Goal: Task Accomplishment & Management: Complete application form

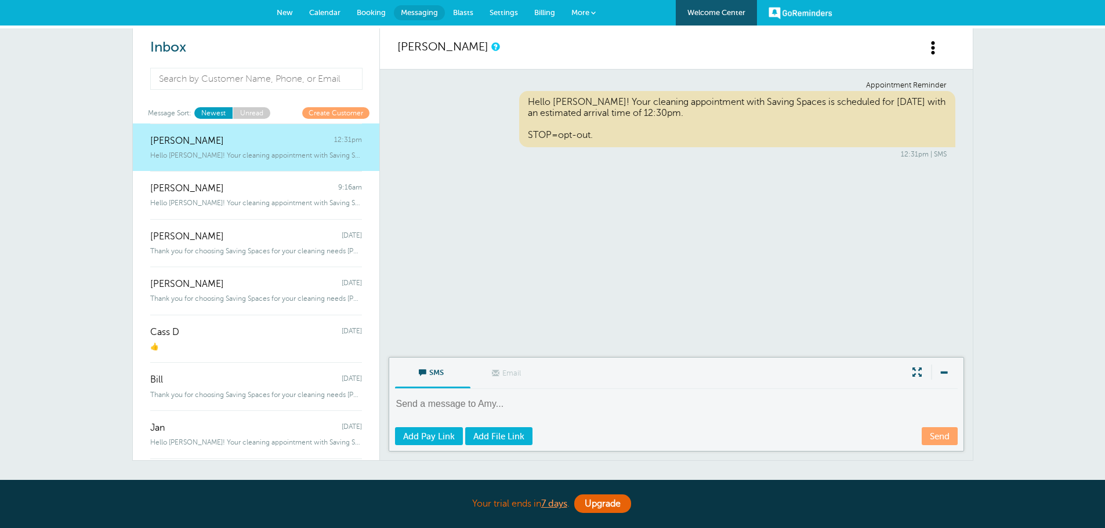
click at [316, 9] on span "Calendar" at bounding box center [324, 12] width 31 height 9
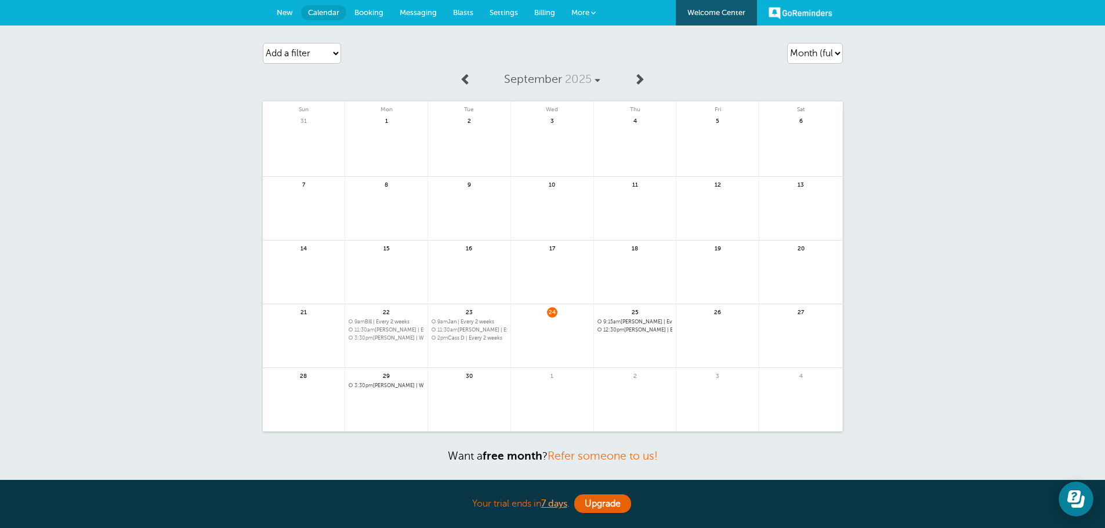
click at [391, 402] on link at bounding box center [386, 416] width 82 height 50
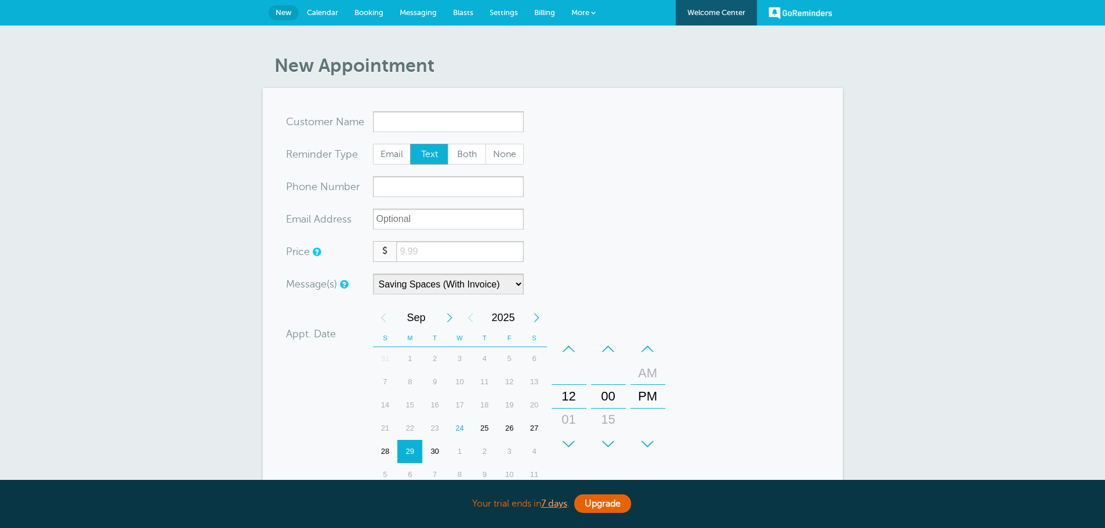
select select "161890"
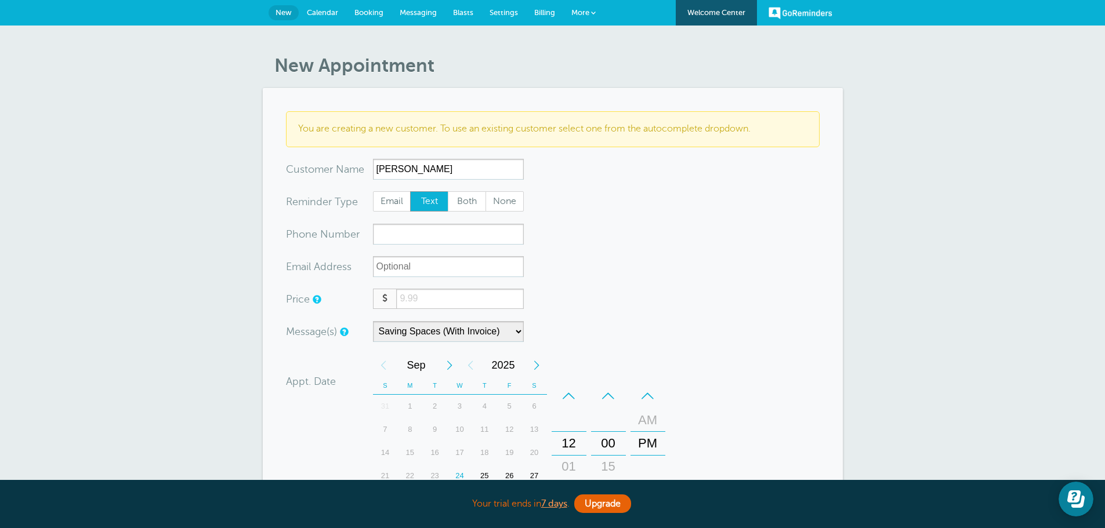
type input "Dan O"
click at [469, 240] on input "xxx-no-autofill" at bounding box center [448, 234] width 151 height 21
type input "2158523890"
click at [438, 268] on input "xx-no-autofill" at bounding box center [448, 266] width 151 height 21
click at [449, 291] on input "number" at bounding box center [459, 299] width 127 height 20
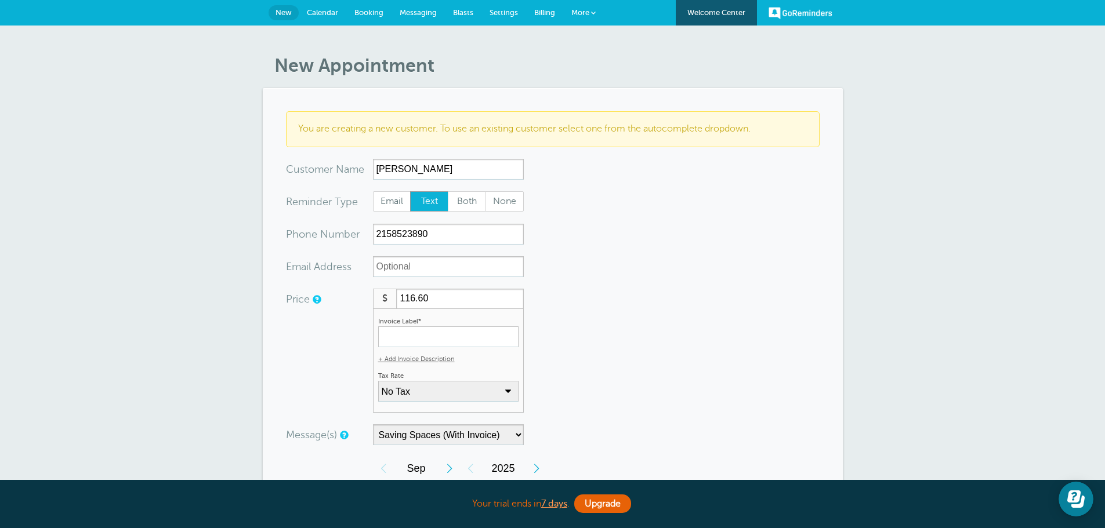
type input "116.60"
click at [445, 339] on input "Invoice Label*" at bounding box center [448, 337] width 140 height 21
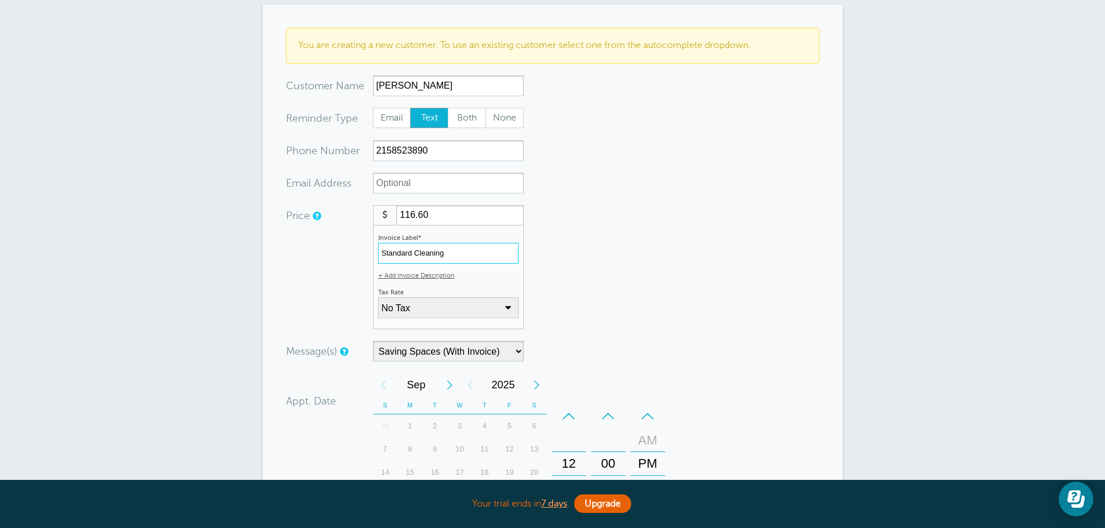
scroll to position [116, 0]
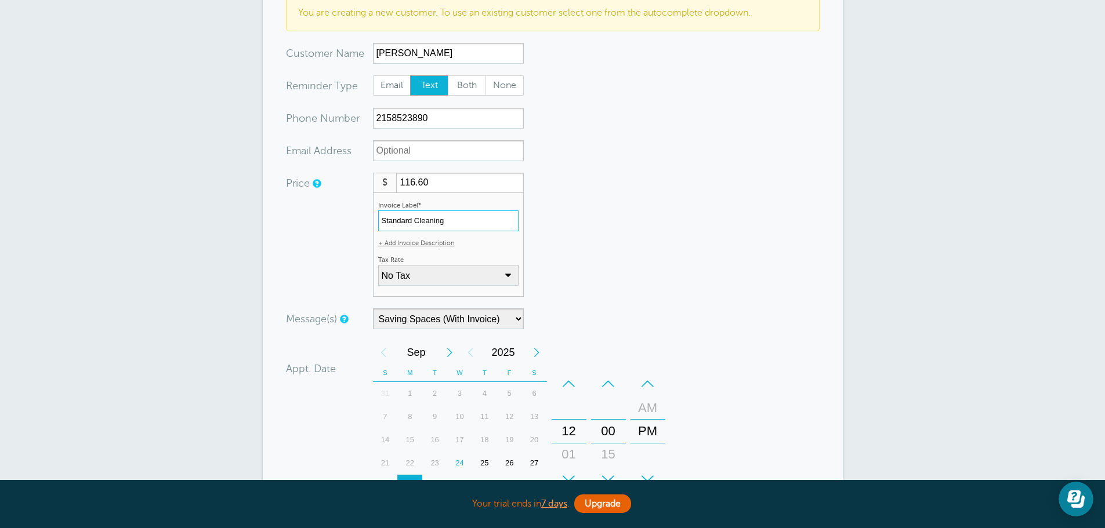
click at [418, 223] on input "Standard Cleaning" at bounding box center [448, 221] width 140 height 21
click at [418, 224] on input "Standard Cleaning" at bounding box center [448, 221] width 140 height 21
click at [488, 212] on input "Standard Cleaning" at bounding box center [448, 221] width 140 height 21
type input "Standard Cleaning"
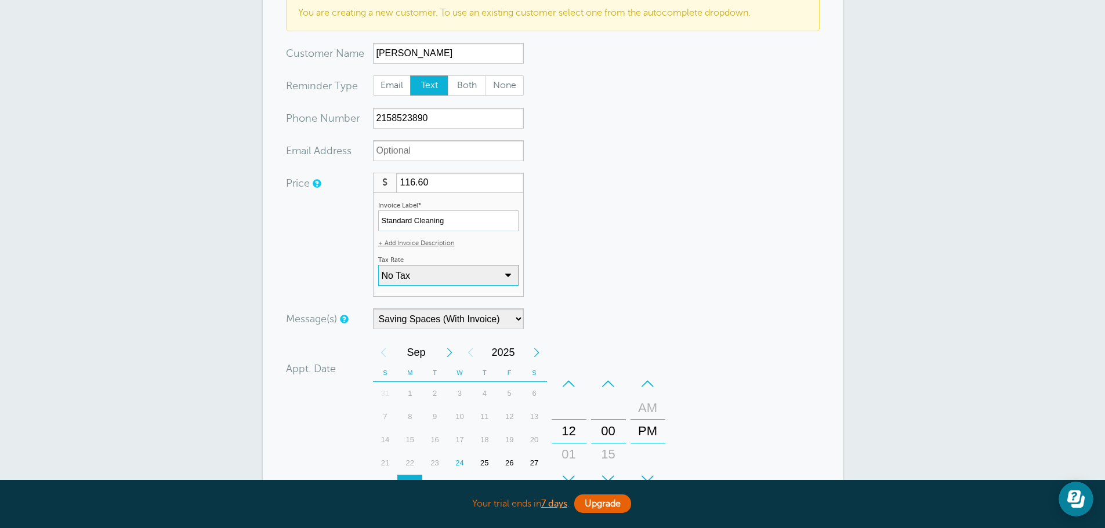
click at [433, 267] on select "No Tax PA Sales Tax: 6% (inclusive) + Add New Rate" at bounding box center [448, 275] width 140 height 21
select select "17"
click at [378, 265] on select "No Tax PA Sales Tax: 6% (inclusive) + Add New Rate" at bounding box center [448, 275] width 140 height 21
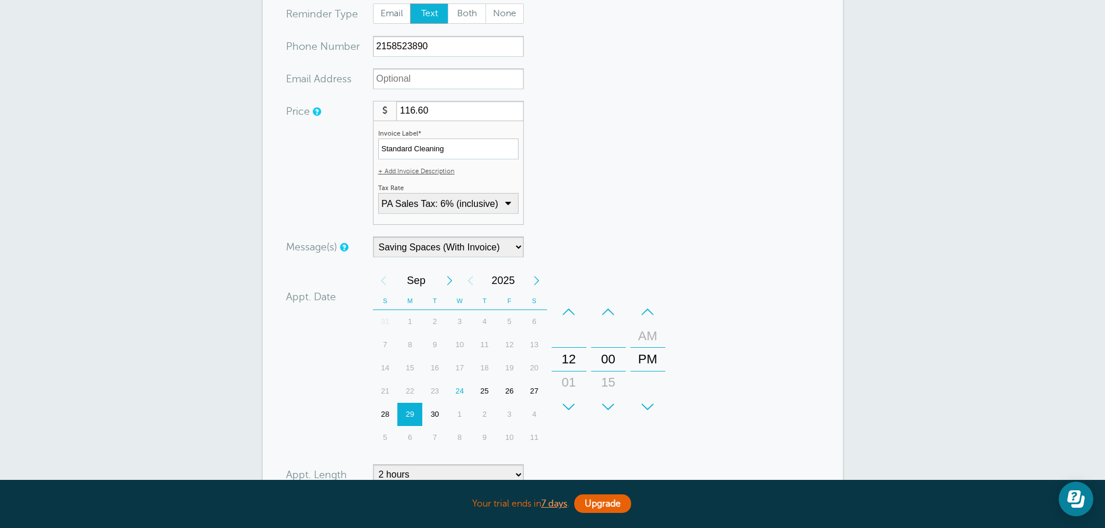
scroll to position [232, 0]
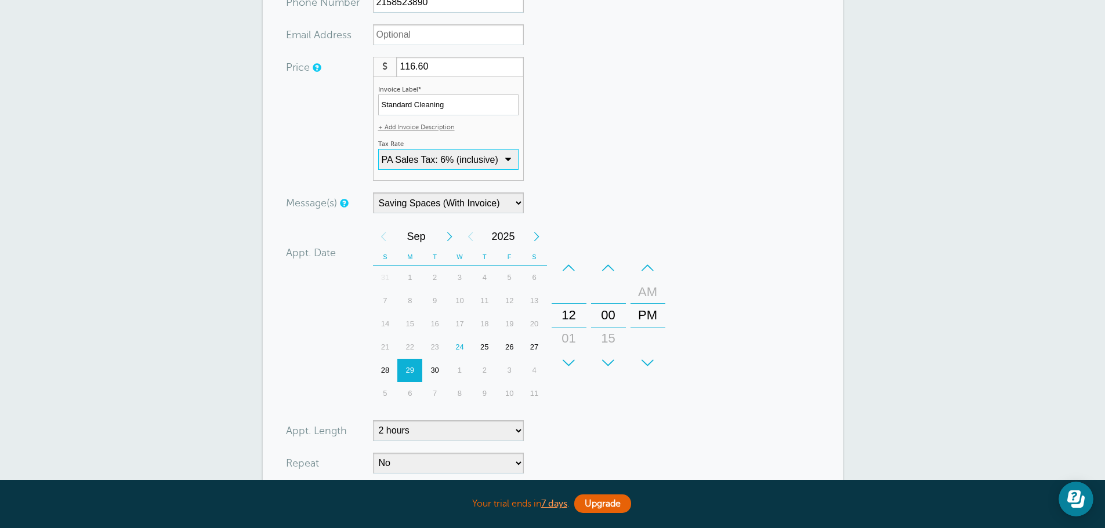
click at [571, 354] on div "+" at bounding box center [569, 362] width 35 height 23
click at [571, 357] on div "+" at bounding box center [569, 362] width 35 height 23
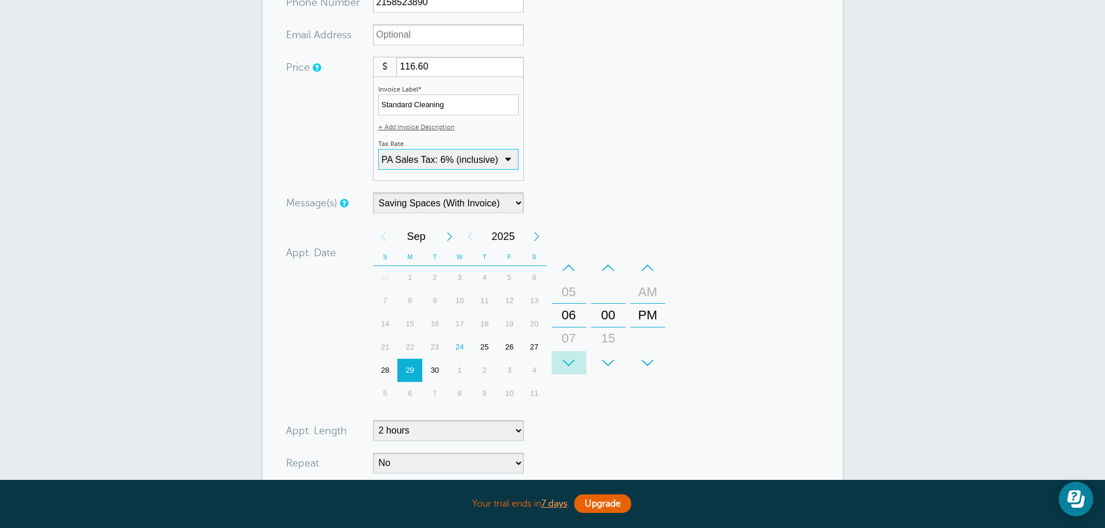
click at [570, 357] on div "+" at bounding box center [569, 362] width 35 height 23
click at [652, 271] on div "–" at bounding box center [647, 267] width 35 height 23
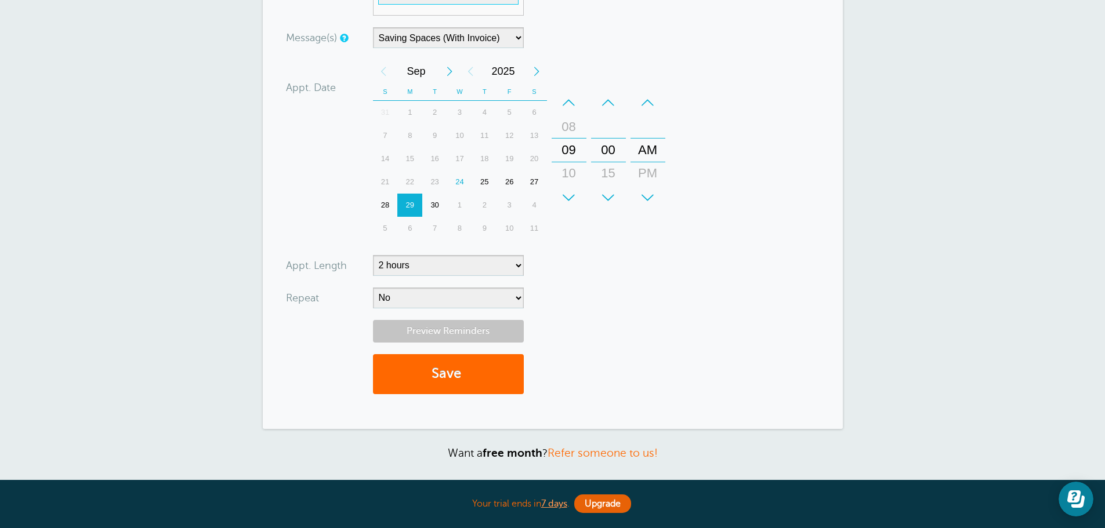
scroll to position [406, 0]
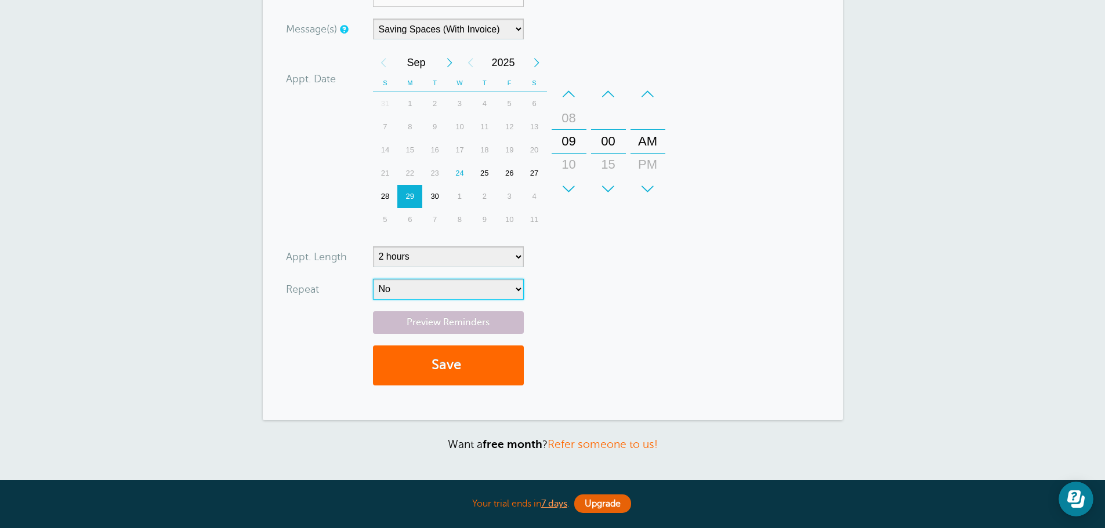
click at [475, 290] on select "No Daily Weekly Every 2 weeks Every 3 weeks Every 4 weeks Monthly Every 5 weeks…" at bounding box center [448, 289] width 151 height 21
select select "RRULE:FREQ=WEEKLY;INTERVAL=2"
click at [373, 279] on select "No Daily Weekly Every 2 weeks Every 3 weeks Every 4 weeks Monthly Every 5 weeks…" at bounding box center [448, 289] width 151 height 21
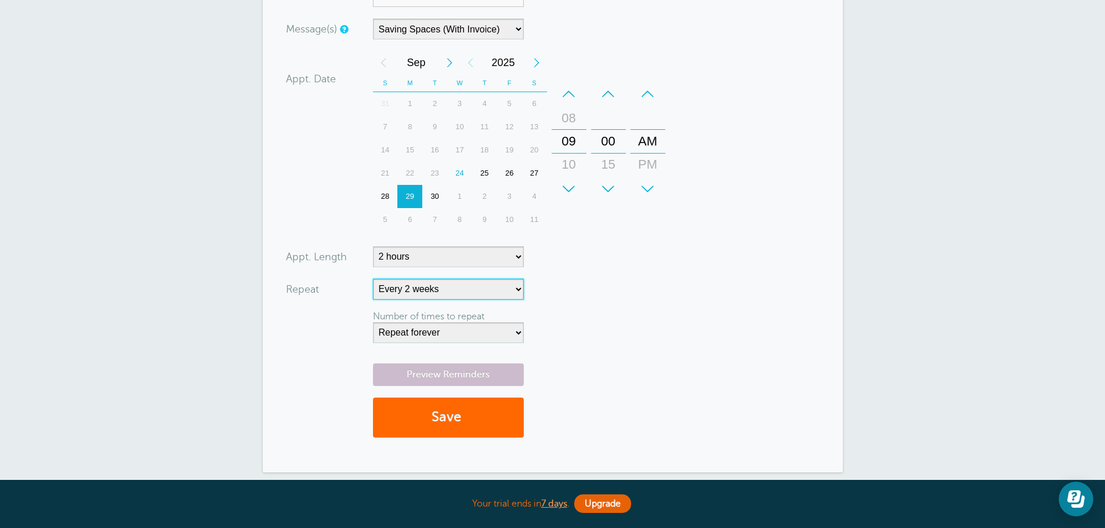
scroll to position [348, 0]
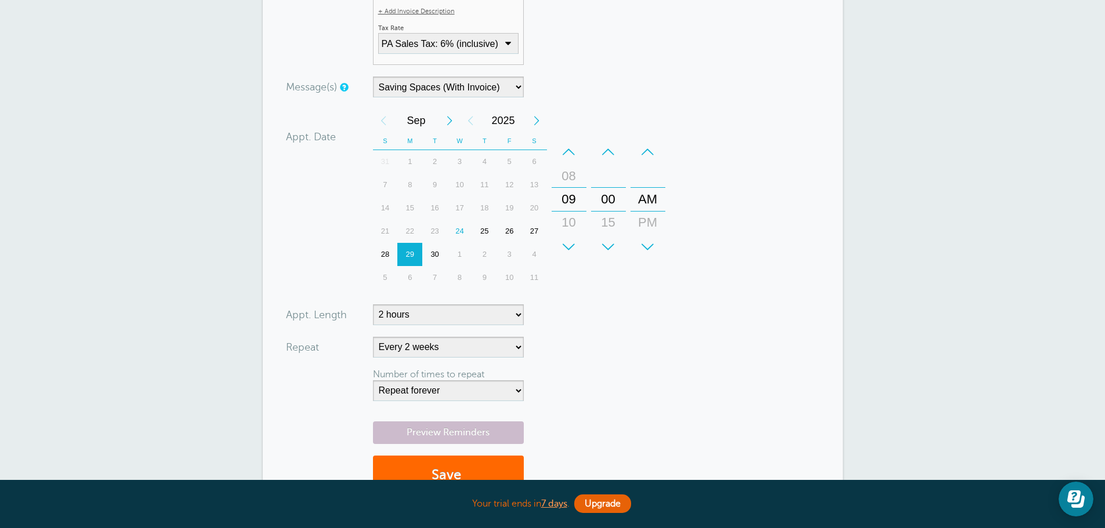
click at [765, 195] on form "You are creating a new customer. To use an existing customer select one from th…" at bounding box center [553, 135] width 534 height 744
click at [510, 432] on link "Preview Reminders" at bounding box center [448, 433] width 151 height 23
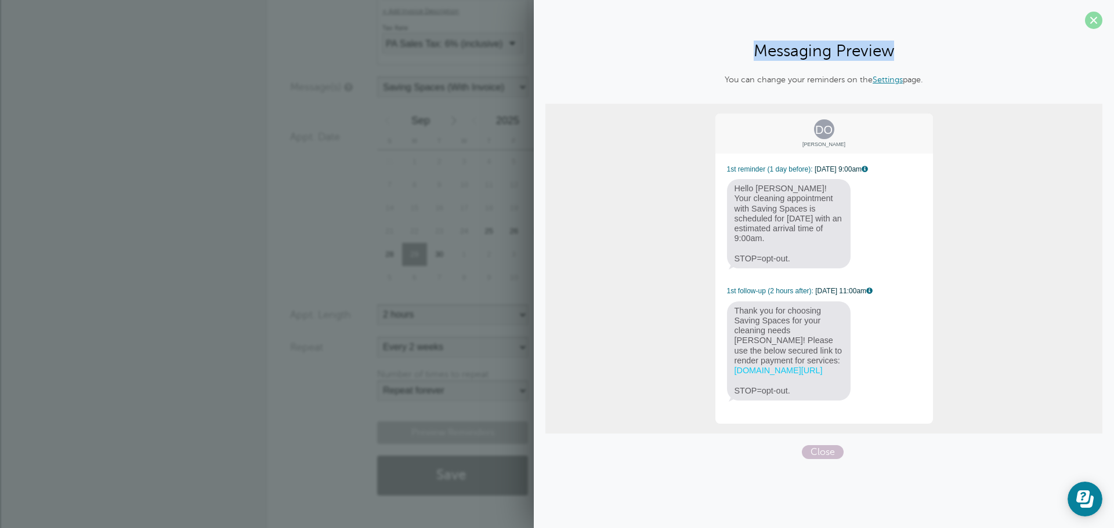
click at [1086, 28] on div "Messaging Preview You can change your reminders on the Settings page. DO Dan O …" at bounding box center [824, 264] width 580 height 528
click at [1097, 24] on span at bounding box center [1093, 20] width 17 height 17
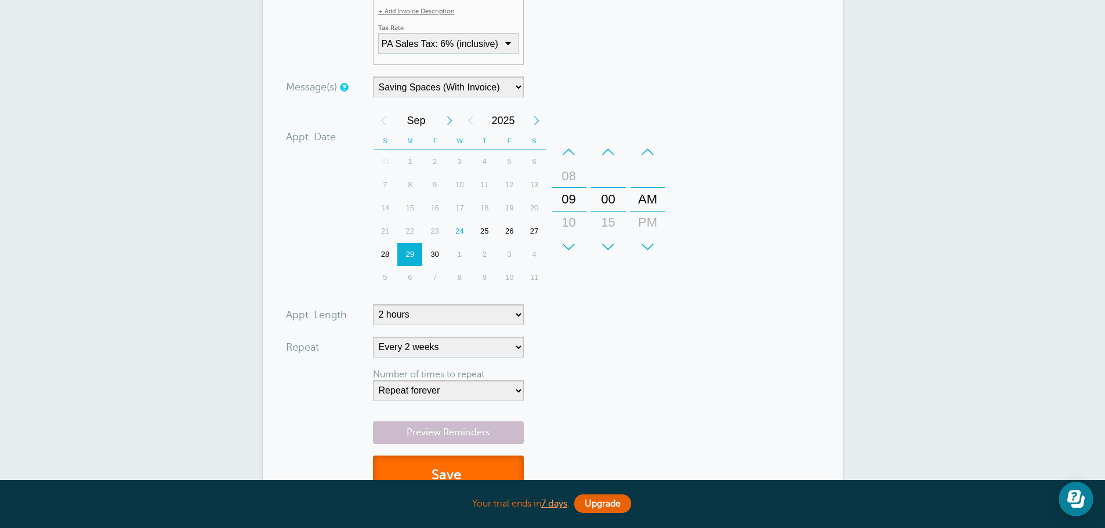
click at [439, 469] on button "Save" at bounding box center [448, 476] width 151 height 40
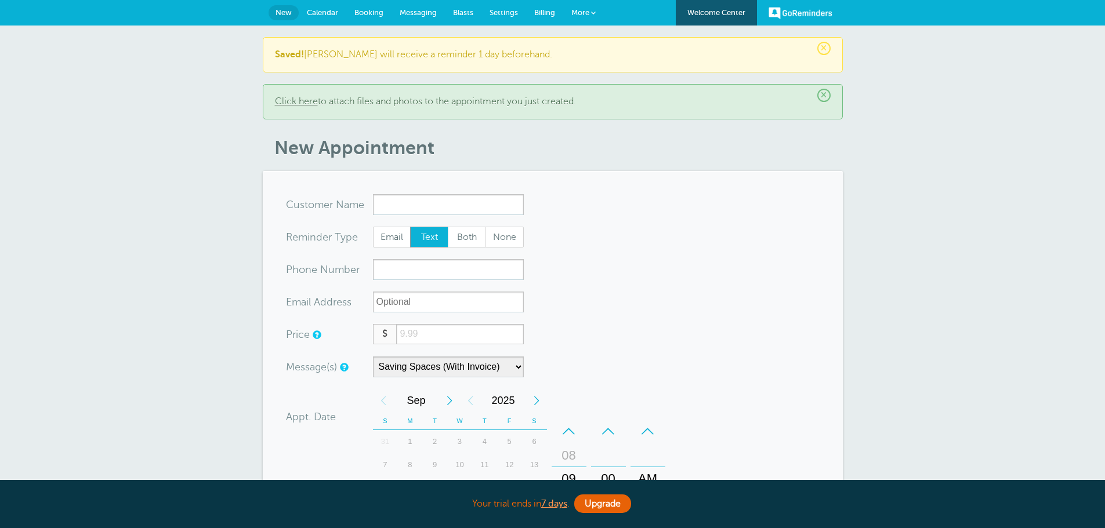
select select "161890"
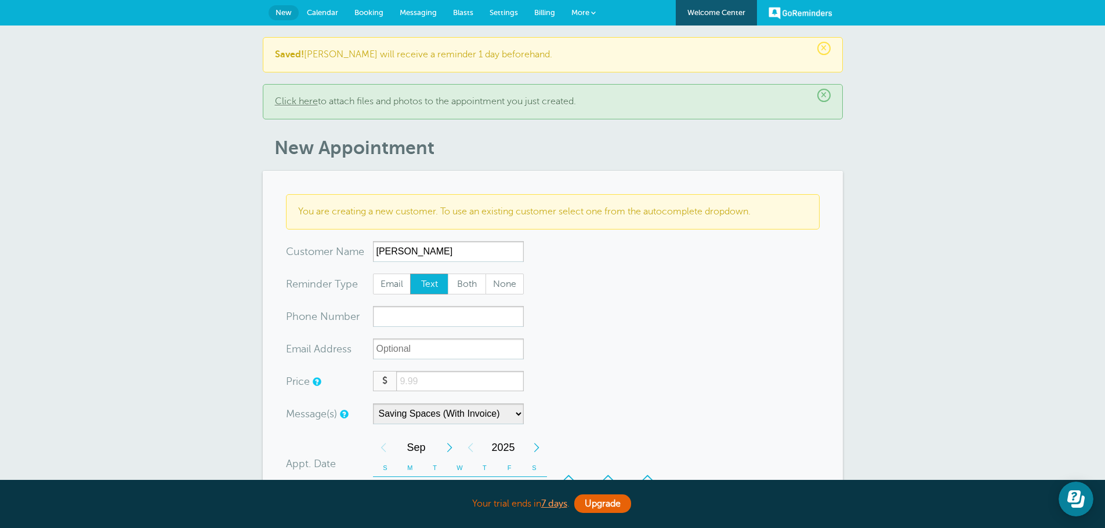
type input "TJ Waldie"
click at [410, 317] on input "xxx-no-autofill" at bounding box center [448, 316] width 151 height 21
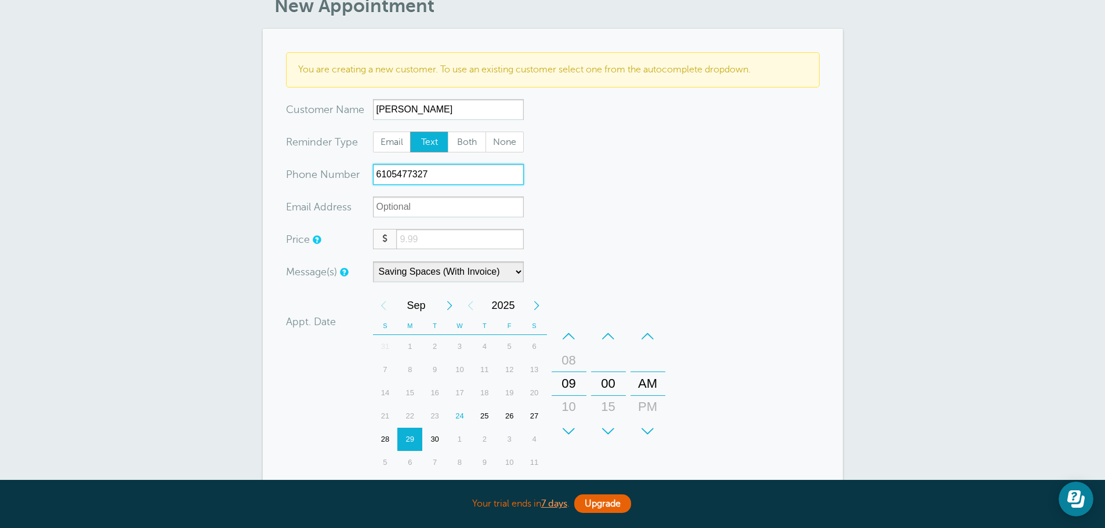
scroll to position [174, 0]
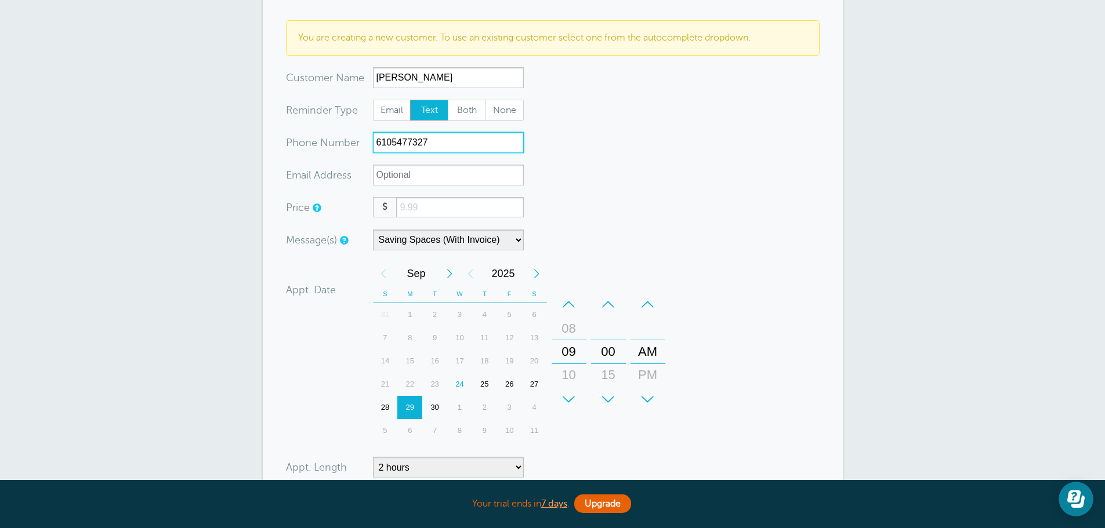
click at [563, 393] on div "+" at bounding box center [569, 399] width 35 height 23
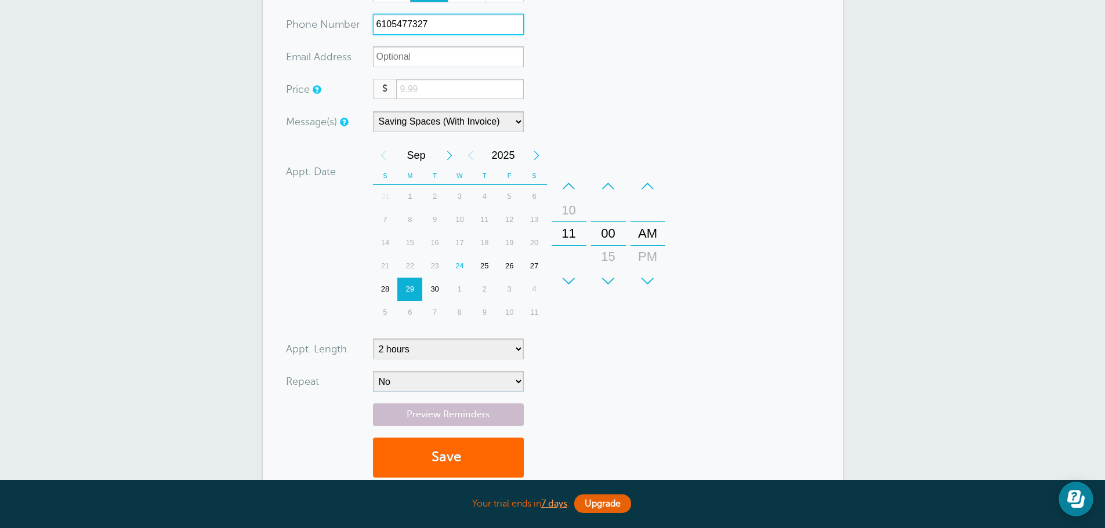
scroll to position [348, 0]
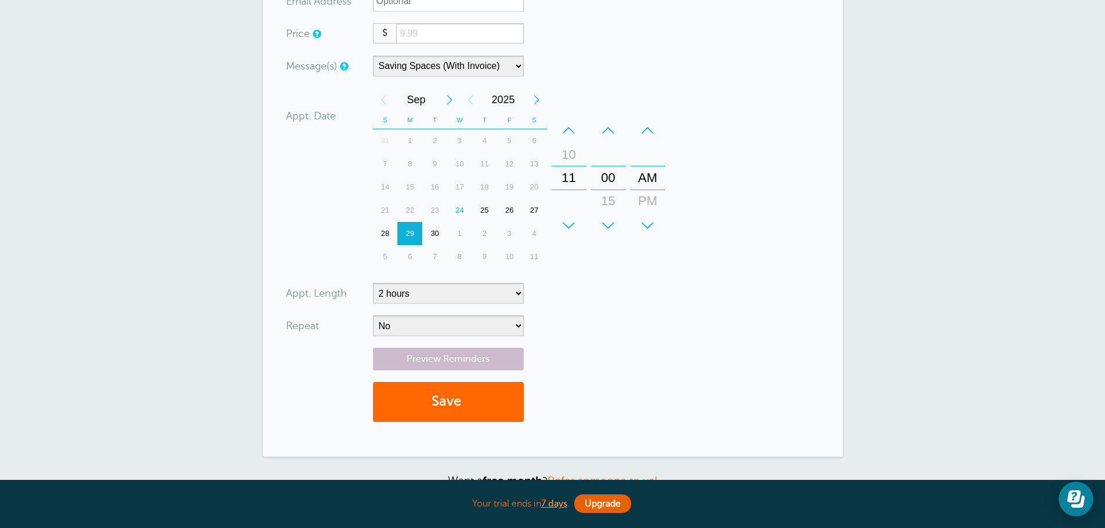
type input "6105477327"
click at [470, 327] on select "No Daily Weekly Every 2 weeks Every 3 weeks Every 4 weeks Monthly Every 5 weeks…" at bounding box center [448, 326] width 151 height 21
select select "RRULE:FREQ=WEEKLY;INTERVAL=2"
click at [373, 316] on select "No Daily Weekly Every 2 weeks Every 3 weeks Every 4 weeks Monthly Every 5 weeks…" at bounding box center [448, 326] width 151 height 21
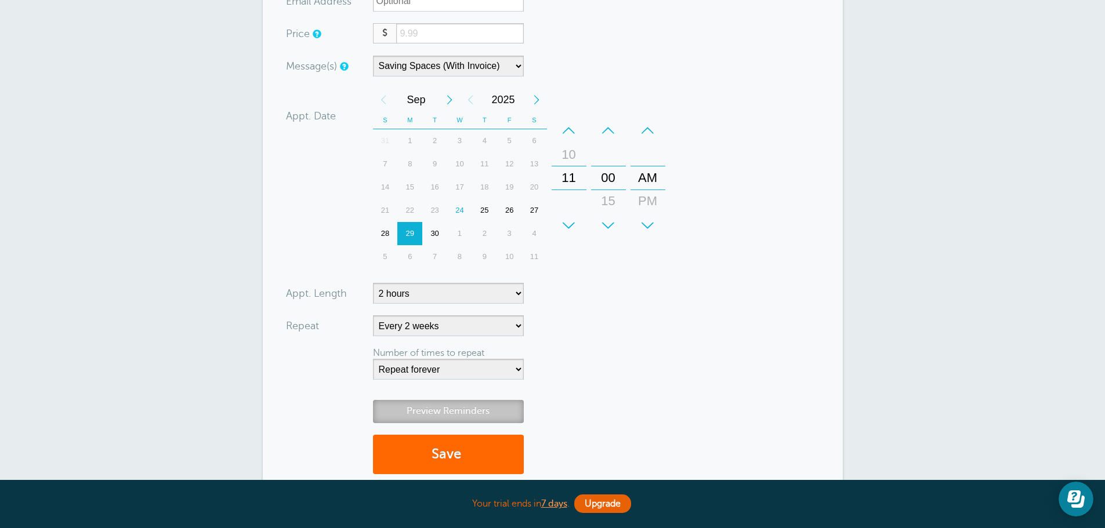
click at [465, 403] on link "Preview Reminders" at bounding box center [448, 411] width 151 height 23
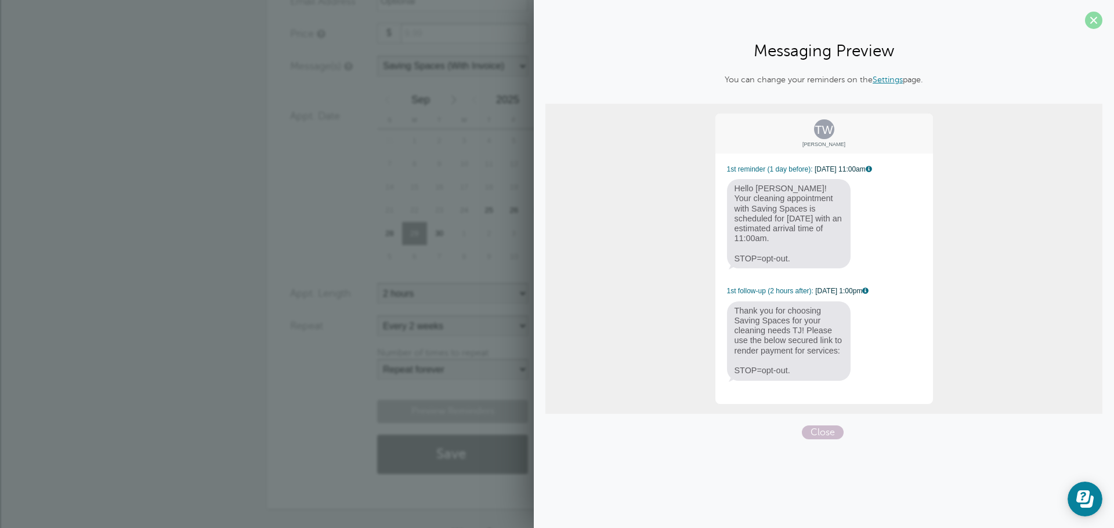
click at [1091, 27] on span at bounding box center [1093, 20] width 17 height 17
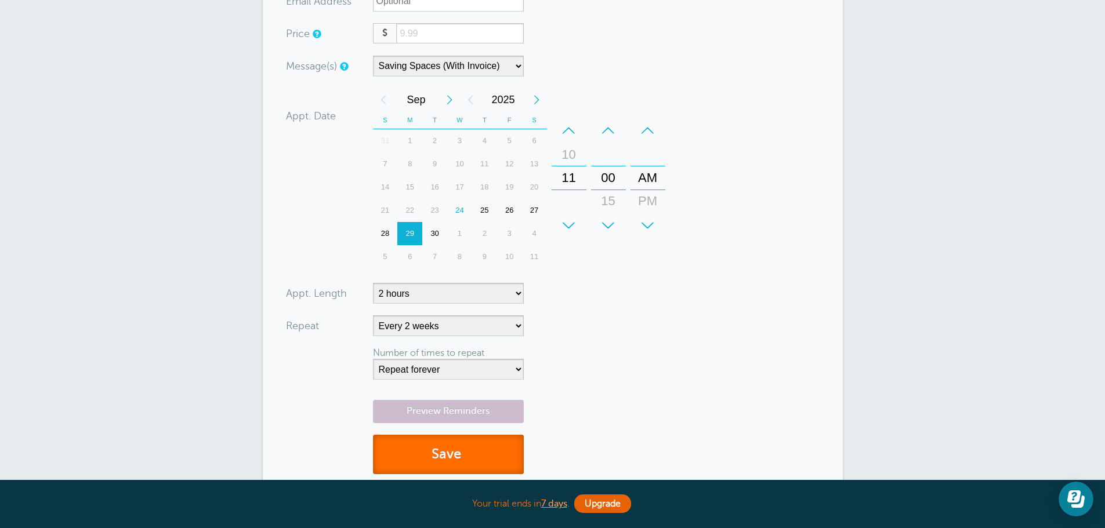
click at [458, 445] on button "Save" at bounding box center [448, 455] width 151 height 40
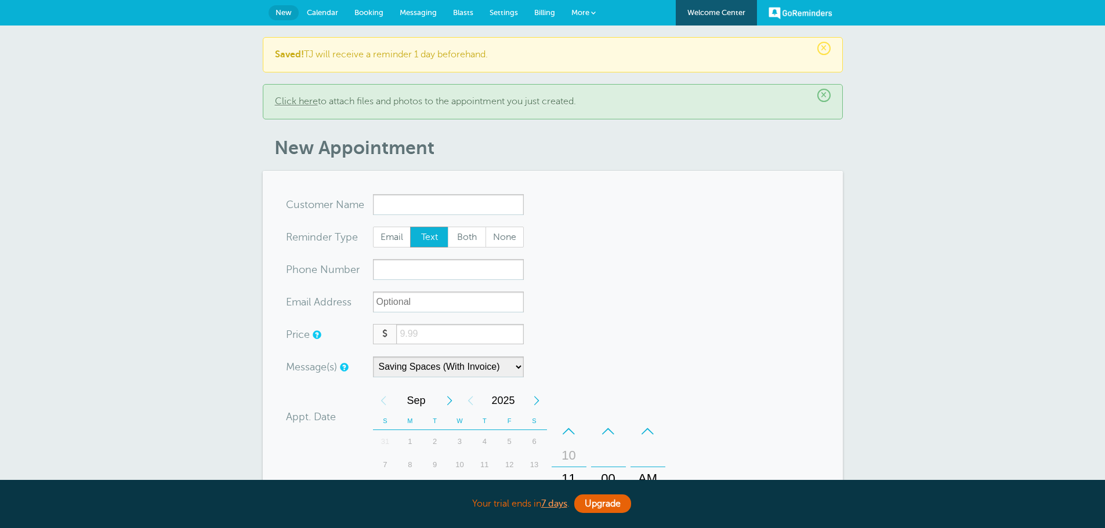
select select "161890"
click at [371, 16] on link "Booking" at bounding box center [368, 13] width 45 height 26
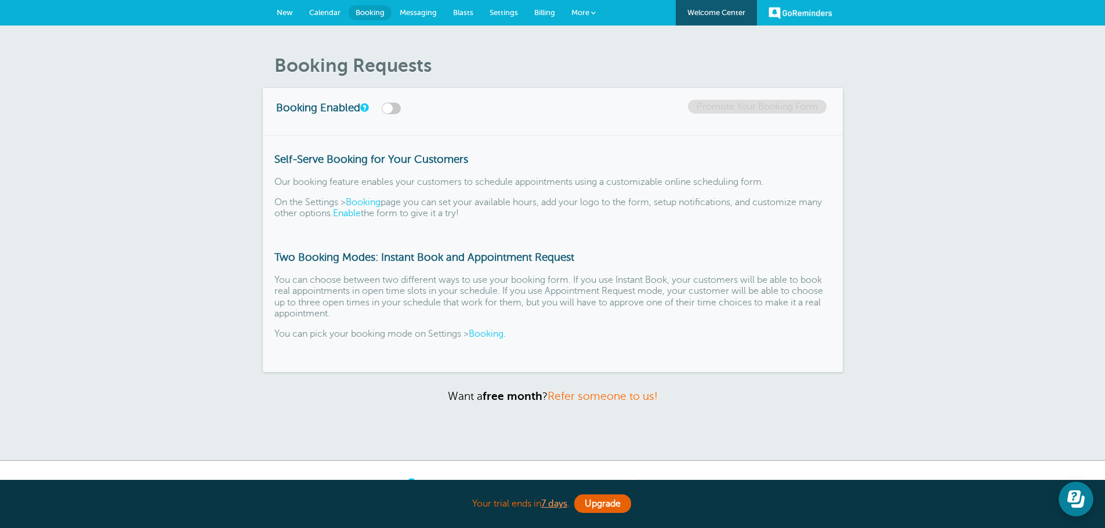
click at [334, 10] on span "Calendar" at bounding box center [324, 12] width 31 height 9
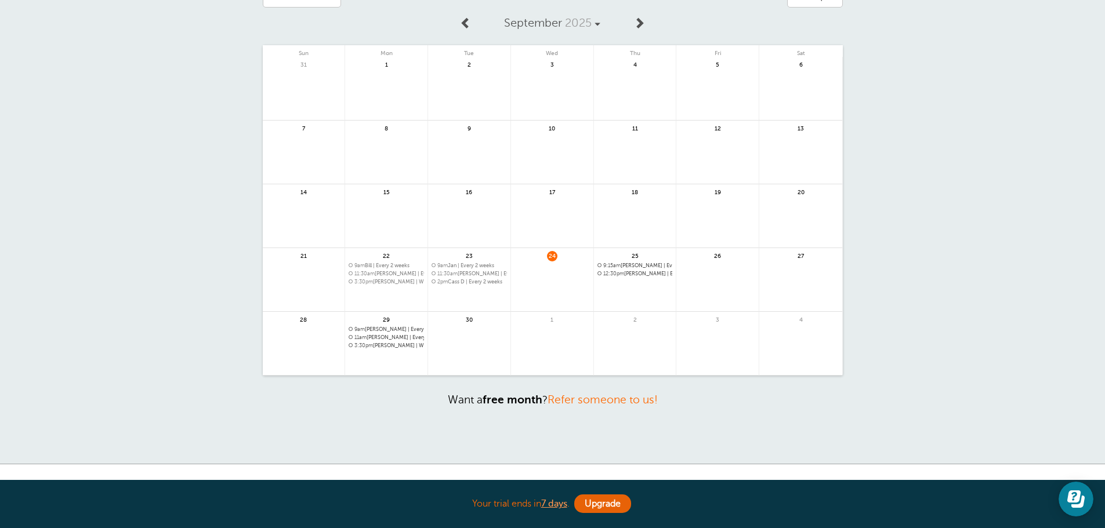
scroll to position [58, 0]
click at [452, 332] on link at bounding box center [469, 349] width 82 height 50
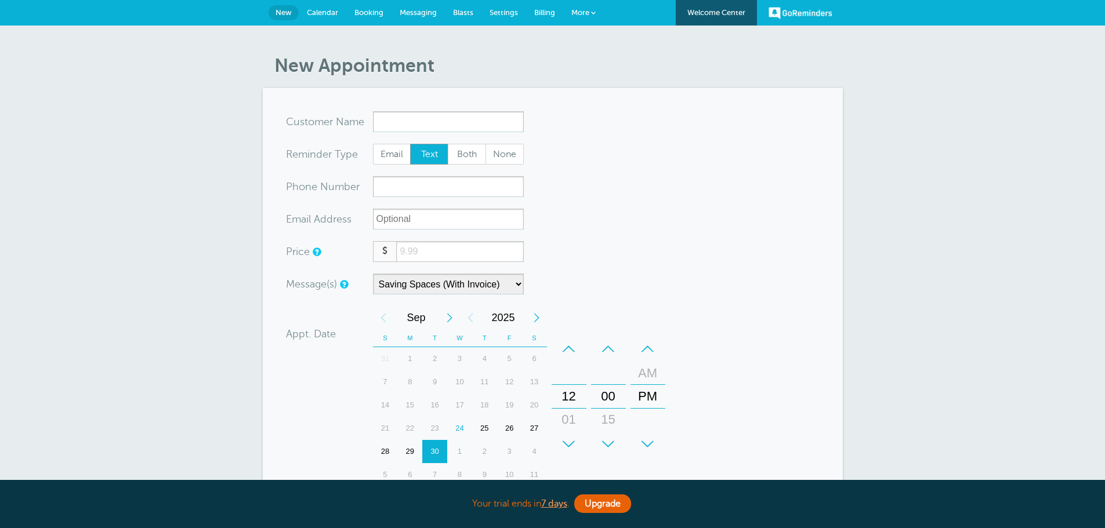
select select "161890"
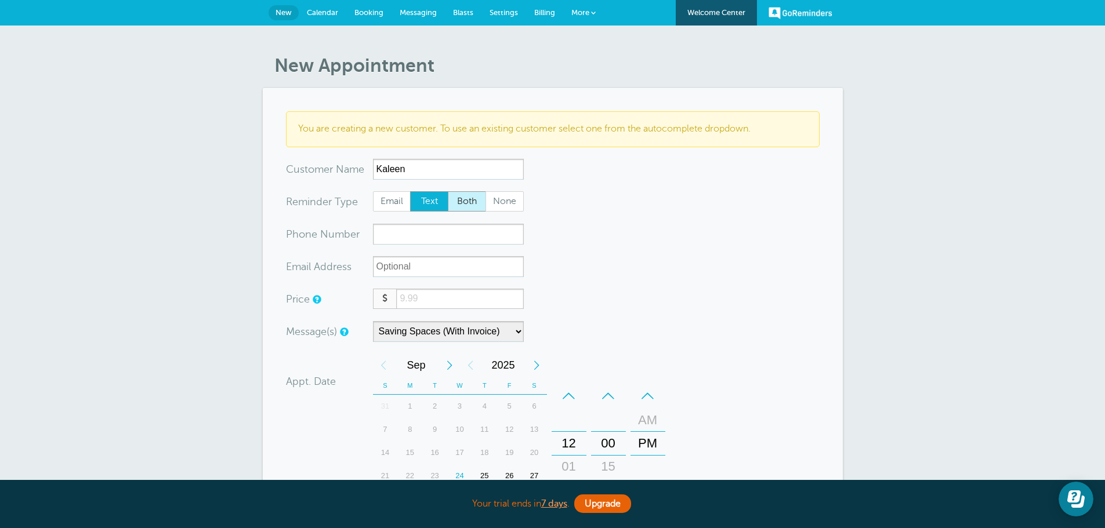
type input "Kaleen"
click at [454, 235] on input "xxx-no-autofill" at bounding box center [448, 234] width 151 height 21
type input "2153701239"
click at [421, 293] on input "number" at bounding box center [459, 299] width 127 height 20
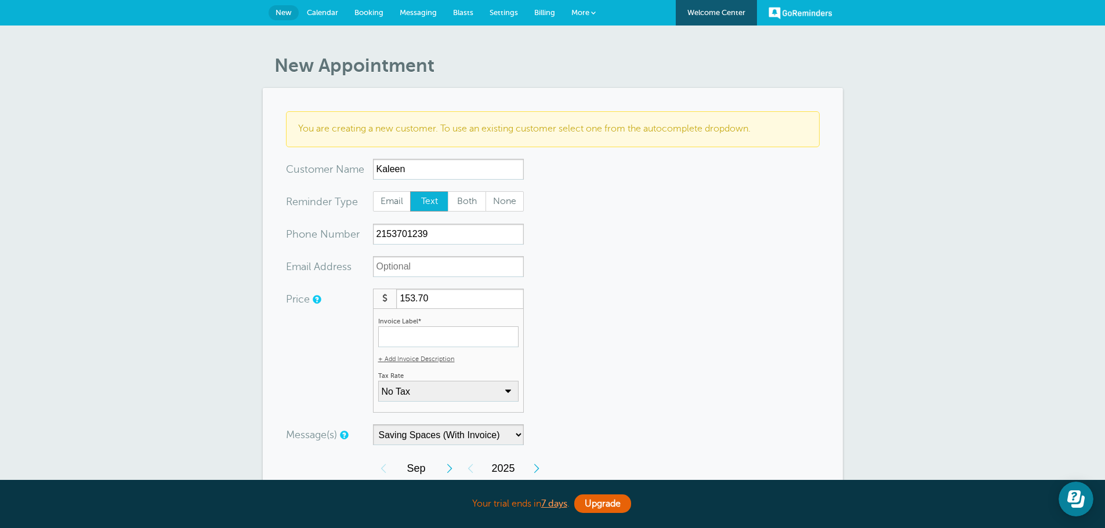
type input "153.70"
click at [456, 325] on div "Invoice Label*" at bounding box center [448, 332] width 140 height 32
click at [458, 327] on input "Invoice Label*" at bounding box center [448, 337] width 140 height 21
type input "S"
paste input "Standard Cleaning"
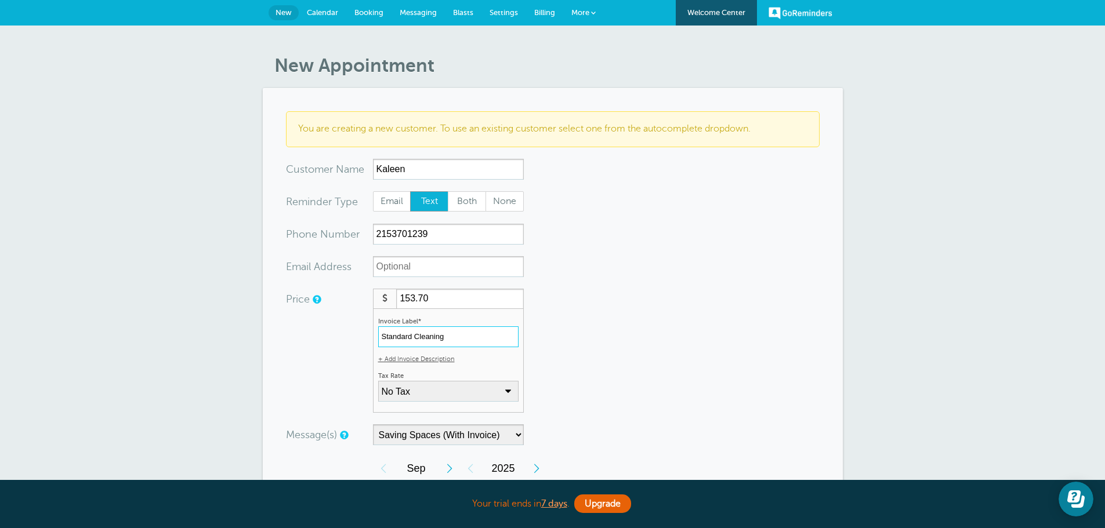
type input "Standard Cleaning"
click at [447, 389] on select "No Tax PA Sales Tax: 6% (inclusive) + Add New Rate" at bounding box center [448, 391] width 140 height 21
select select "17"
click at [378, 381] on select "No Tax PA Sales Tax: 6% (inclusive) + Add New Rate" at bounding box center [448, 391] width 140 height 21
click at [586, 360] on form "You are creating a new customer. To use an existing customer select one from th…" at bounding box center [553, 456] width 534 height 691
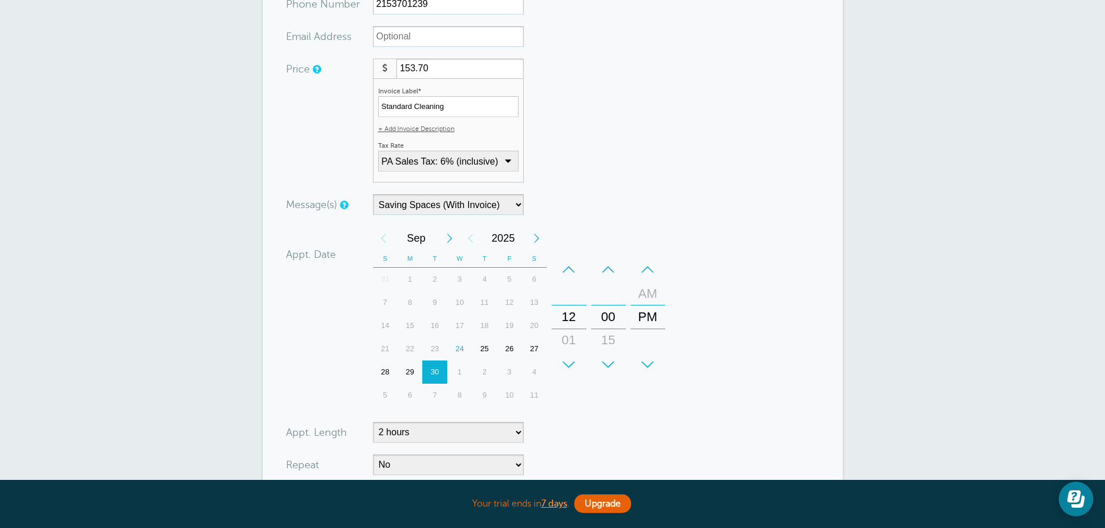
scroll to position [232, 0]
click at [578, 356] on div "+" at bounding box center [569, 362] width 35 height 23
click at [576, 356] on div "+" at bounding box center [569, 362] width 35 height 23
click at [576, 357] on div "+" at bounding box center [569, 362] width 35 height 23
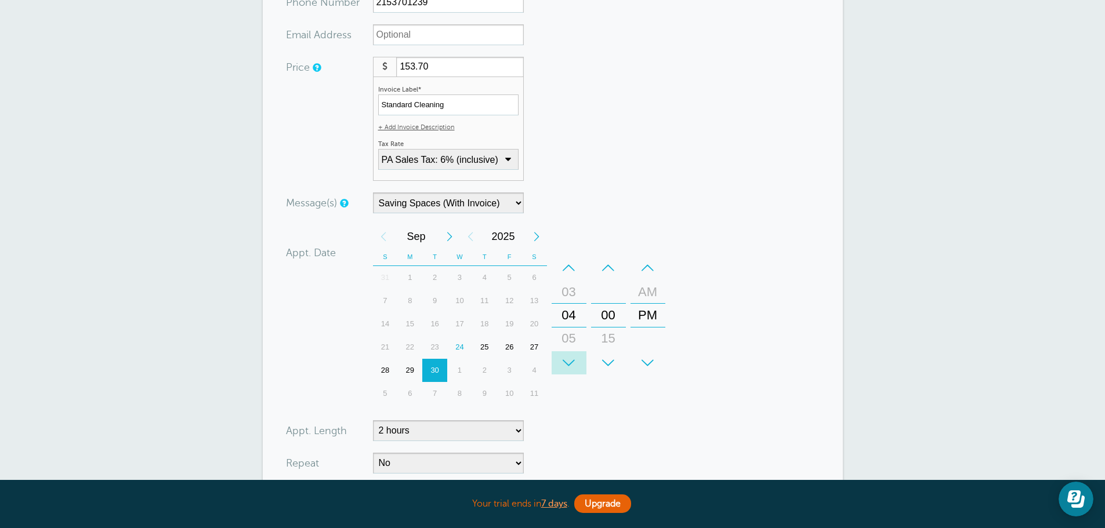
click at [576, 357] on div "+" at bounding box center [569, 362] width 35 height 23
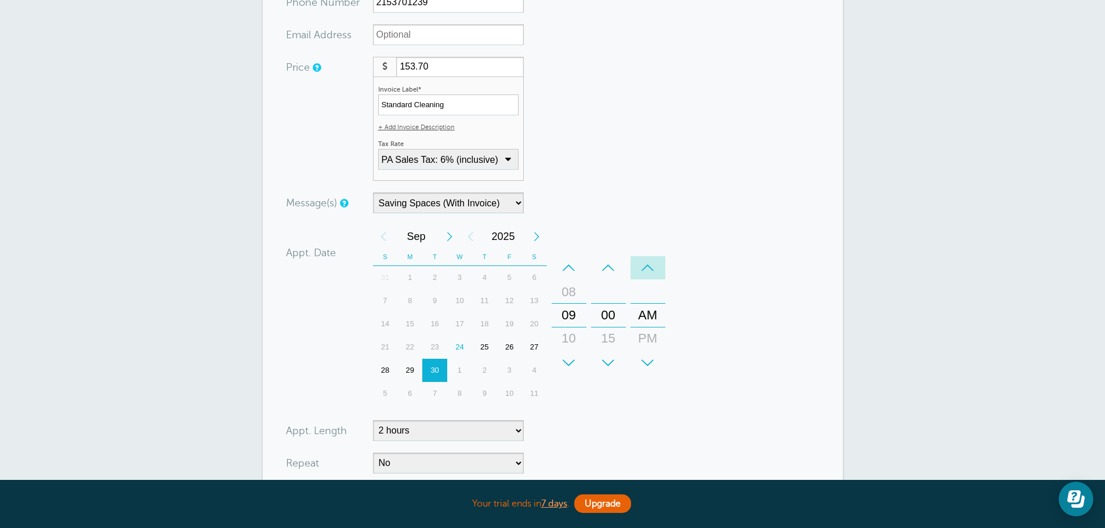
click at [649, 266] on div "–" at bounding box center [647, 267] width 35 height 23
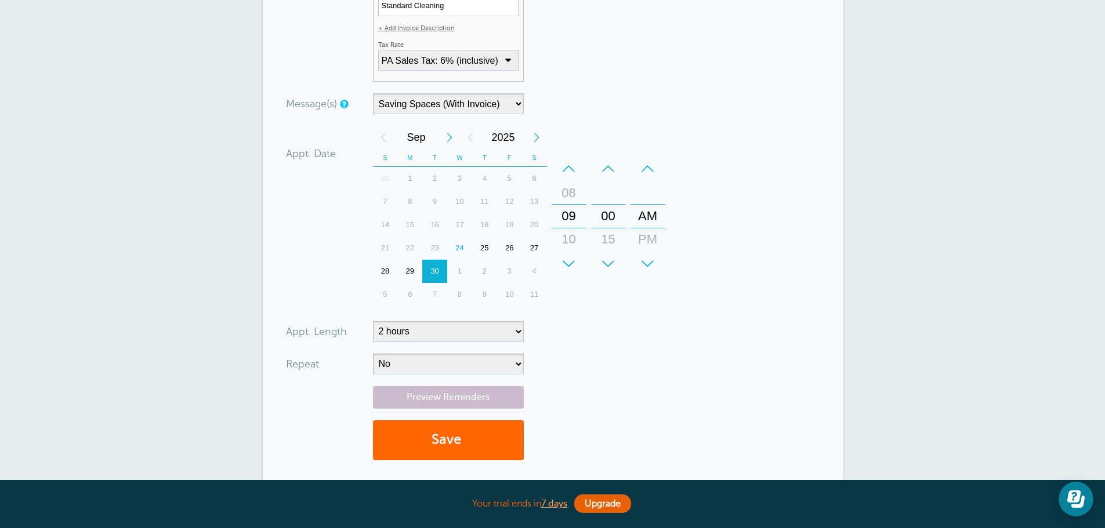
scroll to position [348, 0]
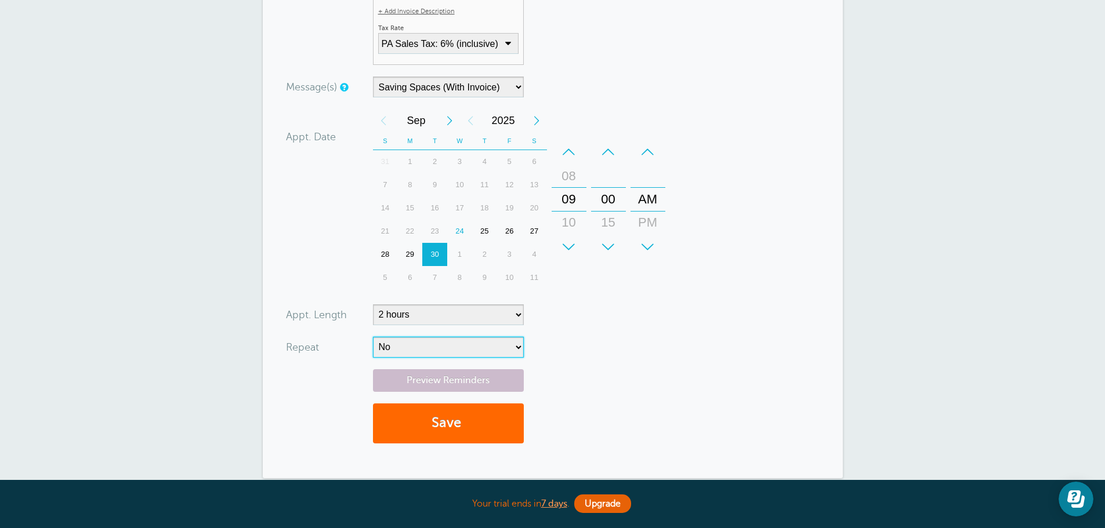
click at [479, 351] on select "No Daily Weekly Every 2 weeks Every 3 weeks Every 4 weeks Monthly Every 5 weeks…" at bounding box center [448, 347] width 151 height 21
select select "RRULE:FREQ=WEEKLY;INTERVAL=2"
click at [373, 337] on select "No Daily Weekly Every 2 weeks Every 3 weeks Every 4 weeks Monthly Every 5 weeks…" at bounding box center [448, 347] width 151 height 21
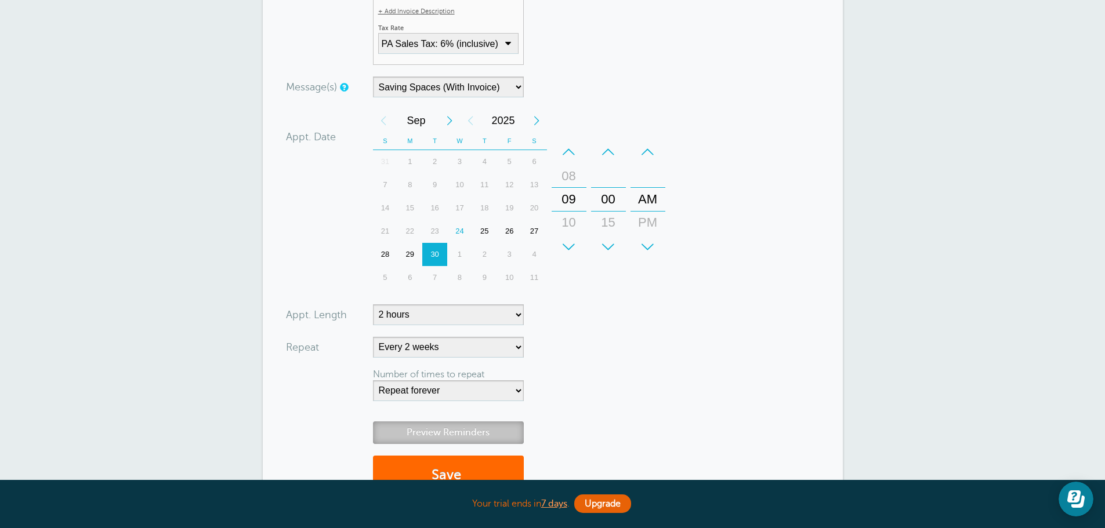
click at [451, 426] on link "Preview Reminders" at bounding box center [448, 433] width 151 height 23
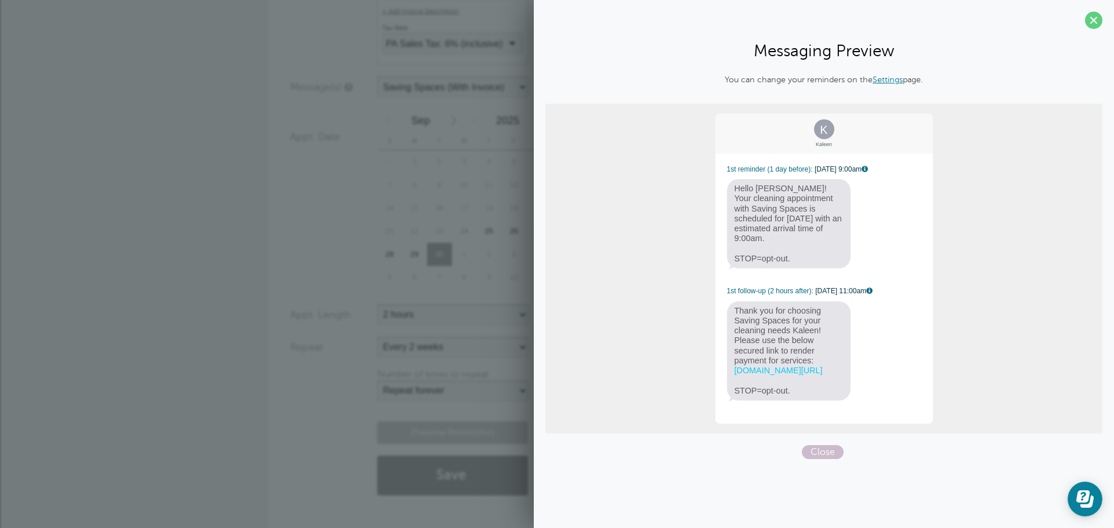
drag, startPoint x: 1100, startPoint y: 23, endPoint x: 1089, endPoint y: 27, distance: 11.6
click at [1100, 23] on span at bounding box center [1093, 20] width 17 height 17
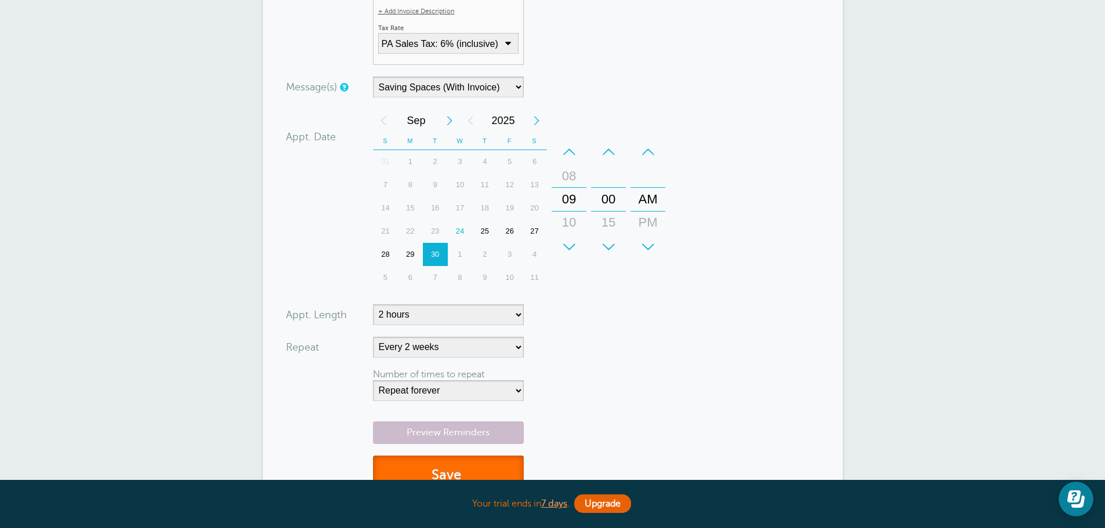
click at [427, 466] on button "Save" at bounding box center [448, 476] width 151 height 40
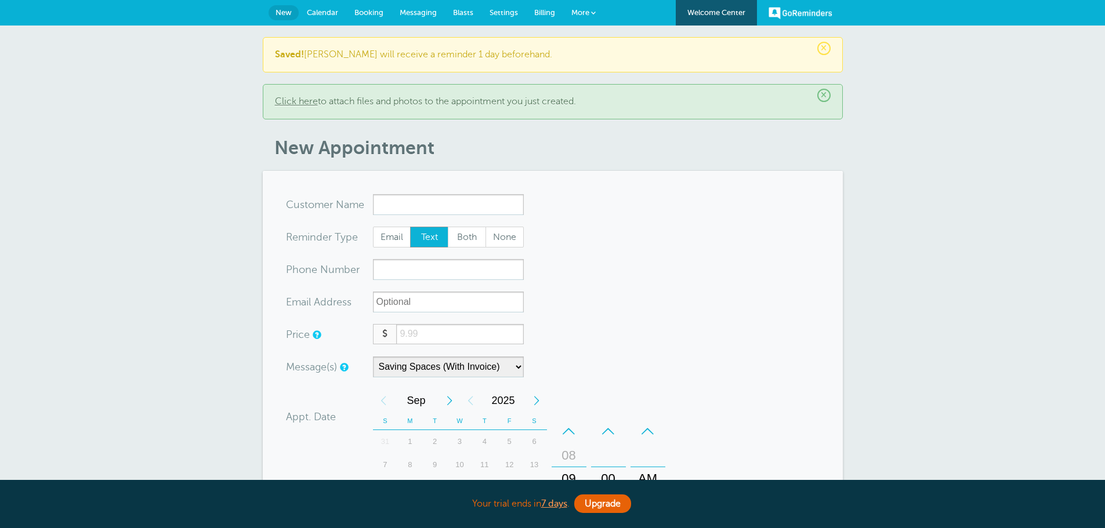
select select "161890"
click at [460, 208] on input "x-no-autofill" at bounding box center [448, 204] width 151 height 21
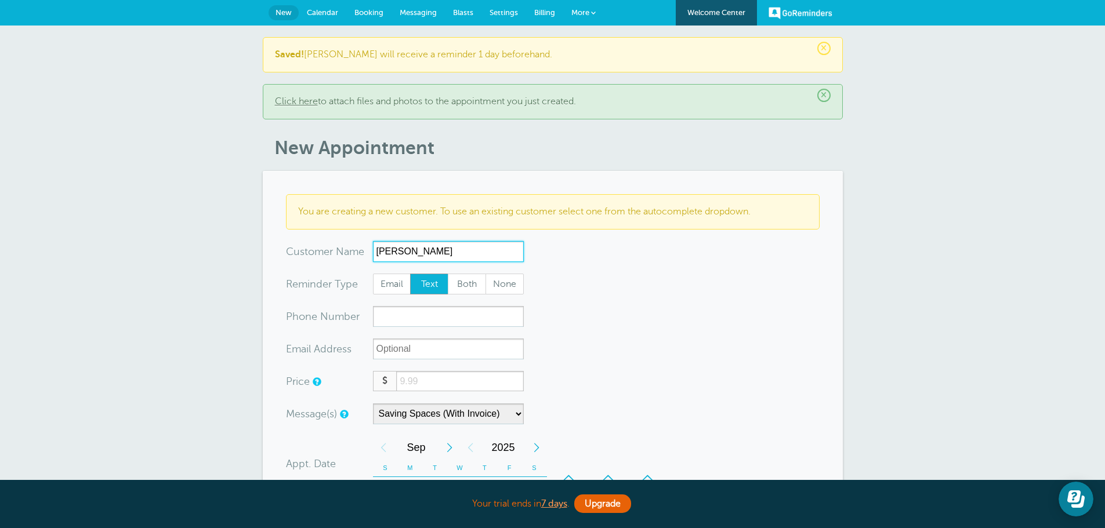
type input "[PERSON_NAME]"
click at [462, 328] on form "You are creating a new customer. To use an existing customer select one from th…" at bounding box center [553, 488] width 534 height 588
click at [468, 321] on input "xxx-no-autofill" at bounding box center [448, 316] width 151 height 21
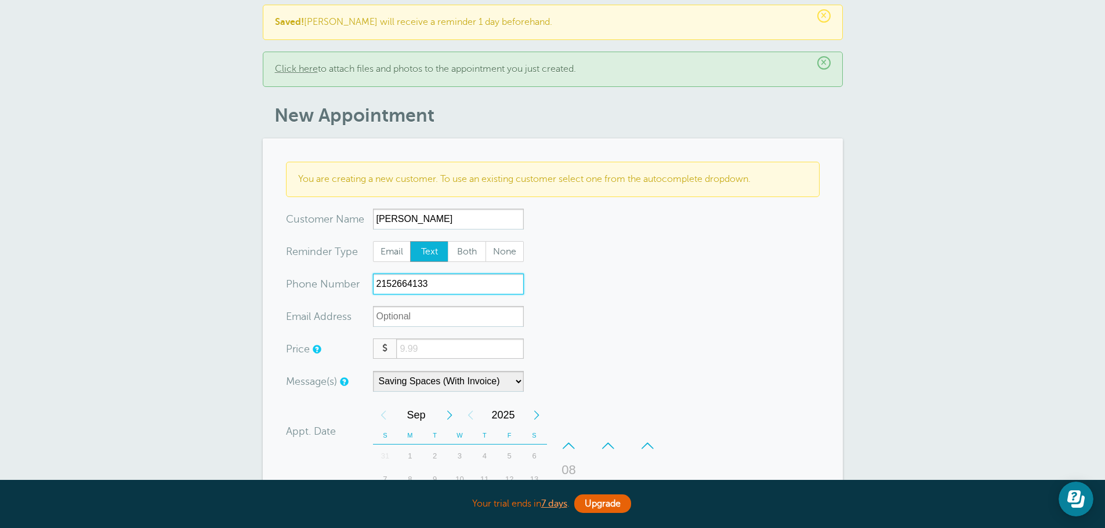
scroll to position [58, 0]
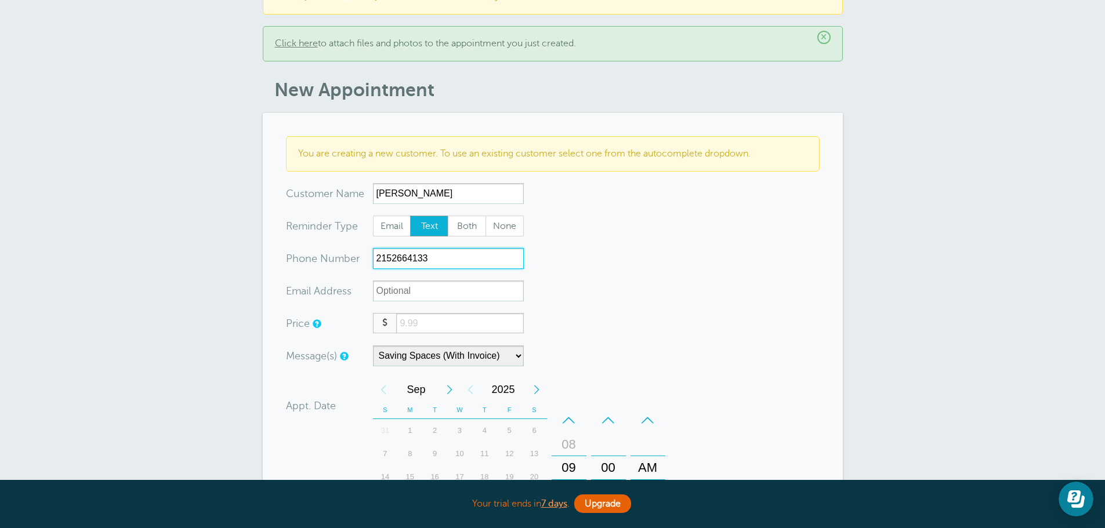
type input "2152664133"
click at [437, 357] on select "Saving Spaces (No Invoice) Saving Spaces (With Invoice)" at bounding box center [448, 356] width 151 height 21
click at [436, 357] on select "Saving Spaces (No Invoice) Saving Spaces (With Invoice)" at bounding box center [448, 356] width 151 height 21
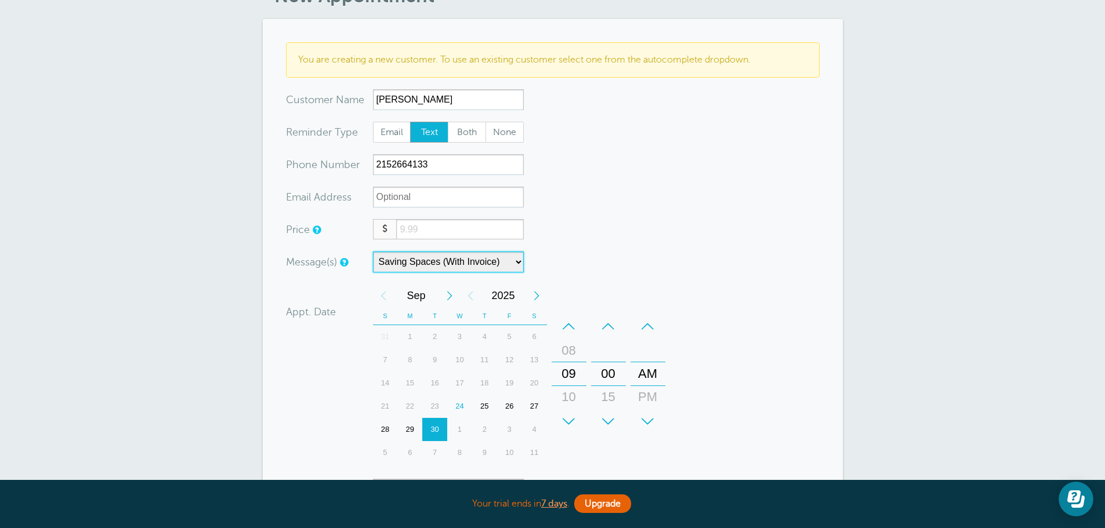
scroll to position [174, 0]
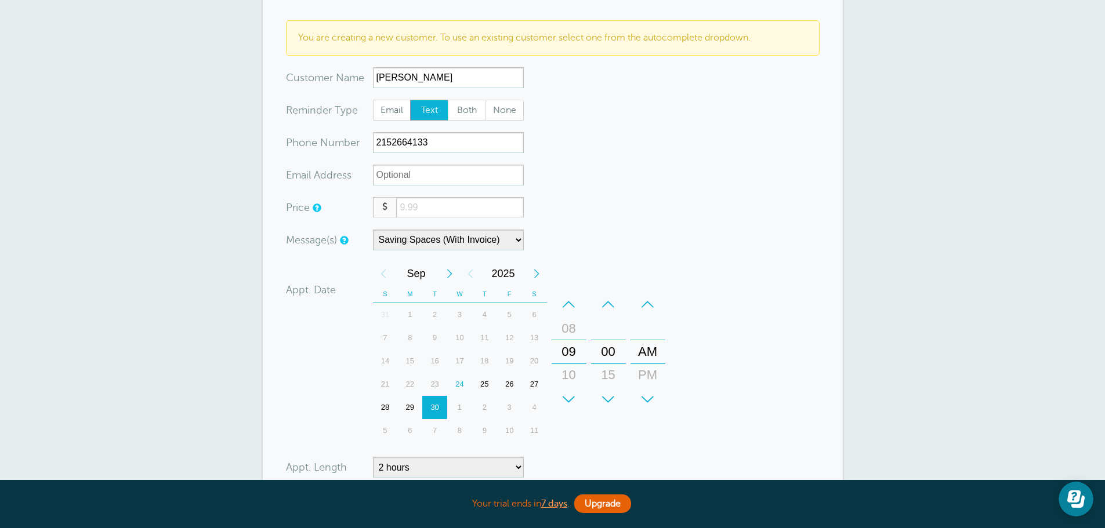
click at [427, 201] on input "number" at bounding box center [459, 207] width 127 height 20
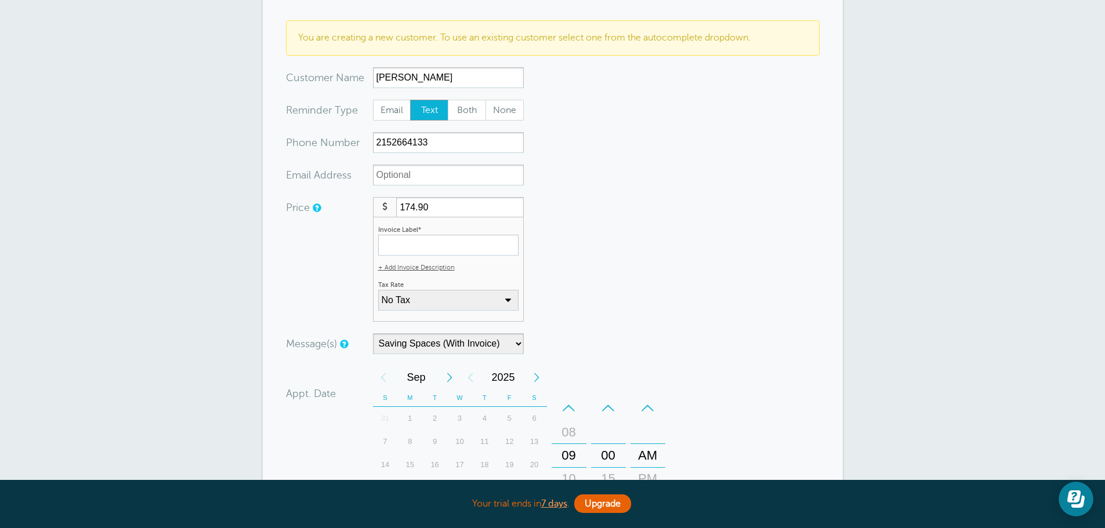
type input "174.90"
click at [491, 244] on input "Invoice Label*" at bounding box center [448, 245] width 140 height 21
paste input "Standard Cleaning"
type input "Standard Cleaning"
click at [441, 294] on select "No Tax PA Sales Tax: 6% (inclusive) + Add New Rate" at bounding box center [448, 300] width 140 height 21
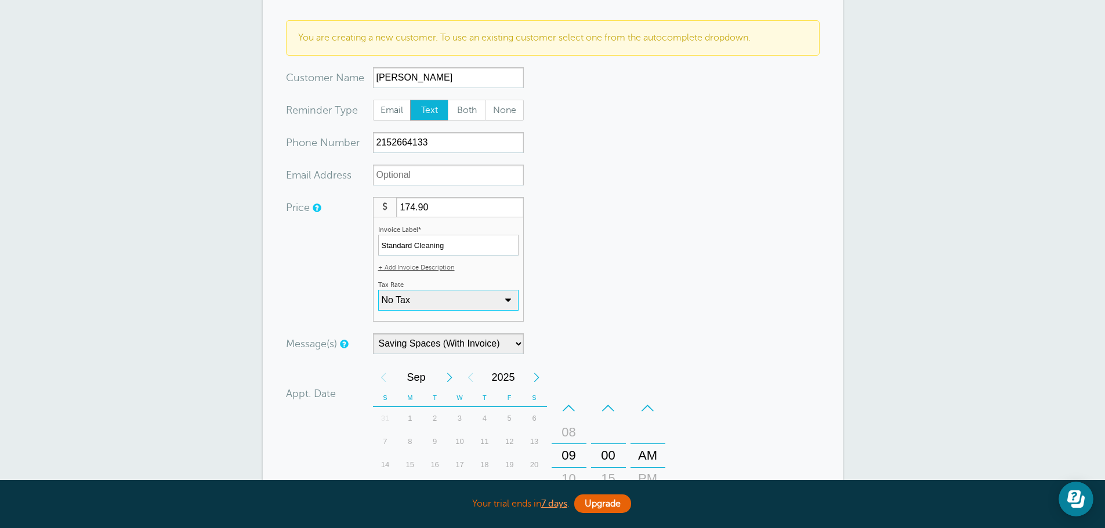
select select "17"
click at [378, 290] on select "No Tax PA Sales Tax: 6% (inclusive) + Add New Rate" at bounding box center [448, 300] width 140 height 21
click at [592, 278] on form "You are creating a new customer. To use an existing customer select one from th…" at bounding box center [553, 365] width 534 height 691
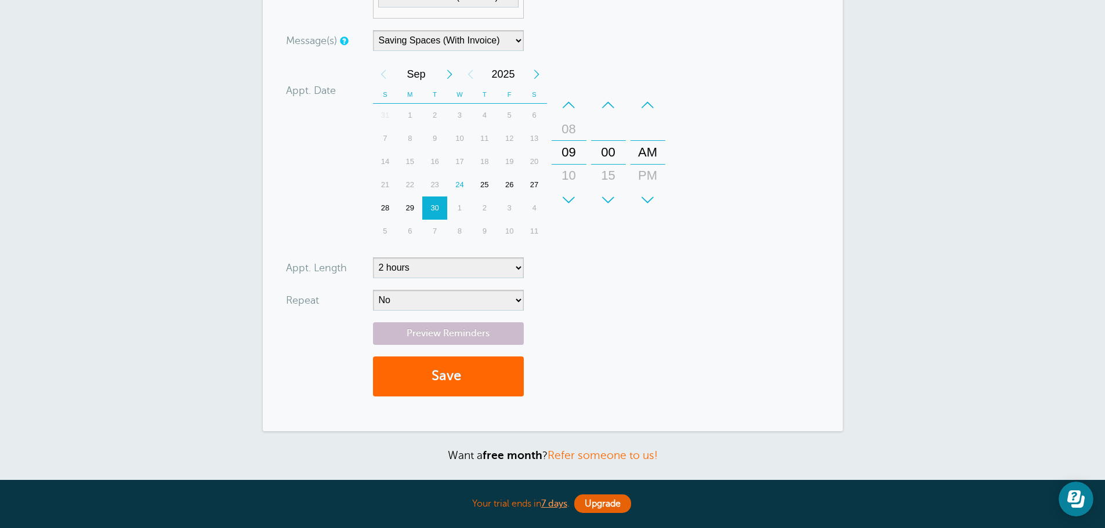
scroll to position [522, 0]
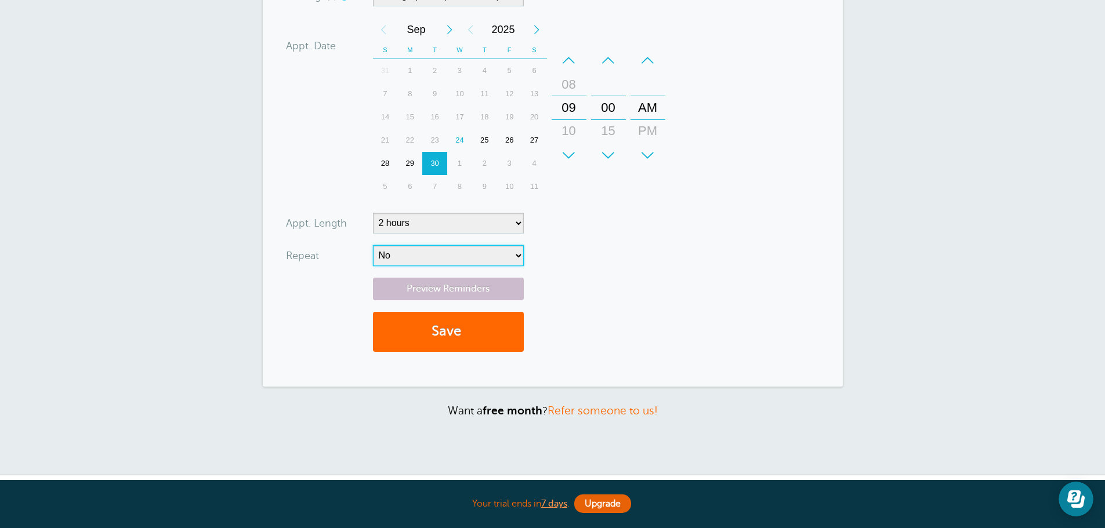
click at [471, 253] on select "No Daily Weekly Every 2 weeks Every 3 weeks Every 4 weeks Monthly Every 5 weeks…" at bounding box center [448, 255] width 151 height 21
select select "RRULE:FREQ=WEEKLY;INTERVAL=2"
click at [373, 245] on select "No Daily Weekly Every 2 weeks Every 3 weeks Every 4 weeks Monthly Every 5 weeks…" at bounding box center [448, 255] width 151 height 21
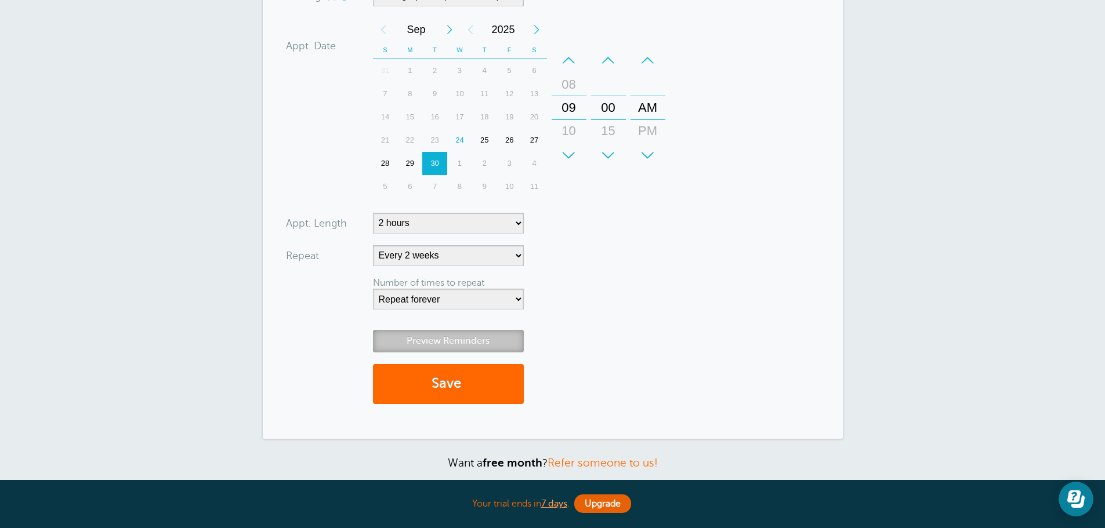
click at [474, 343] on link "Preview Reminders" at bounding box center [448, 341] width 151 height 23
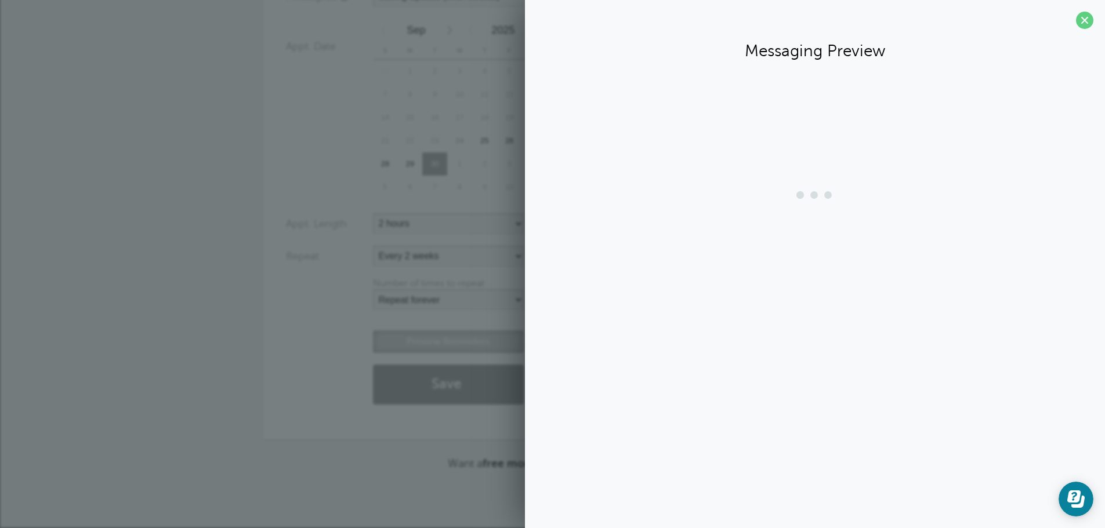
scroll to position [521, 0]
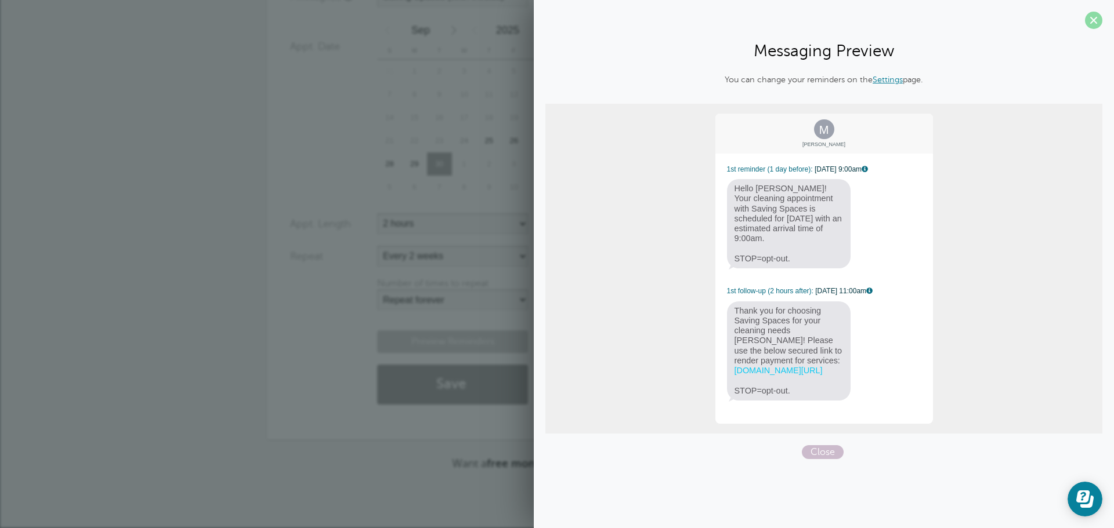
click at [1097, 23] on span at bounding box center [1093, 20] width 17 height 17
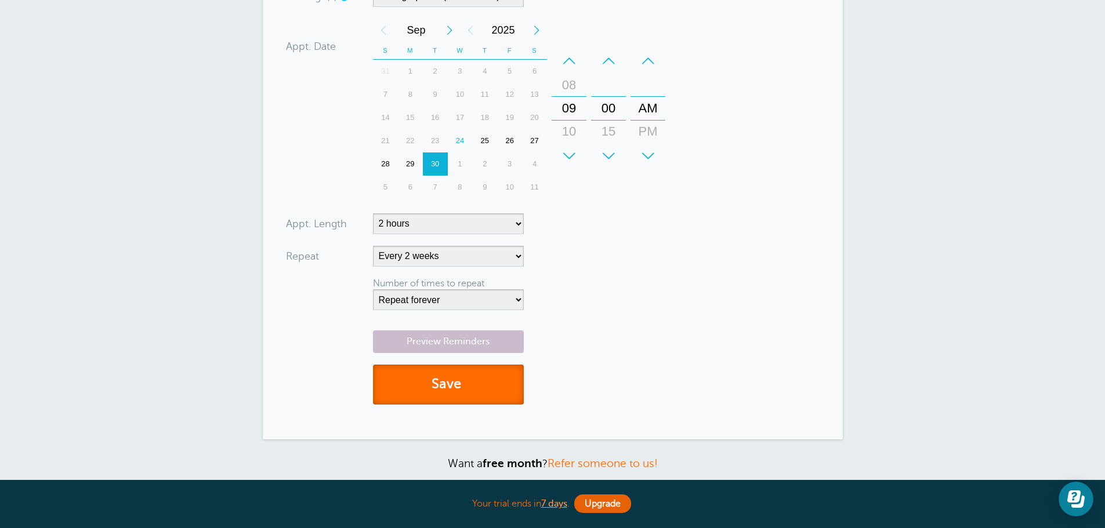
click at [472, 371] on button "Save" at bounding box center [448, 385] width 151 height 40
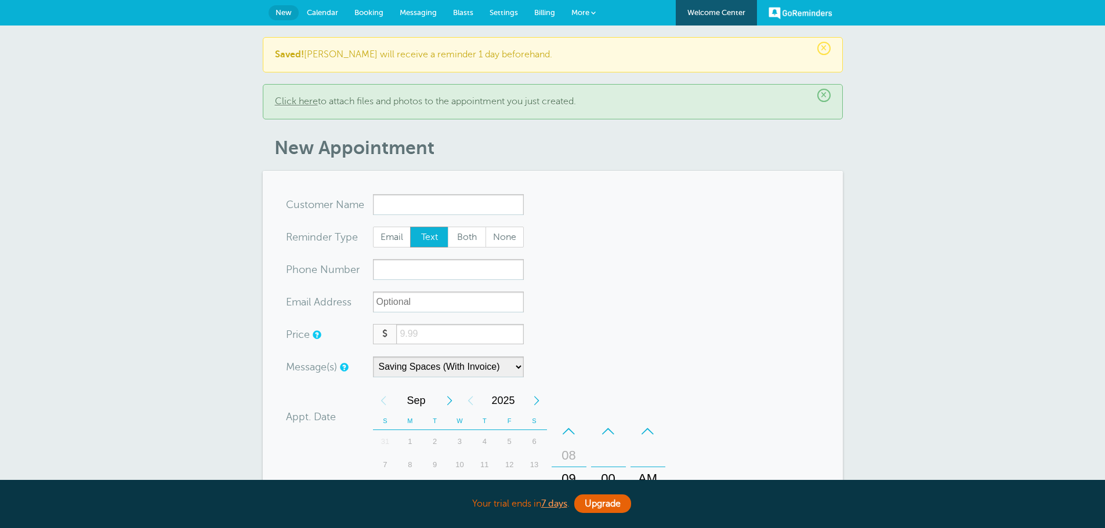
select select "161890"
click at [322, 13] on span "Calendar" at bounding box center [322, 12] width 31 height 9
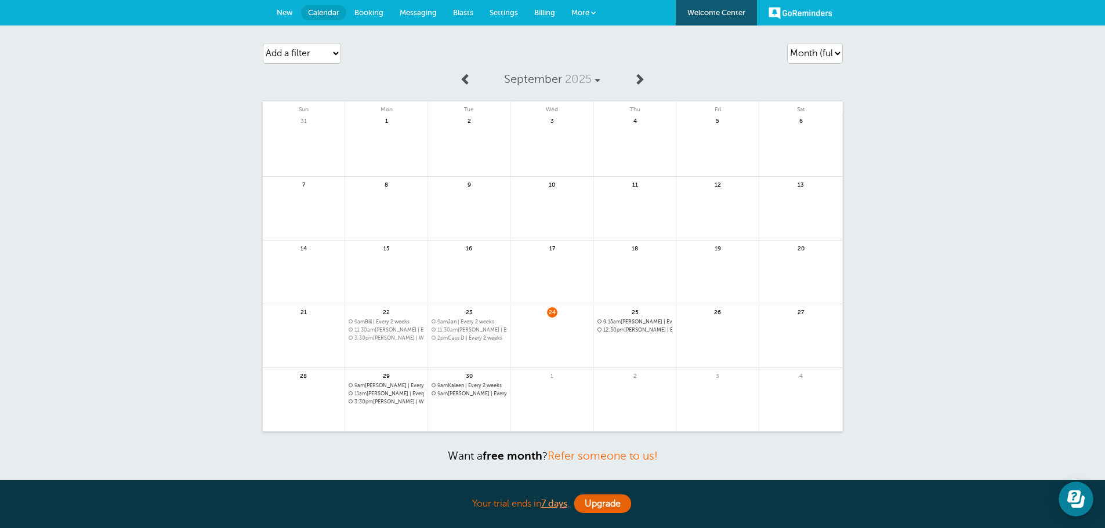
click at [460, 394] on span "9am [PERSON_NAME] | Every 2 weeks" at bounding box center [469, 394] width 75 height 6
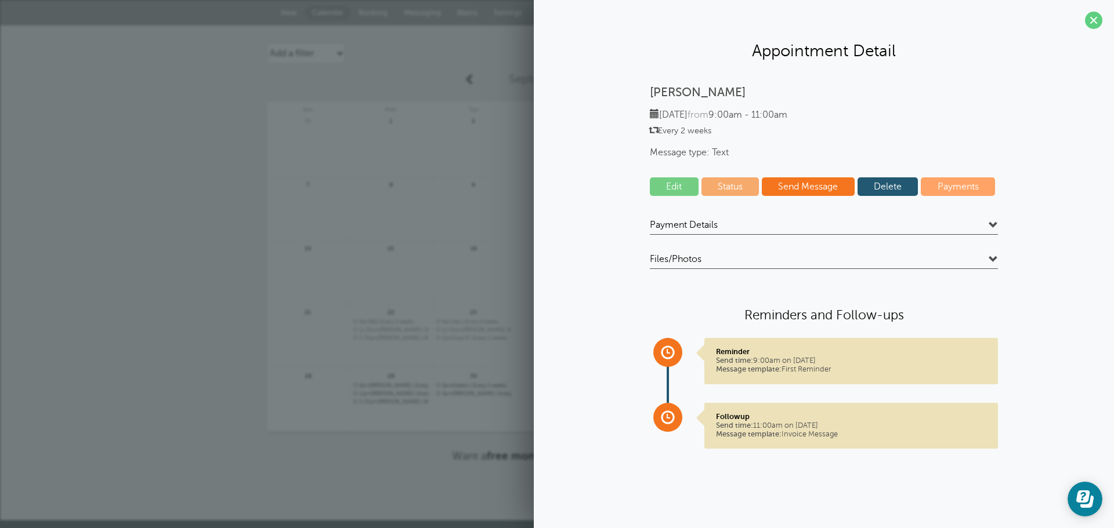
click at [679, 187] on link "Edit" at bounding box center [674, 186] width 49 height 19
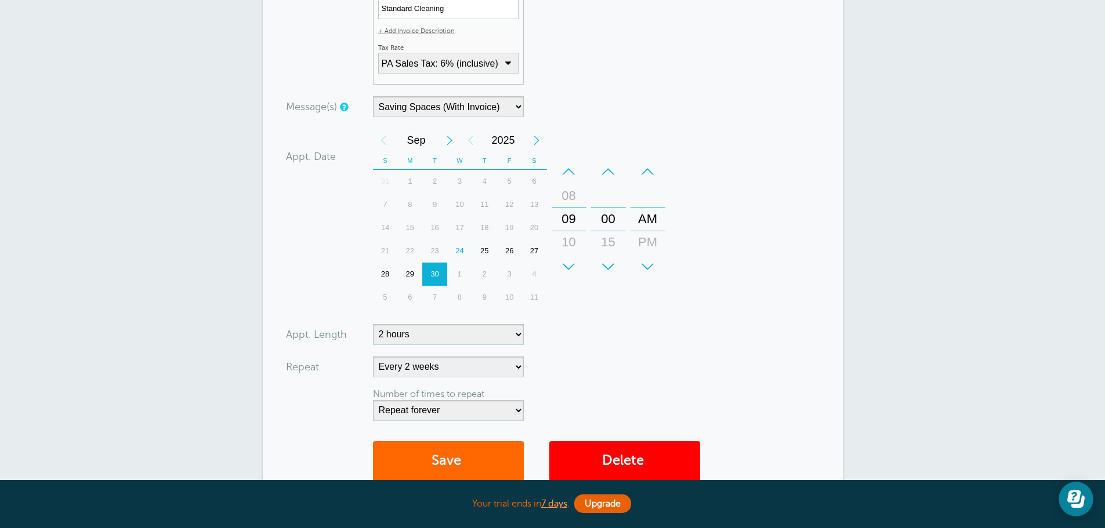
scroll to position [348, 0]
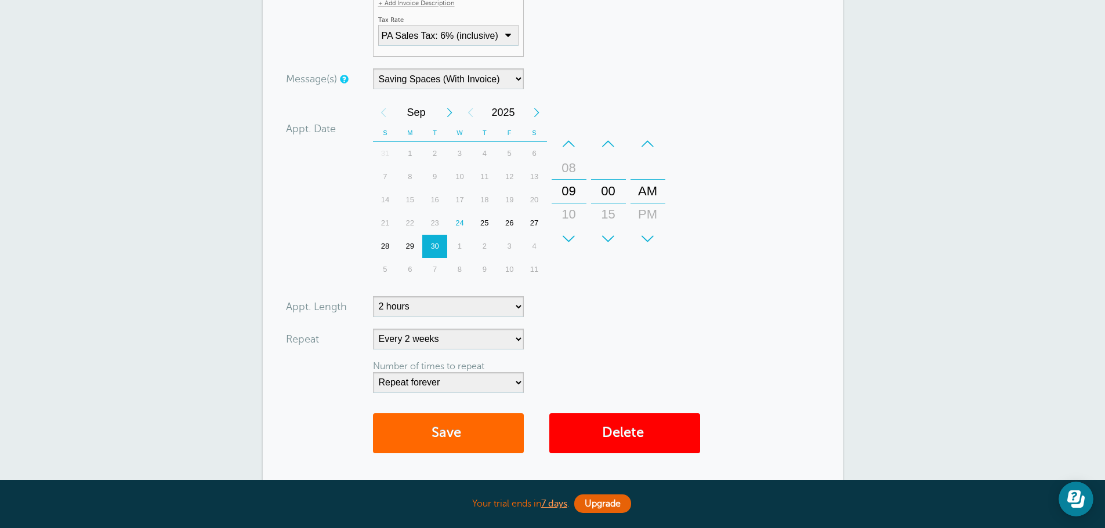
click at [459, 244] on div "1" at bounding box center [459, 246] width 25 height 23
click at [478, 429] on button "Save" at bounding box center [448, 434] width 151 height 40
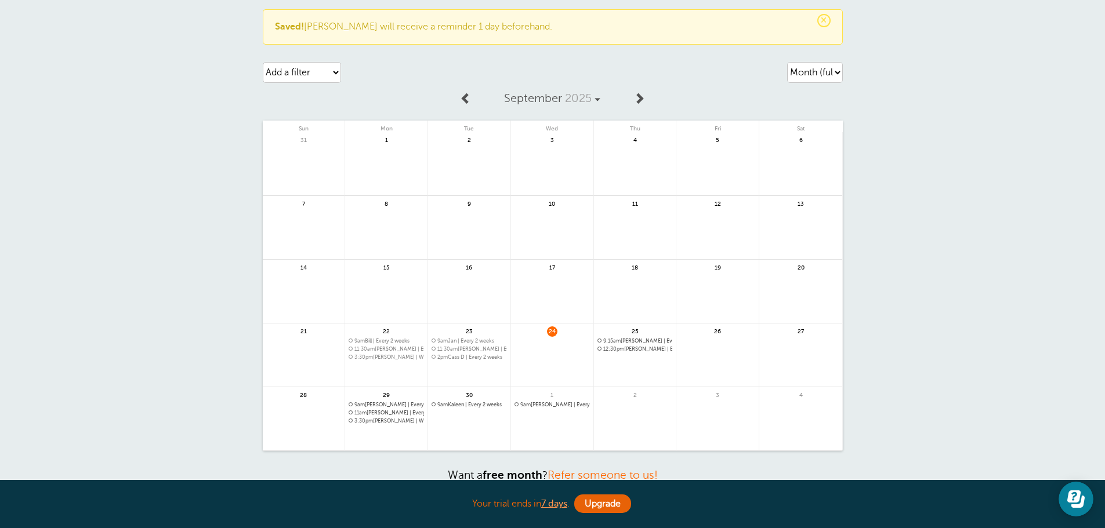
scroll to position [58, 0]
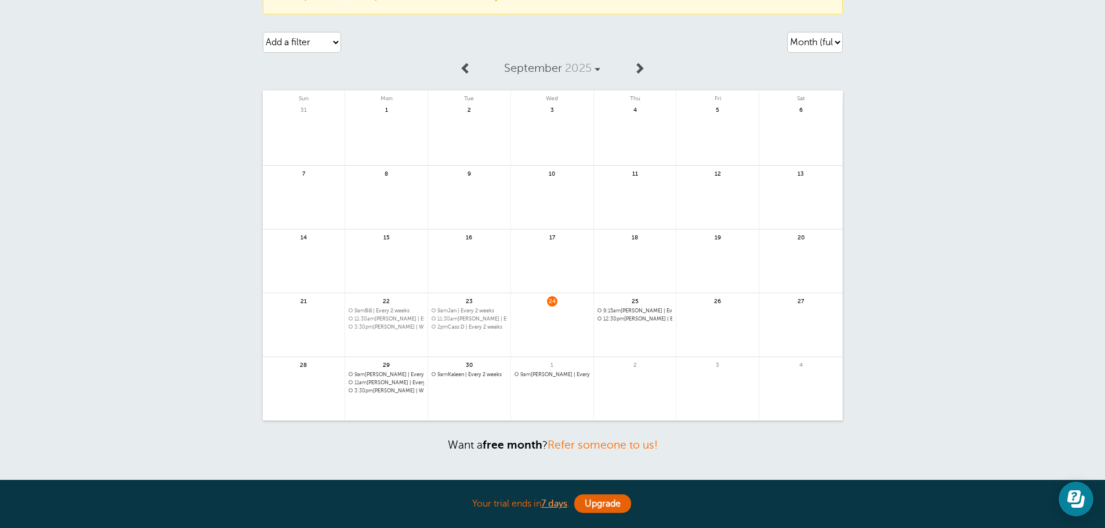
click at [648, 382] on link at bounding box center [635, 396] width 82 height 50
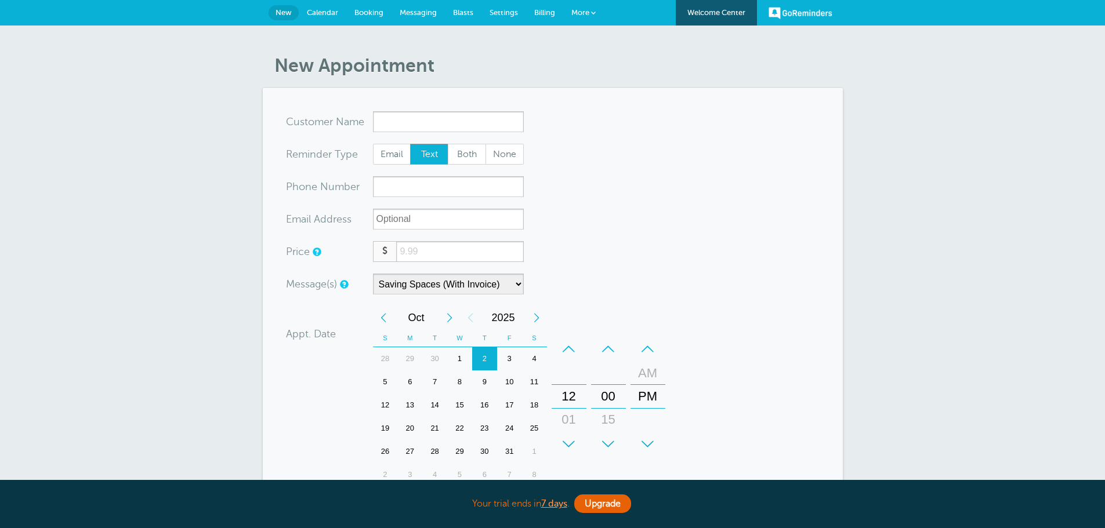
select select "161890"
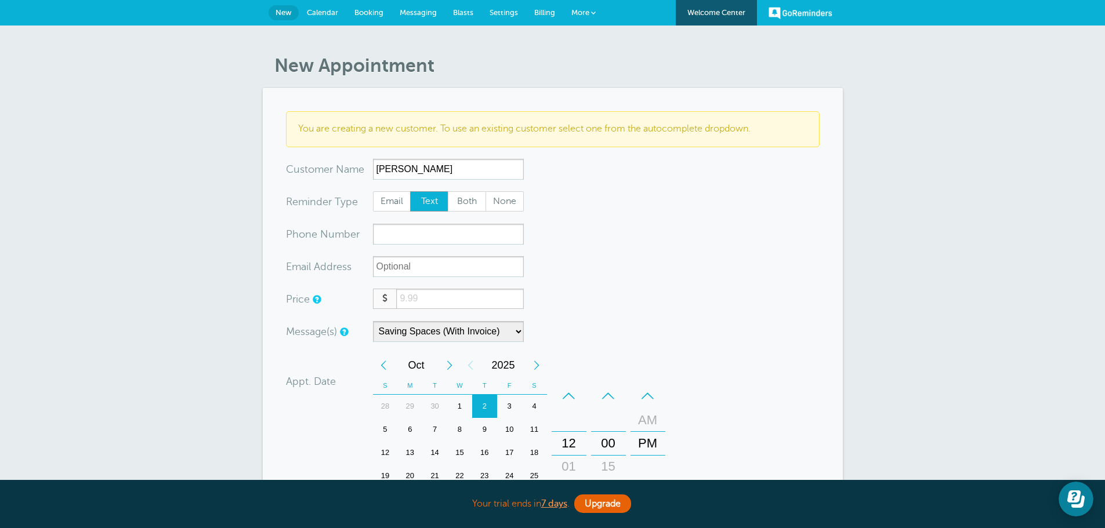
type input "[PERSON_NAME]"
click at [438, 217] on form "You are creating a new customer. To use an existing customer select one from th…" at bounding box center [553, 405] width 534 height 588
click at [436, 229] on input "xxx-no-autofill" at bounding box center [448, 234] width 151 height 21
click at [513, 335] on select "Saving Spaces (No Invoice) Saving Spaces (With Invoice)" at bounding box center [448, 331] width 151 height 21
select select "162160"
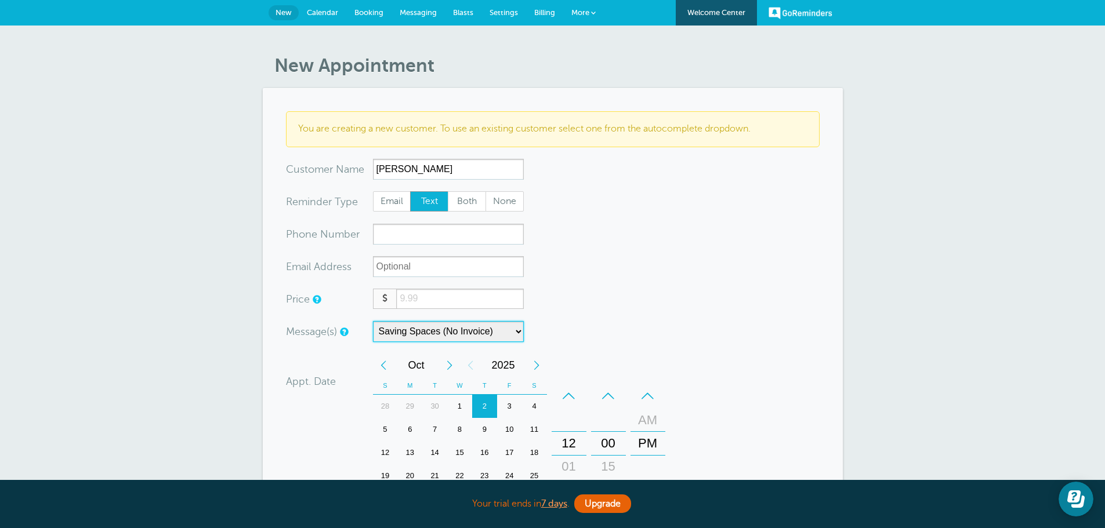
click at [373, 321] on select "Saving Spaces (No Invoice) Saving Spaces (With Invoice)" at bounding box center [448, 331] width 151 height 21
click at [386, 240] on input "xxx-no-autofill" at bounding box center [448, 234] width 151 height 21
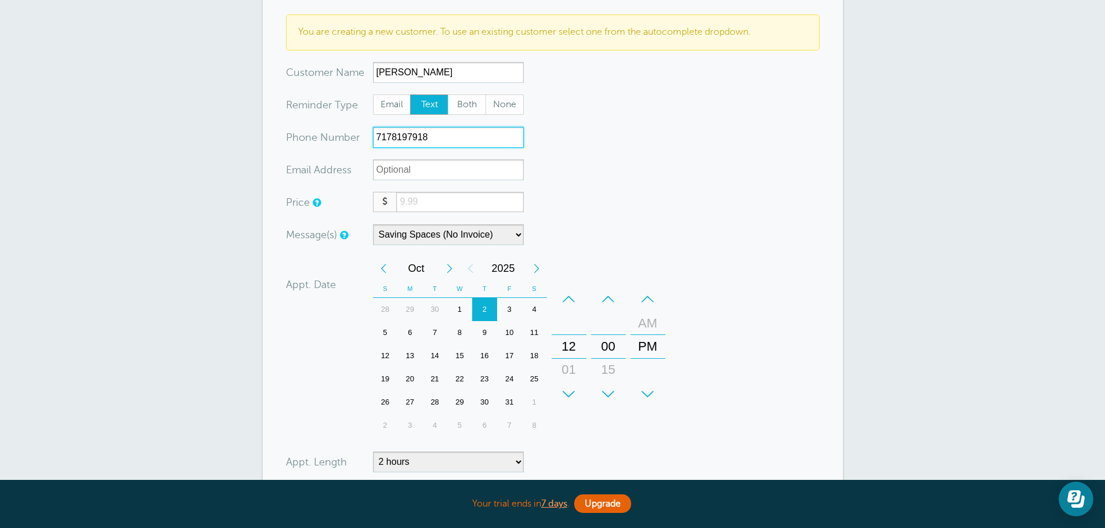
scroll to position [116, 0]
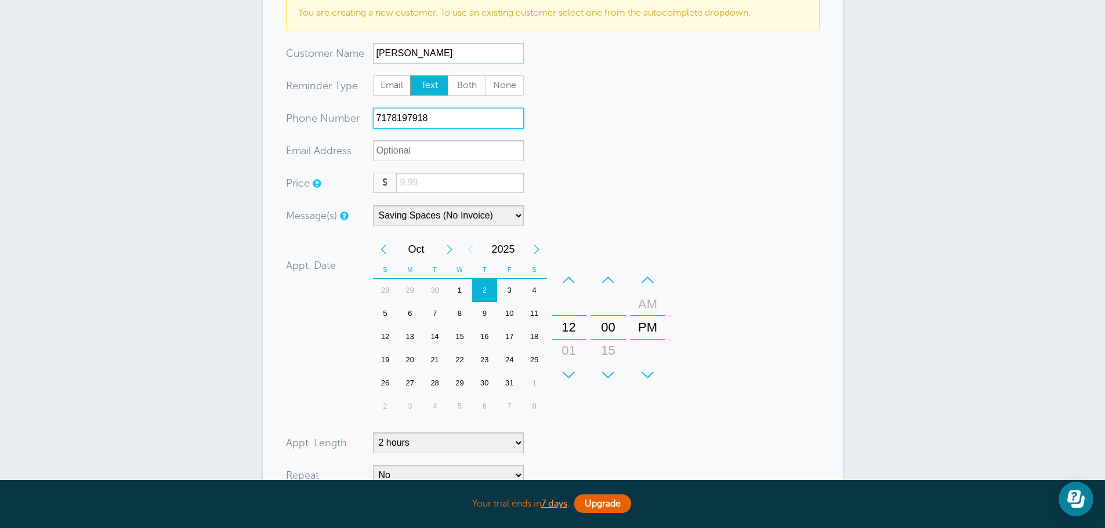
click at [574, 369] on div "+" at bounding box center [569, 375] width 35 height 23
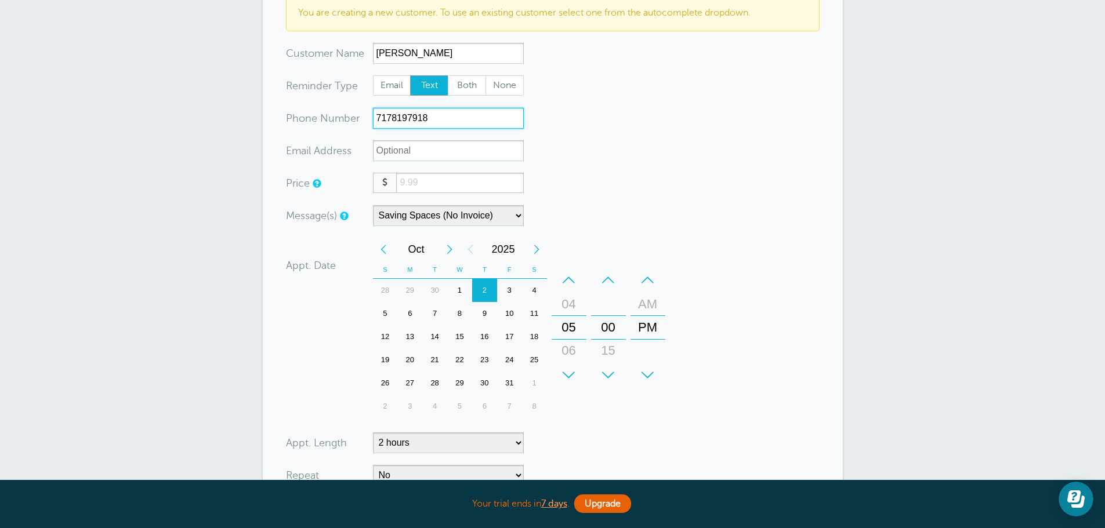
click at [574, 369] on div "+" at bounding box center [569, 375] width 35 height 23
click at [573, 368] on div "+" at bounding box center [569, 375] width 35 height 23
click at [643, 278] on div "–" at bounding box center [647, 280] width 35 height 23
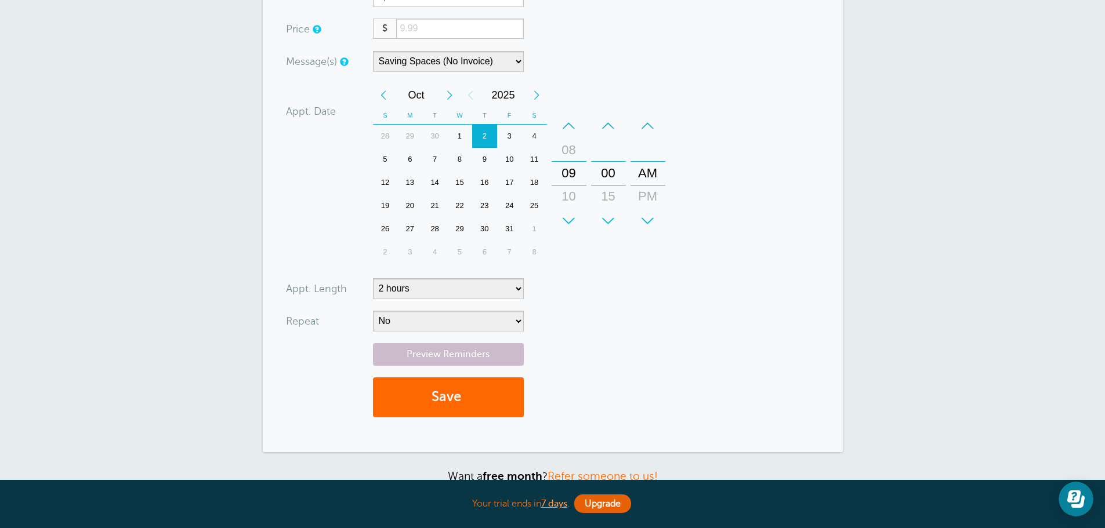
scroll to position [290, 0]
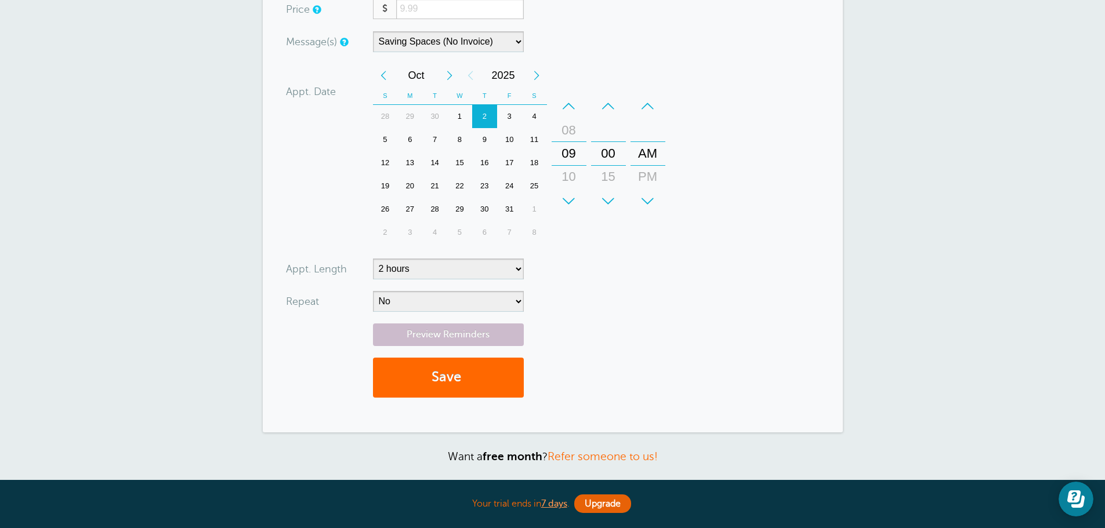
type input "7178197918"
click at [502, 269] on select "5 minutes 10 minutes 15 minutes 20 minutes 25 minutes 30 minutes 35 minutes 40 …" at bounding box center [448, 269] width 151 height 21
select select "300"
click at [373, 259] on select "5 minutes 10 minutes 15 minutes 20 minutes 25 minutes 30 minutes 35 minutes 40 …" at bounding box center [448, 269] width 151 height 21
click at [764, 309] on form "You are creating a new customer. To use an existing customer select one from th…" at bounding box center [553, 115] width 534 height 588
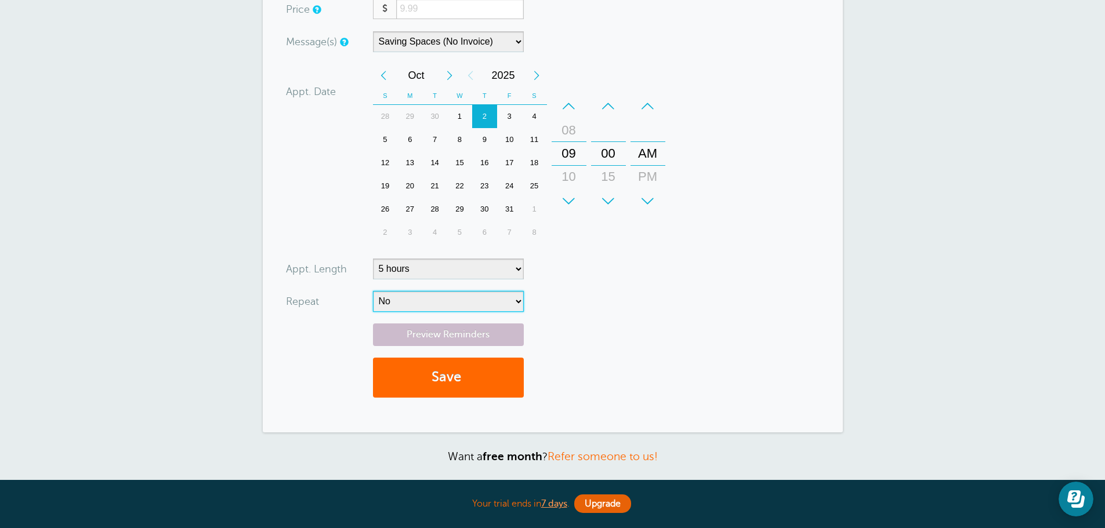
click at [437, 305] on select "No Daily Weekly Every 2 weeks Every 3 weeks Every 4 weeks Monthly Every 5 weeks…" at bounding box center [448, 301] width 151 height 21
select select "RRULE:FREQ=WEEKLY;INTERVAL=2"
click at [373, 291] on select "No Daily Weekly Every 2 weeks Every 3 weeks Every 4 weeks Monthly Every 5 weeks…" at bounding box center [448, 301] width 151 height 21
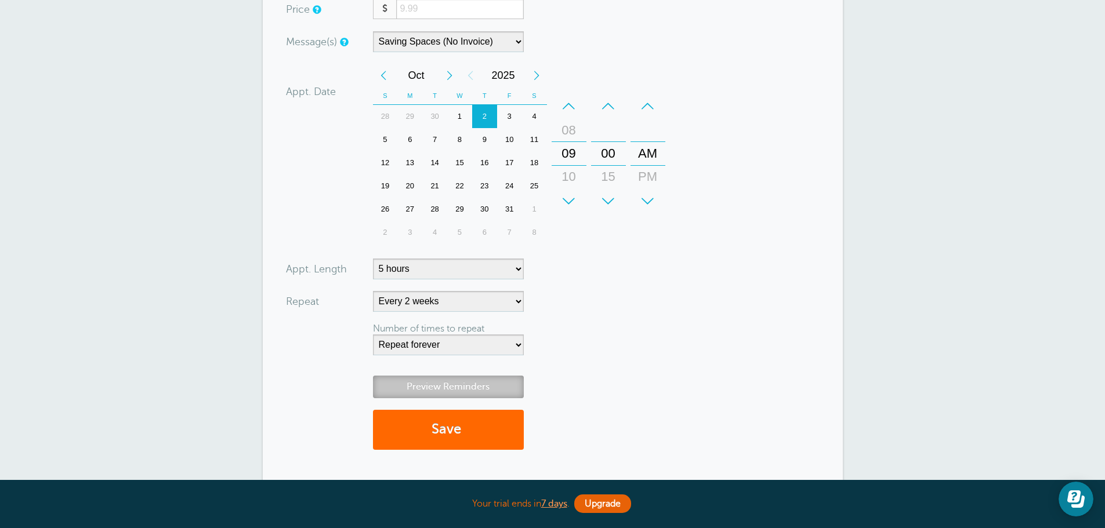
click at [450, 385] on link "Preview Reminders" at bounding box center [448, 387] width 151 height 23
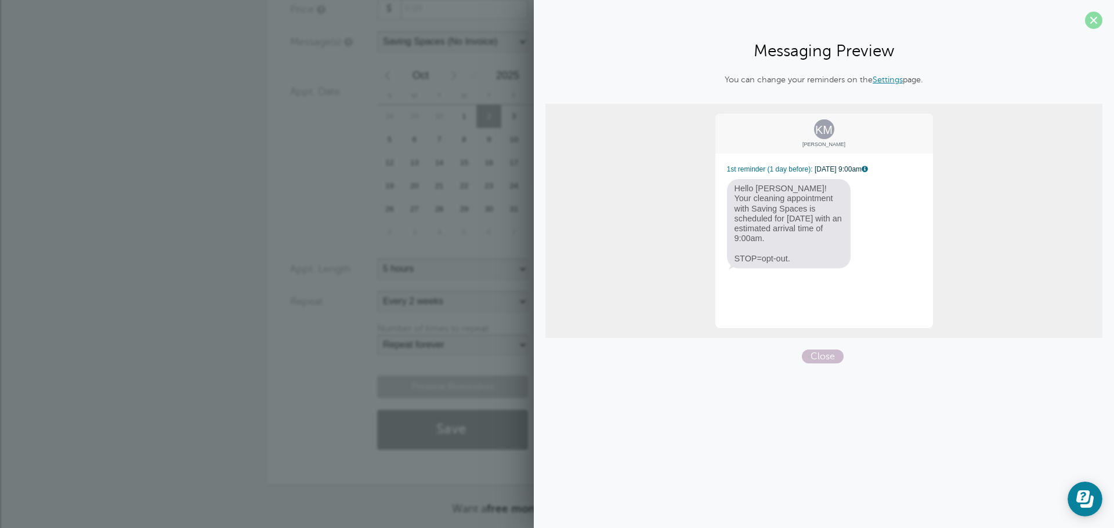
click at [1090, 25] on span at bounding box center [1093, 20] width 17 height 17
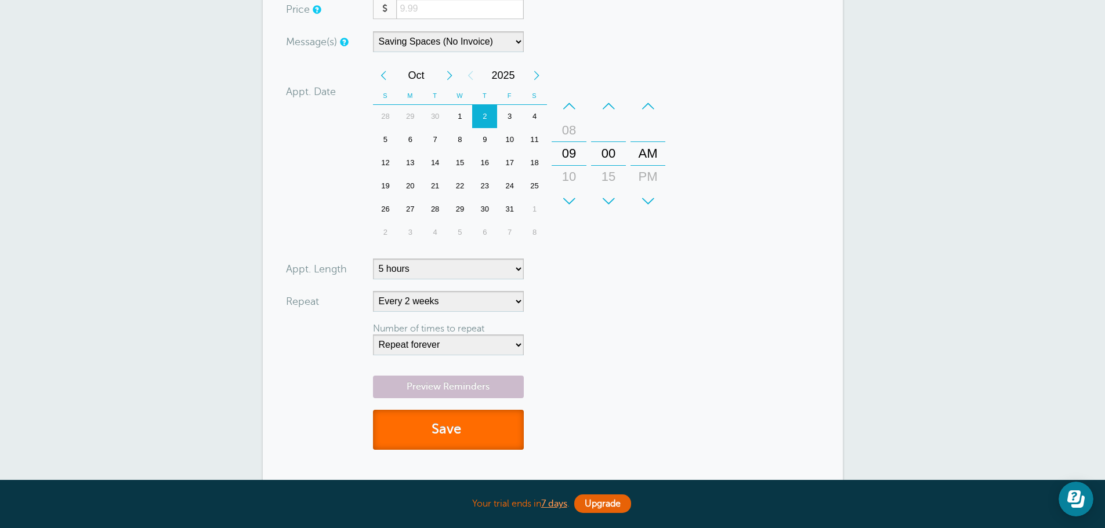
click at [477, 421] on button "Save" at bounding box center [448, 430] width 151 height 40
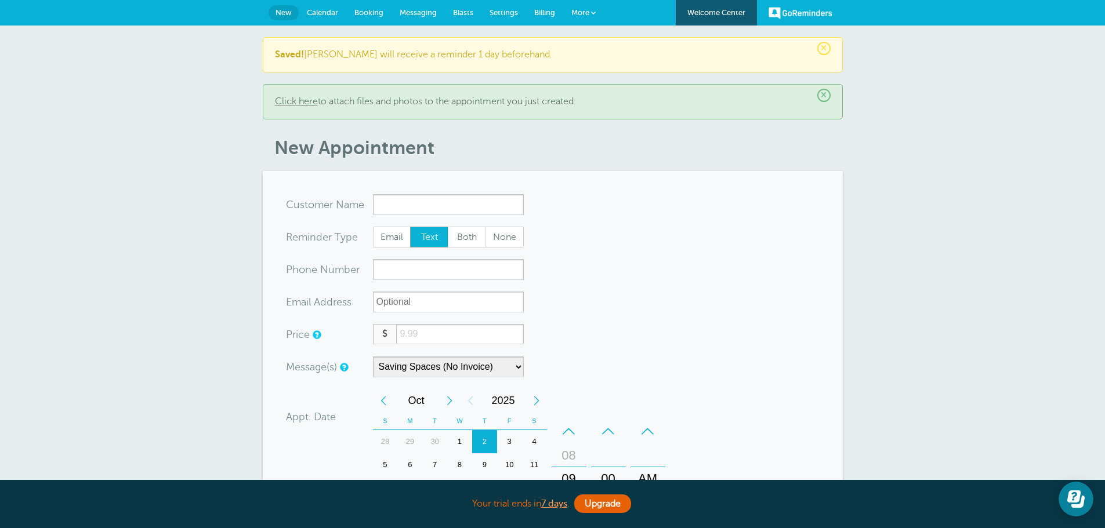
click at [320, 17] on link "Calendar" at bounding box center [323, 13] width 48 height 26
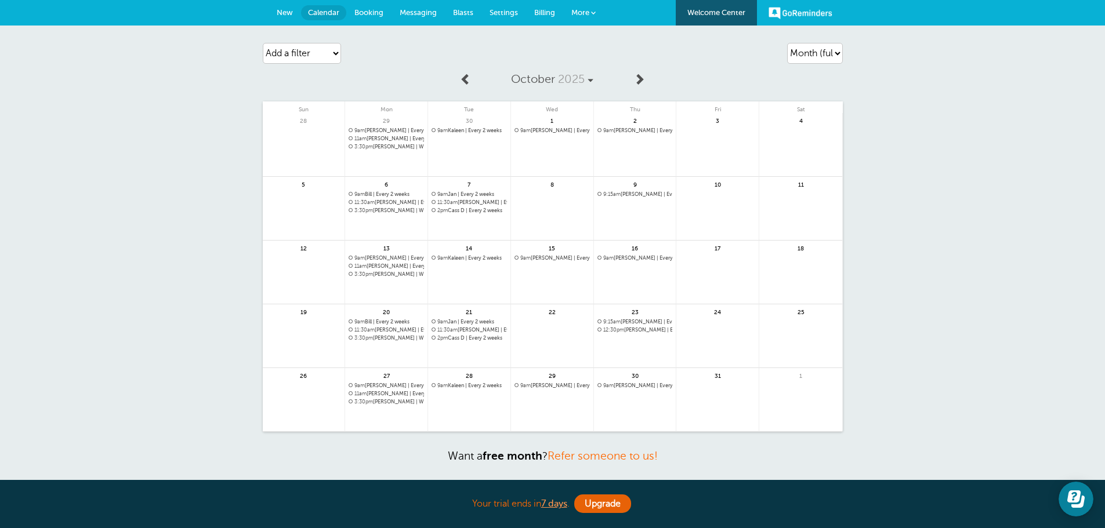
click at [708, 393] on link at bounding box center [717, 407] width 82 height 50
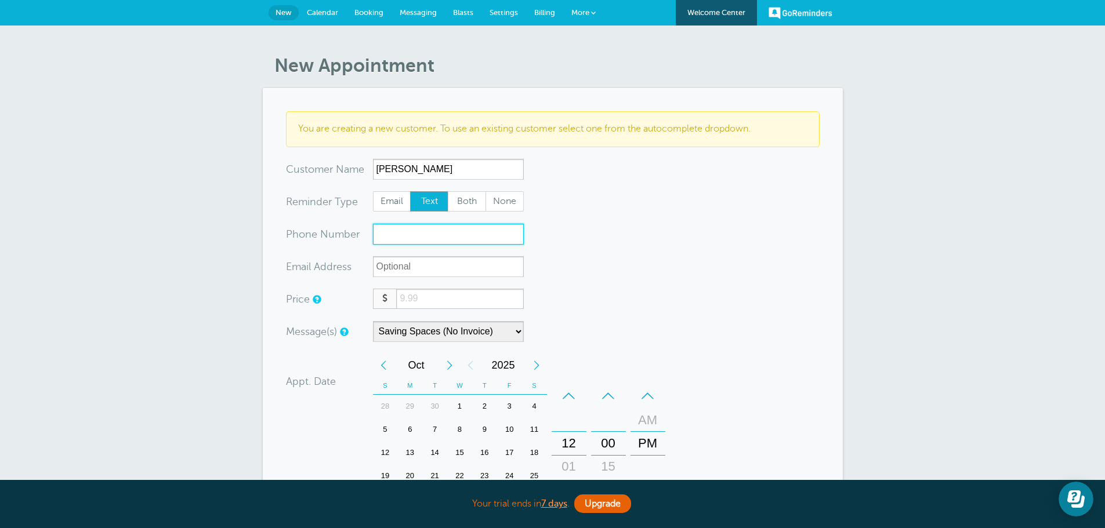
click at [394, 234] on input "xxx-no-autofill" at bounding box center [448, 234] width 151 height 21
click at [444, 168] on input "Kathy" at bounding box center [448, 169] width 151 height 21
type input "Kathy Harbison"
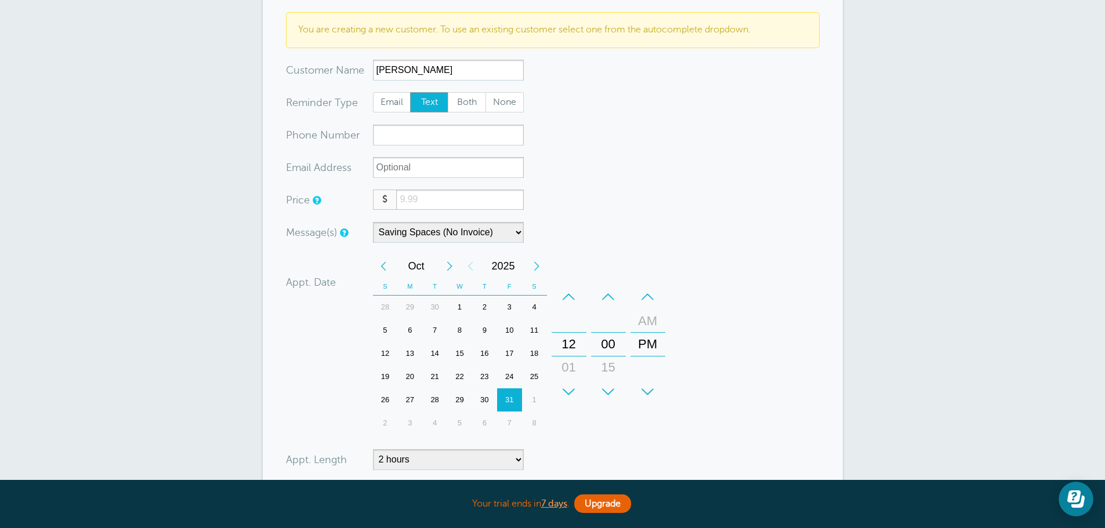
scroll to position [116, 0]
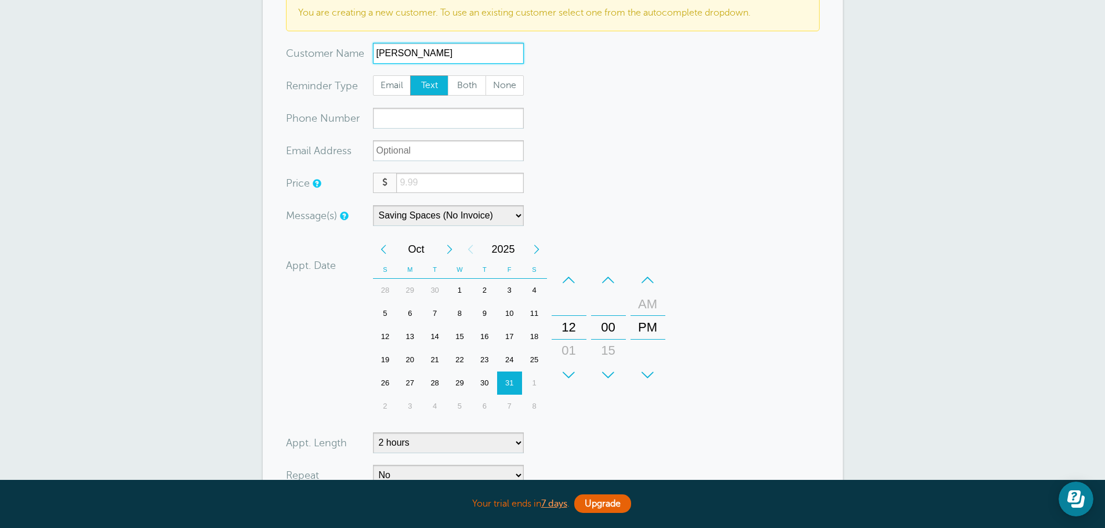
click at [384, 251] on div "Previous Month" at bounding box center [383, 249] width 21 height 23
click at [506, 382] on div "3" at bounding box center [509, 383] width 25 height 23
click at [565, 277] on div "–" at bounding box center [569, 280] width 35 height 23
click at [640, 284] on div "–" at bounding box center [647, 280] width 35 height 23
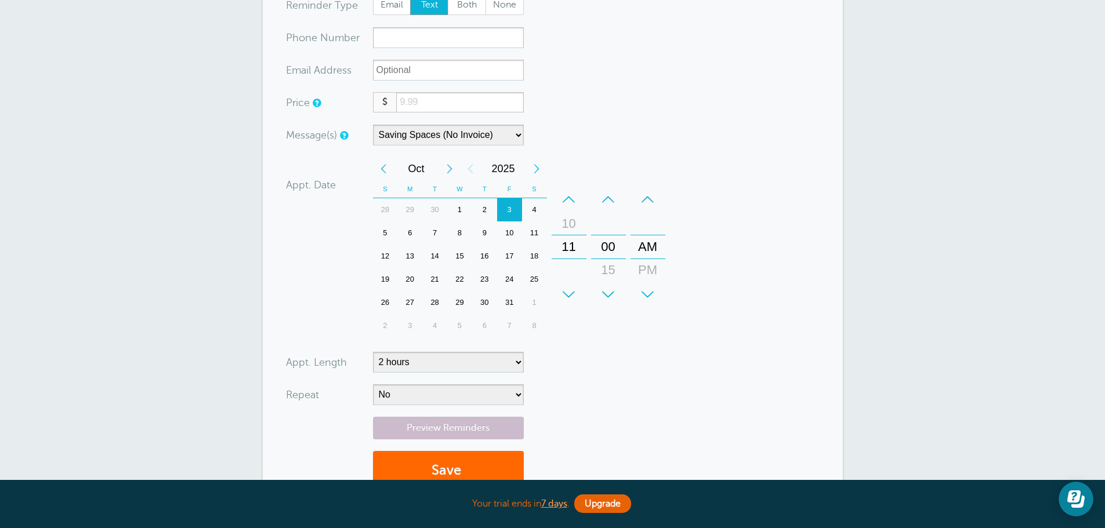
scroll to position [232, 0]
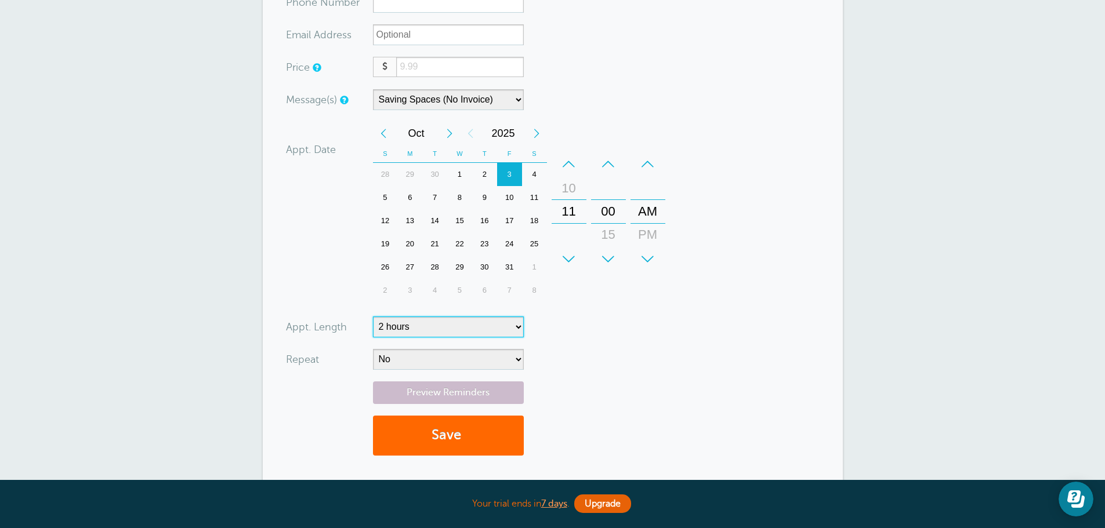
click at [506, 322] on select "5 minutes 10 minutes 15 minutes 20 minutes 25 minutes 30 minutes 35 minutes 40 …" at bounding box center [448, 327] width 151 height 21
select select "90"
click at [373, 317] on select "5 minutes 10 minutes 15 minutes 20 minutes 25 minutes 30 minutes 35 minutes 40 …" at bounding box center [448, 327] width 151 height 21
click at [426, 366] on select "No Daily Weekly Every 2 weeks Every 3 weeks Every 4 weeks Monthly Every 5 weeks…" at bounding box center [448, 359] width 151 height 21
select select "RRULE:FREQ=WEEKLY;INTERVAL=2"
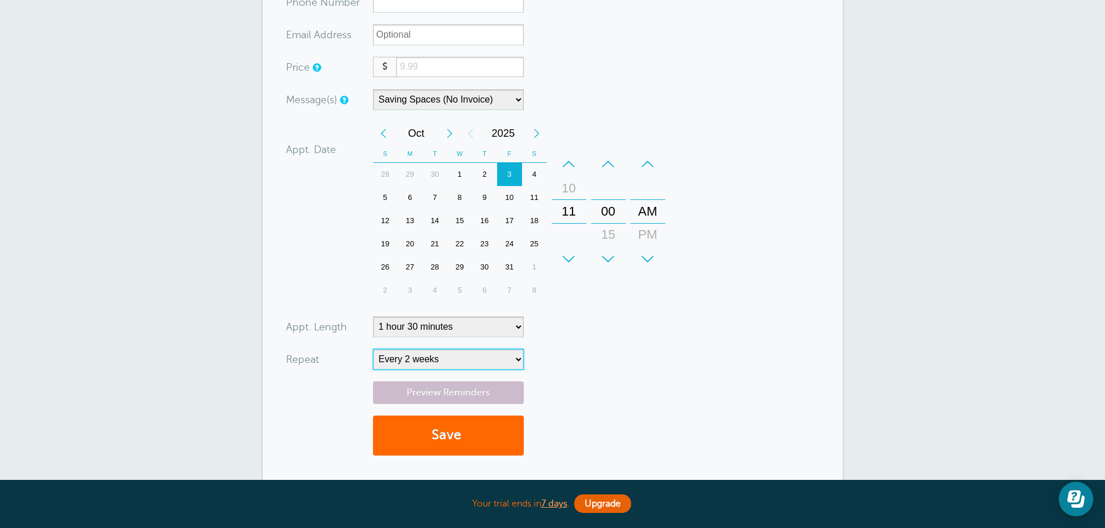
click at [373, 349] on select "No Daily Weekly Every 2 weeks Every 3 weeks Every 4 weeks Monthly Every 5 weeks…" at bounding box center [448, 359] width 151 height 21
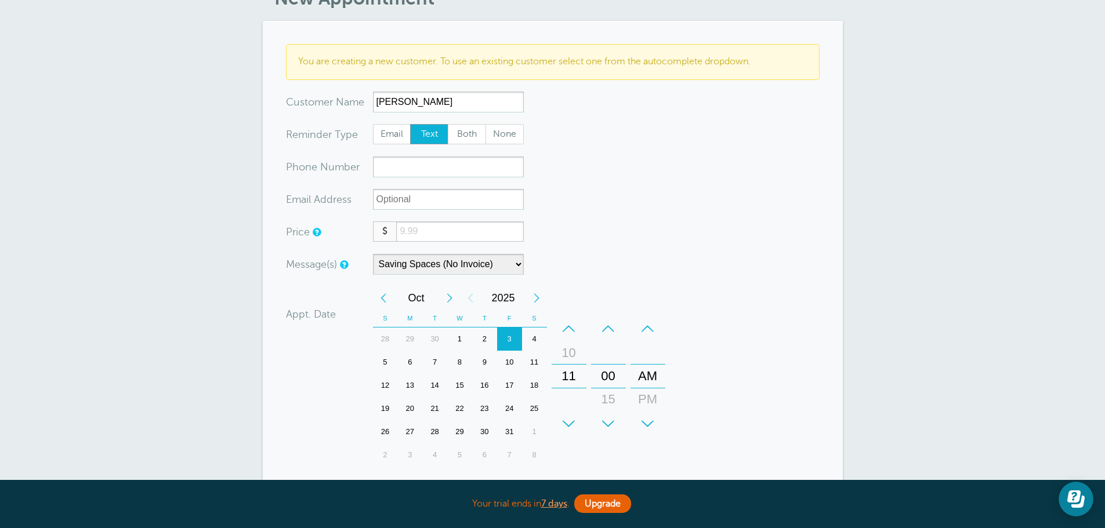
scroll to position [58, 0]
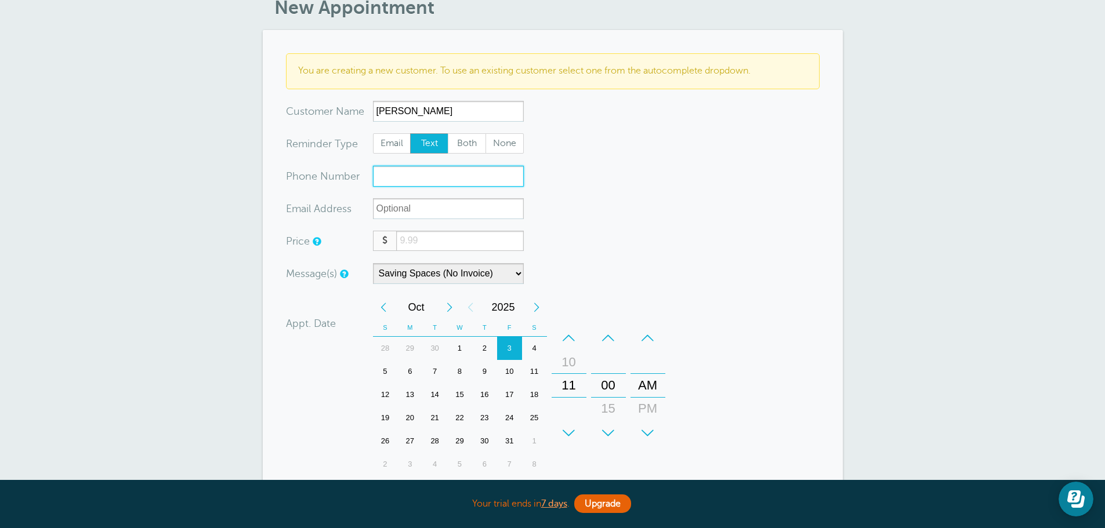
click at [416, 176] on input "xxx-no-autofill" at bounding box center [448, 176] width 151 height 21
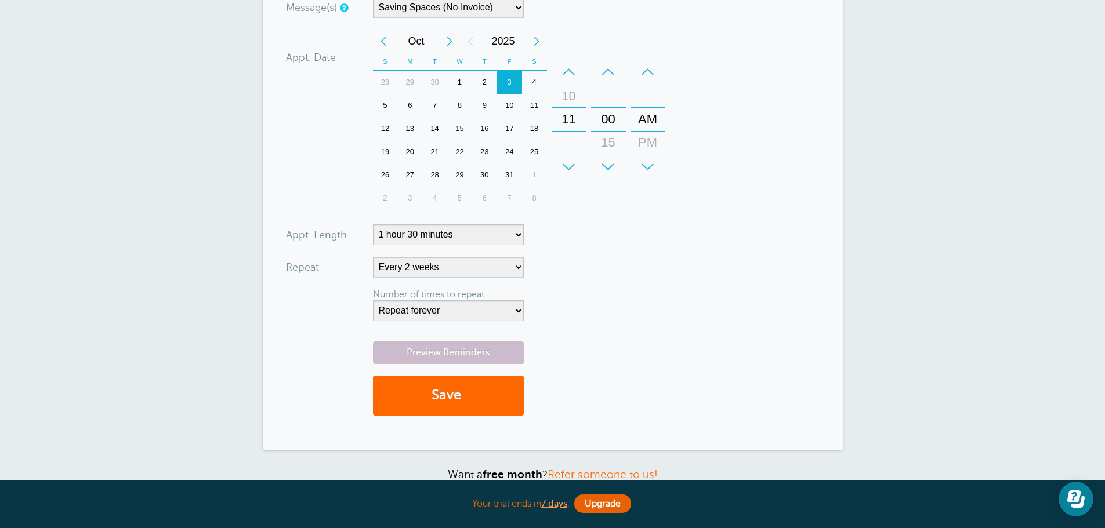
scroll to position [348, 0]
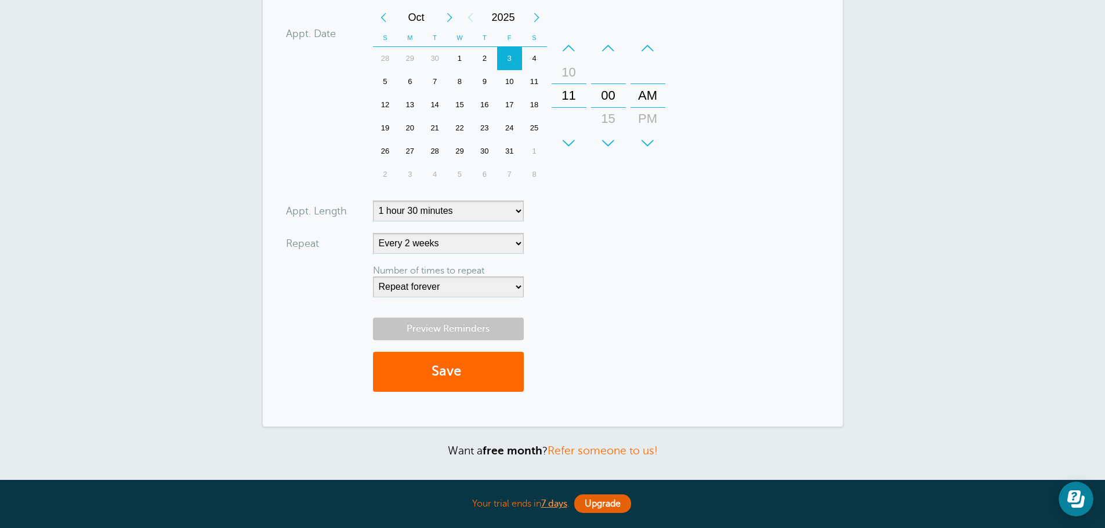
type input "2679390382"
click at [434, 325] on link "Preview Reminders" at bounding box center [448, 329] width 151 height 23
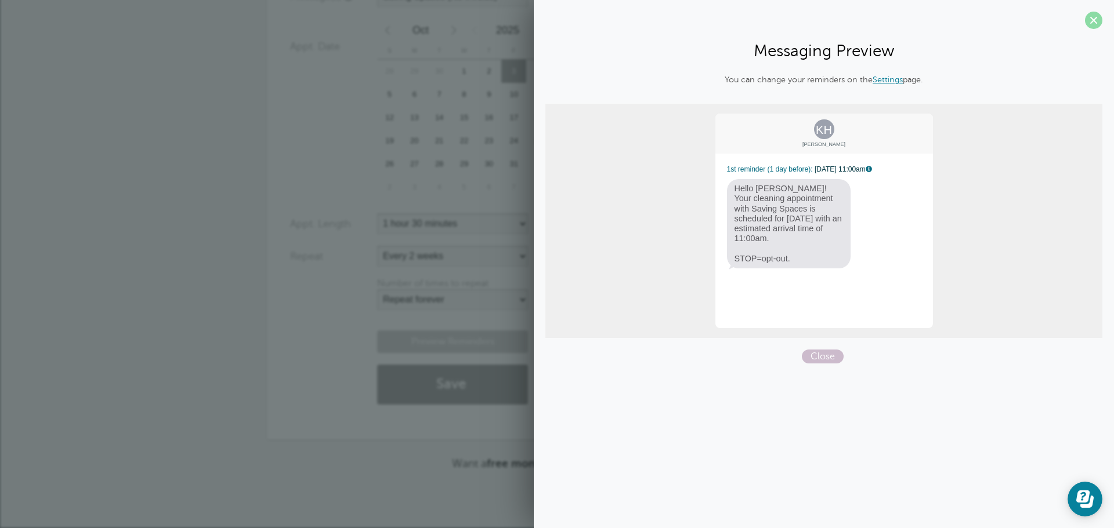
click at [1090, 15] on span at bounding box center [1093, 20] width 17 height 17
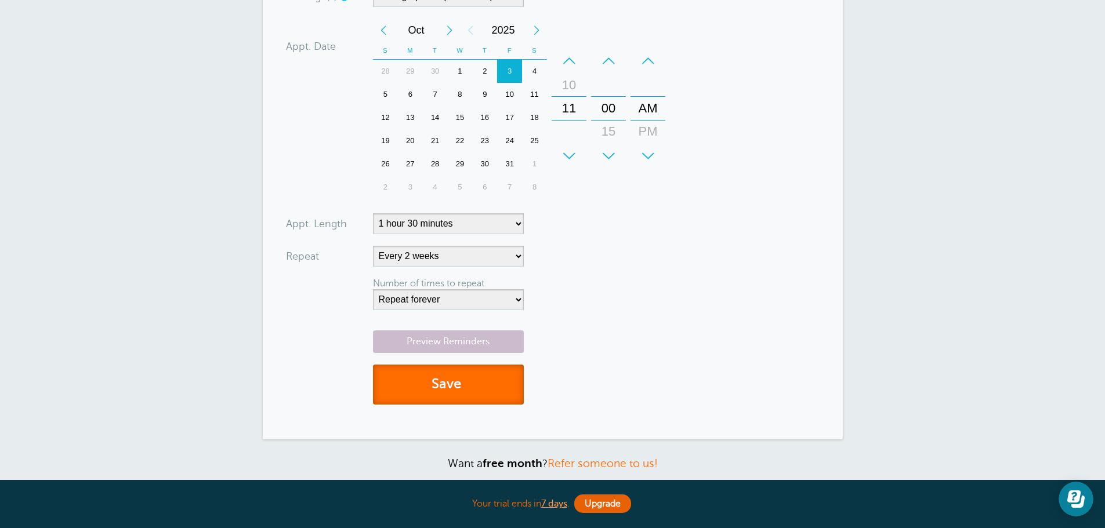
click at [443, 379] on button "Save" at bounding box center [448, 385] width 151 height 40
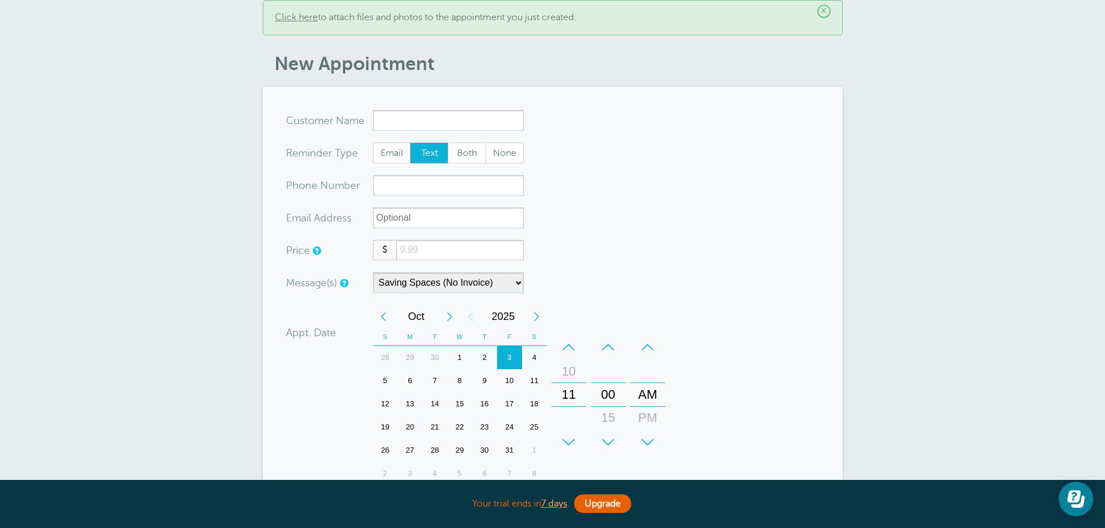
scroll to position [116, 0]
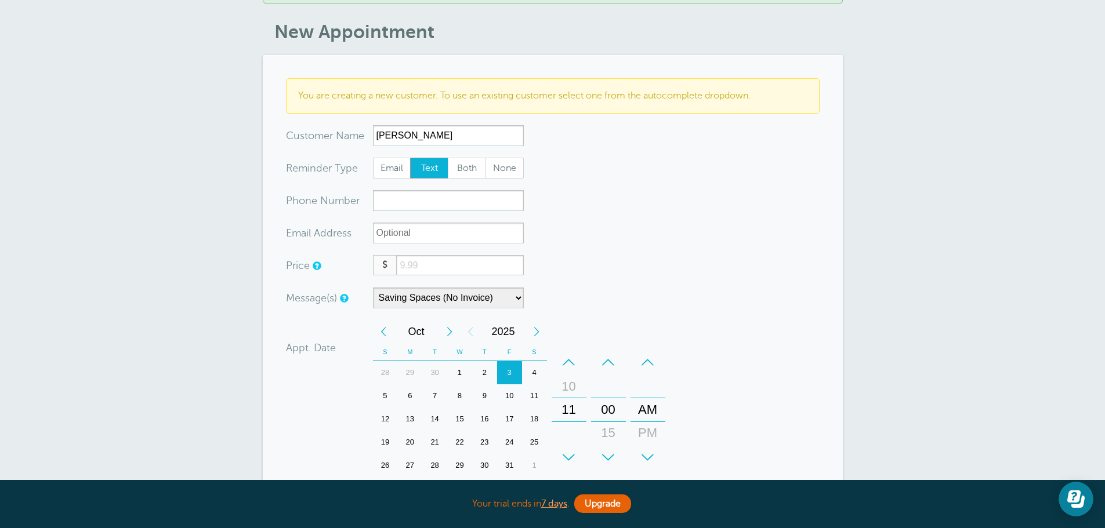
type input "[PERSON_NAME]"
click at [418, 205] on input "xxx-no-autofill" at bounding box center [448, 200] width 151 height 21
click at [571, 362] on div "–" at bounding box center [569, 362] width 35 height 23
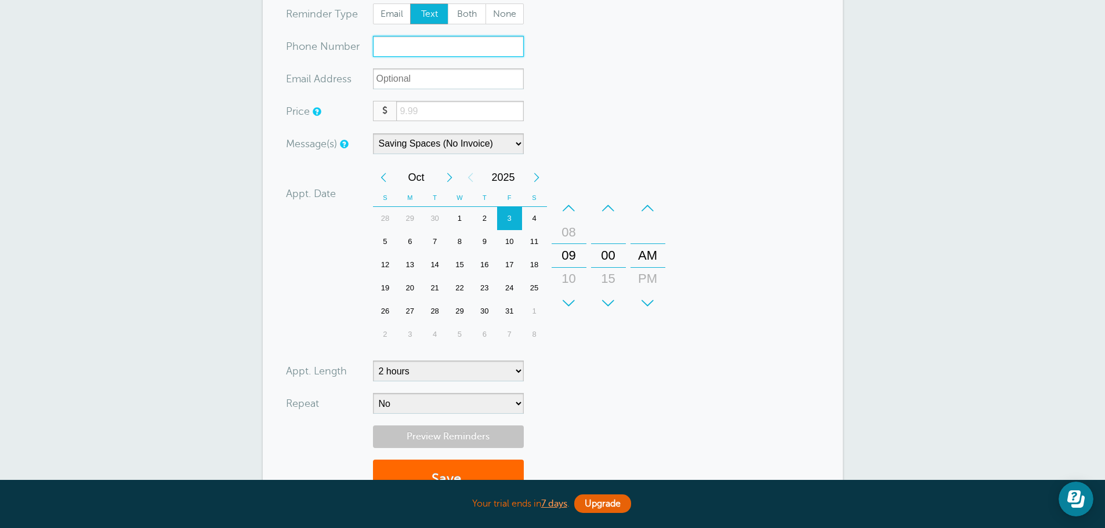
scroll to position [406, 0]
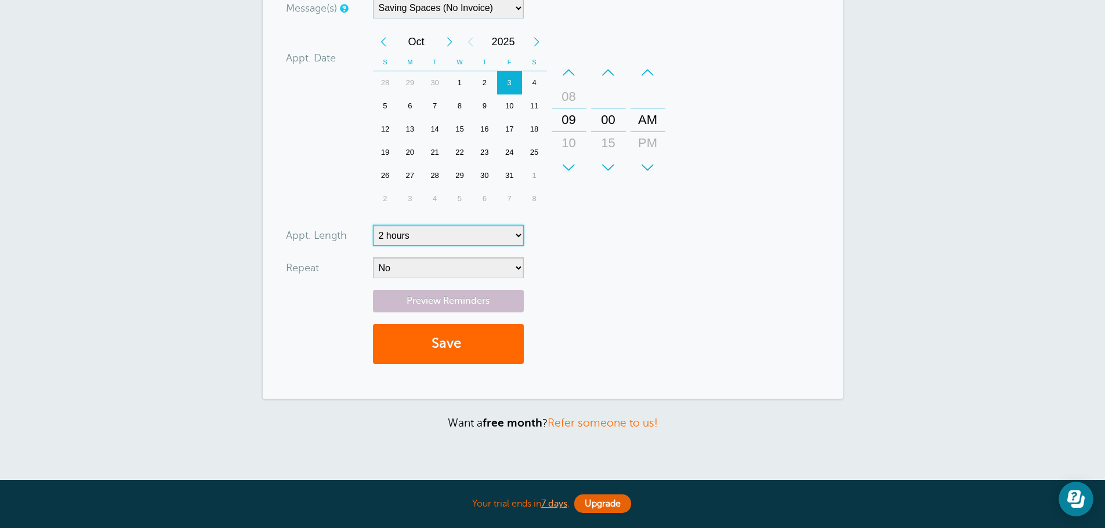
click at [416, 230] on select "5 minutes 10 minutes 15 minutes 20 minutes 25 minutes 30 minutes 35 minutes 40 …" at bounding box center [448, 235] width 151 height 21
click at [373, 225] on select "5 minutes 10 minutes 15 minutes 20 minutes 25 minutes 30 minutes 35 minutes 40 …" at bounding box center [448, 235] width 151 height 21
click at [439, 242] on select "5 minutes 10 minutes 15 minutes 20 minutes 25 minutes 30 minutes 35 minutes 40 …" at bounding box center [448, 235] width 151 height 21
select select "105"
click at [373, 225] on select "5 minutes 10 minutes 15 minutes 20 minutes 25 minutes 30 minutes 35 minutes 40 …" at bounding box center [448, 235] width 151 height 21
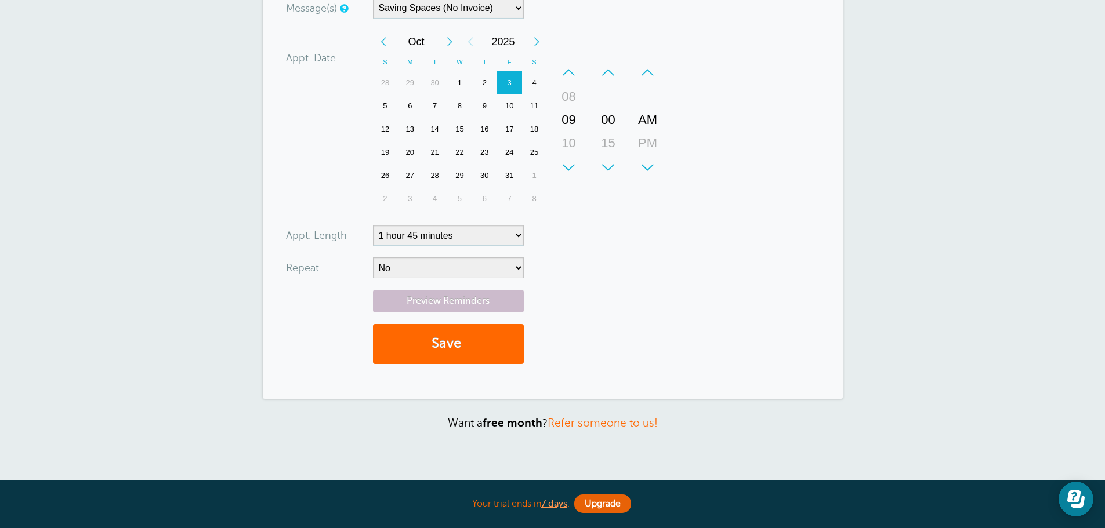
click at [722, 253] on form "You are creating a new customer. To use an existing customer select one from th…" at bounding box center [553, 82] width 534 height 588
click at [496, 266] on select "No Daily Weekly Every 2 weeks Every 3 weeks Every 4 weeks Monthly Every 5 weeks…" at bounding box center [448, 268] width 151 height 21
click at [373, 258] on select "No Daily Weekly Every 2 weeks Every 3 weeks Every 4 weeks Monthly Every 5 weeks…" at bounding box center [448, 268] width 151 height 21
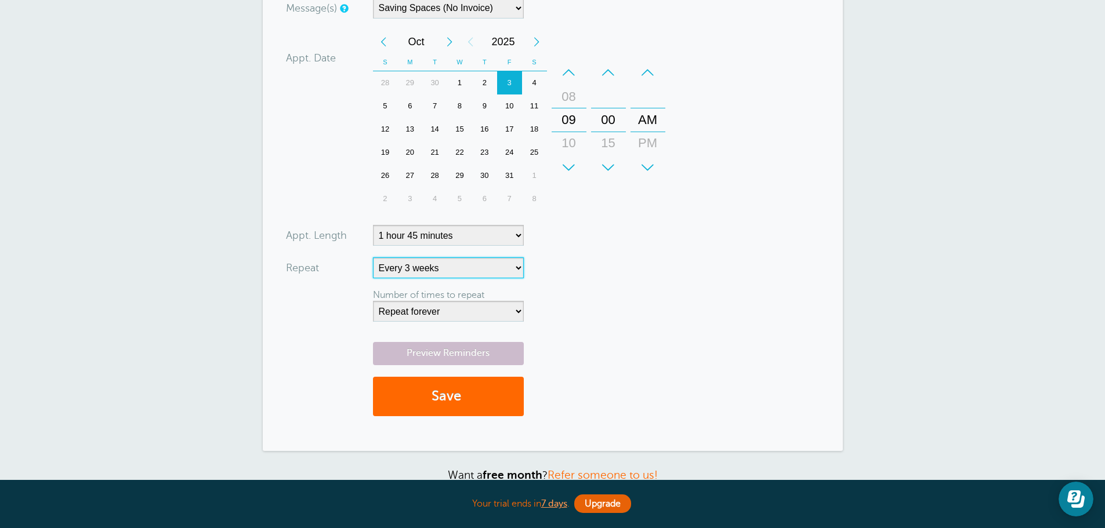
click at [473, 266] on select "No Daily Weekly Every 2 weeks Every 3 weeks Every 4 weeks Monthly Every 5 weeks…" at bounding box center [448, 268] width 151 height 21
select select "RRULE:FREQ=WEEKLY;INTERVAL=2"
click at [373, 258] on select "No Daily Weekly Every 2 weeks Every 3 weeks Every 4 weeks Monthly Every 5 weeks…" at bounding box center [448, 268] width 151 height 21
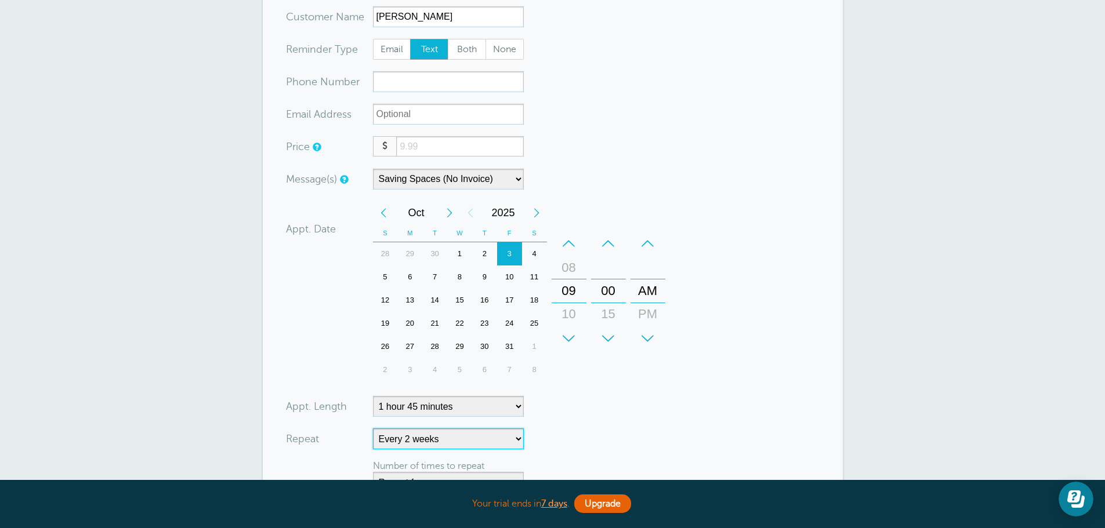
scroll to position [232, 0]
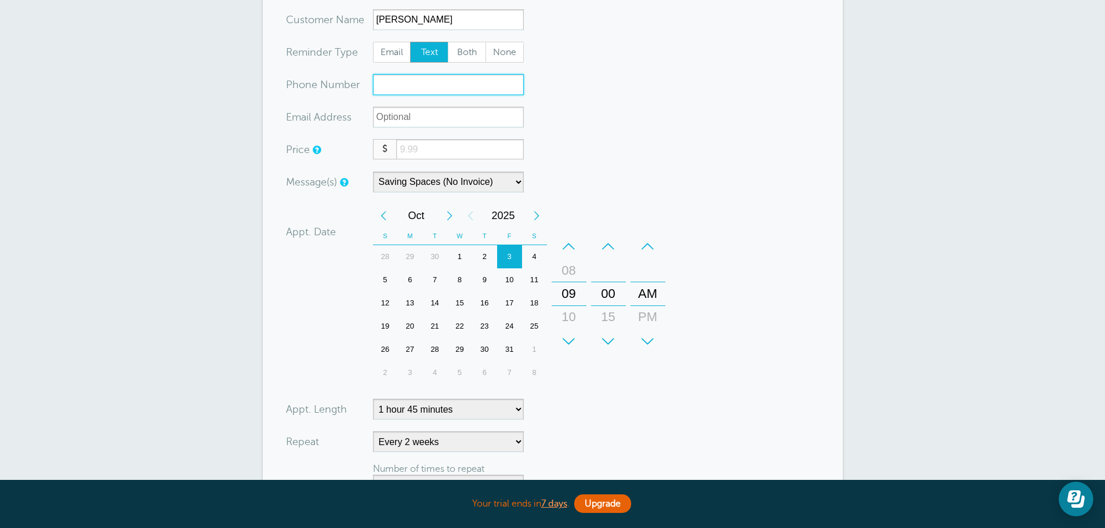
click at [404, 81] on input "xxx-no-autofill" at bounding box center [448, 84] width 151 height 21
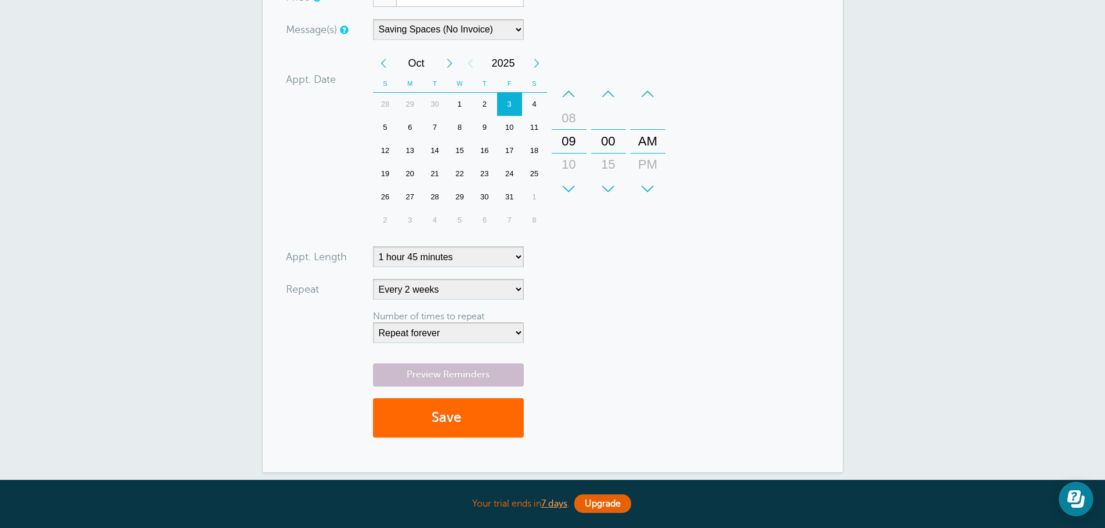
scroll to position [406, 0]
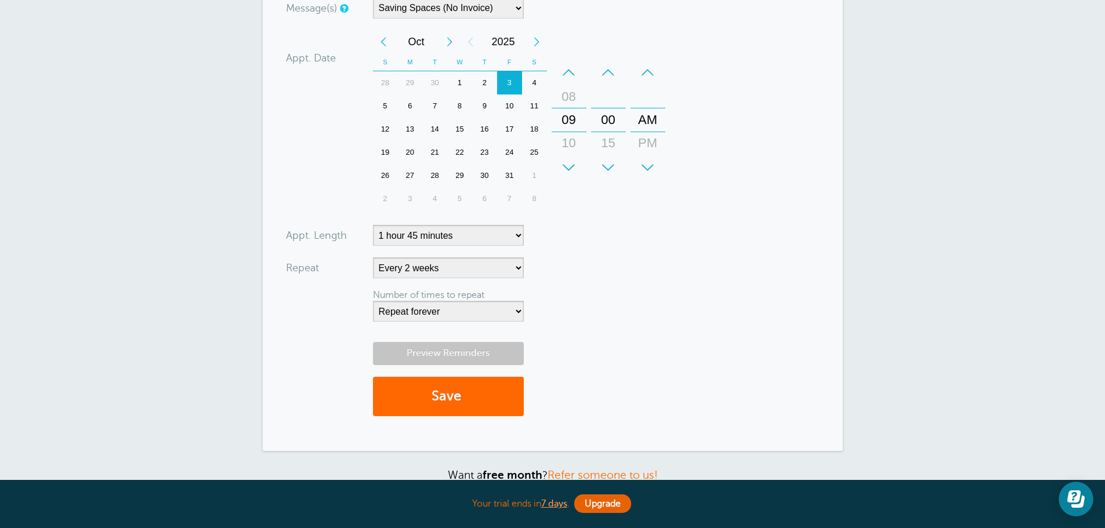
type input "2678255721"
click at [397, 361] on link "Preview Reminders" at bounding box center [448, 353] width 151 height 23
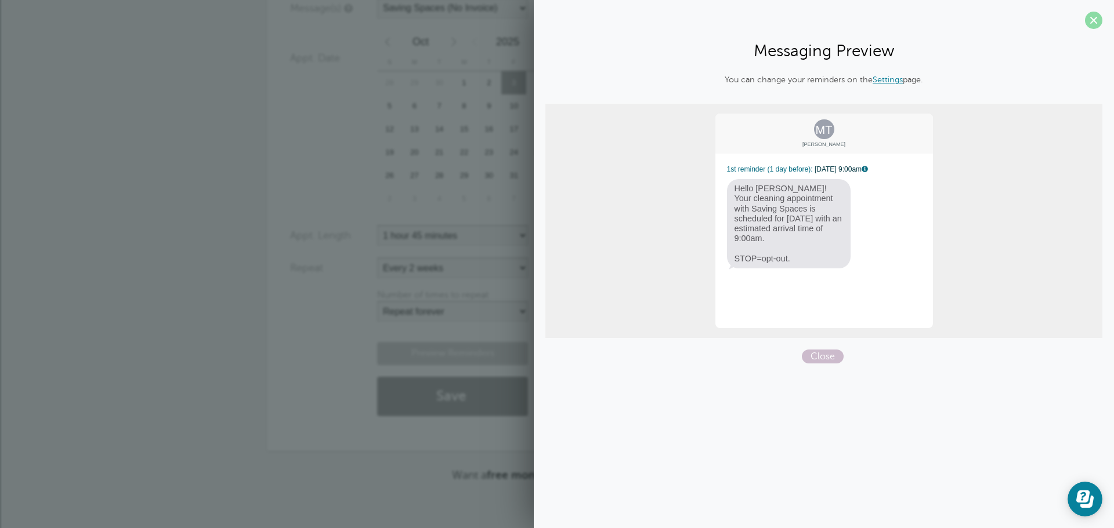
click at [1090, 23] on span at bounding box center [1093, 20] width 17 height 17
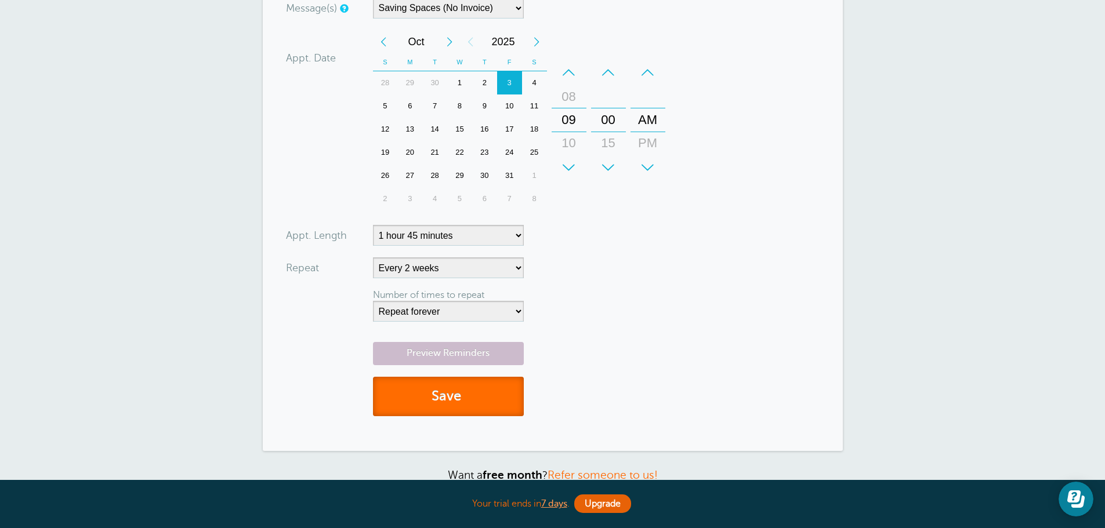
click at [467, 397] on button "Save" at bounding box center [448, 397] width 151 height 40
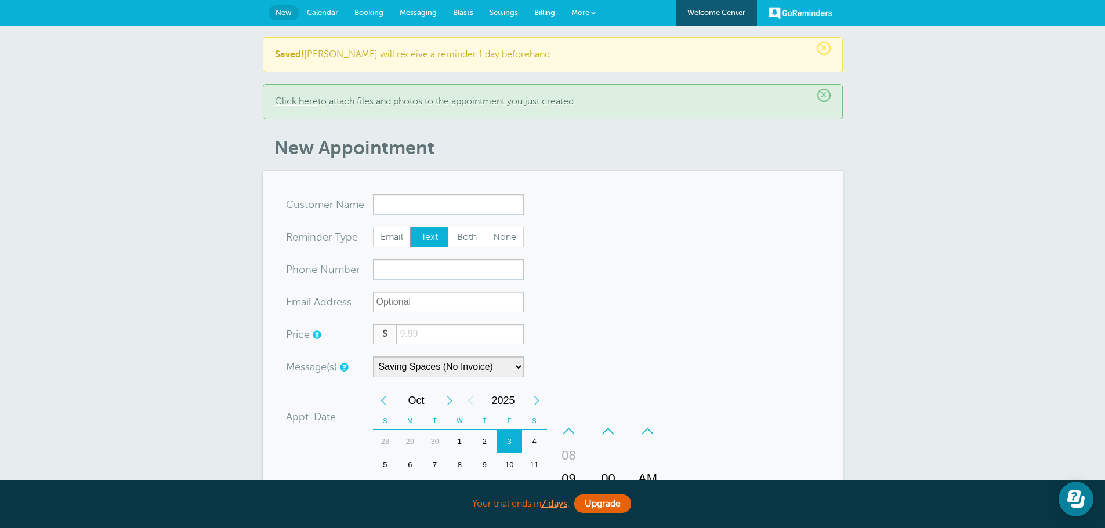
click at [321, 13] on span "Calendar" at bounding box center [322, 12] width 31 height 9
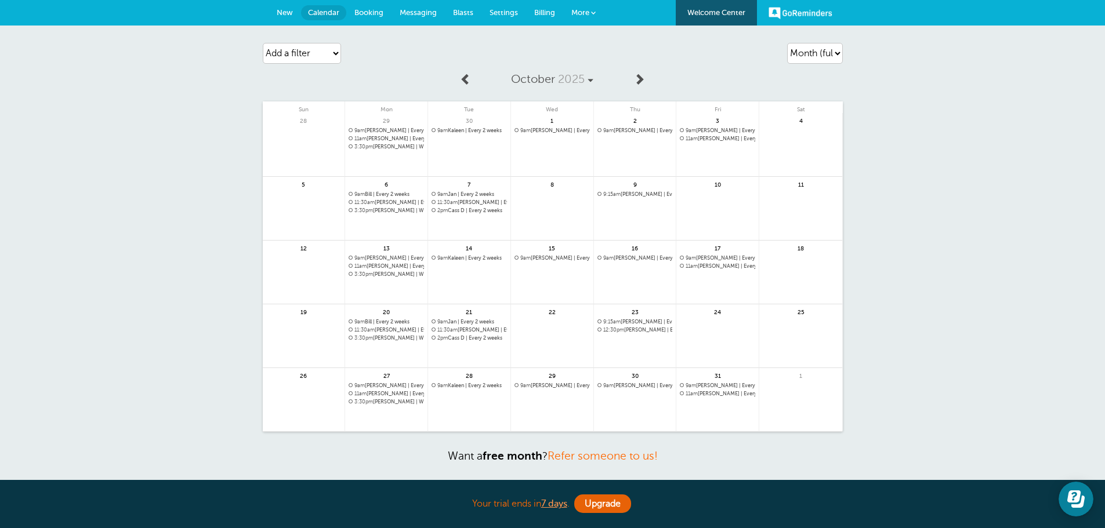
click at [460, 79] on span at bounding box center [466, 79] width 12 height 12
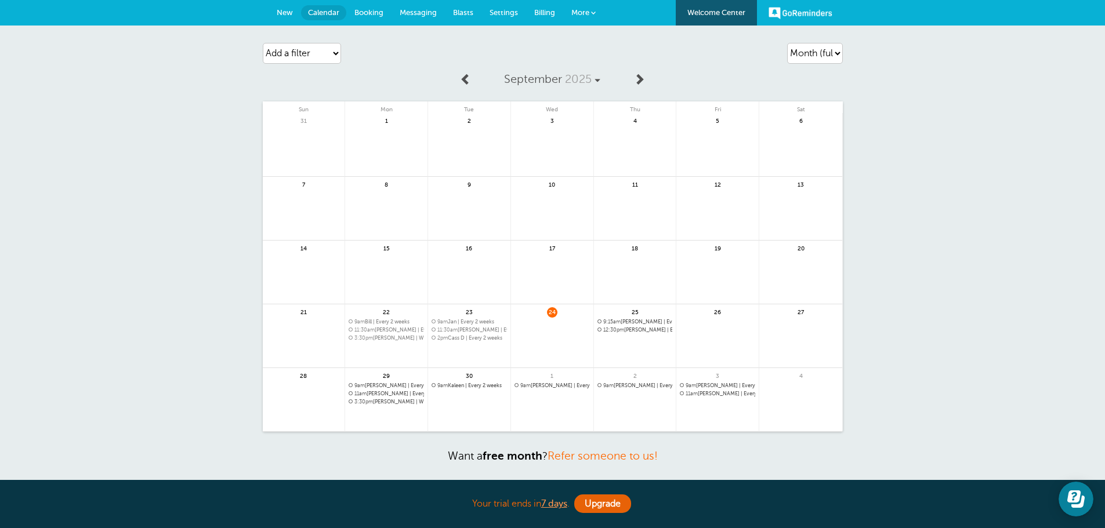
click at [639, 81] on span at bounding box center [639, 79] width 12 height 12
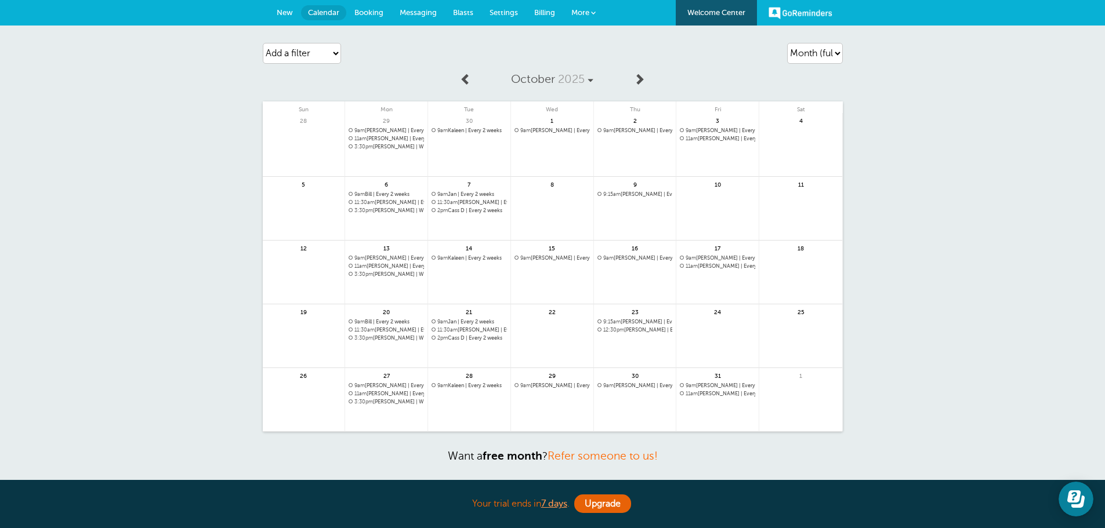
click at [466, 78] on span at bounding box center [466, 79] width 12 height 12
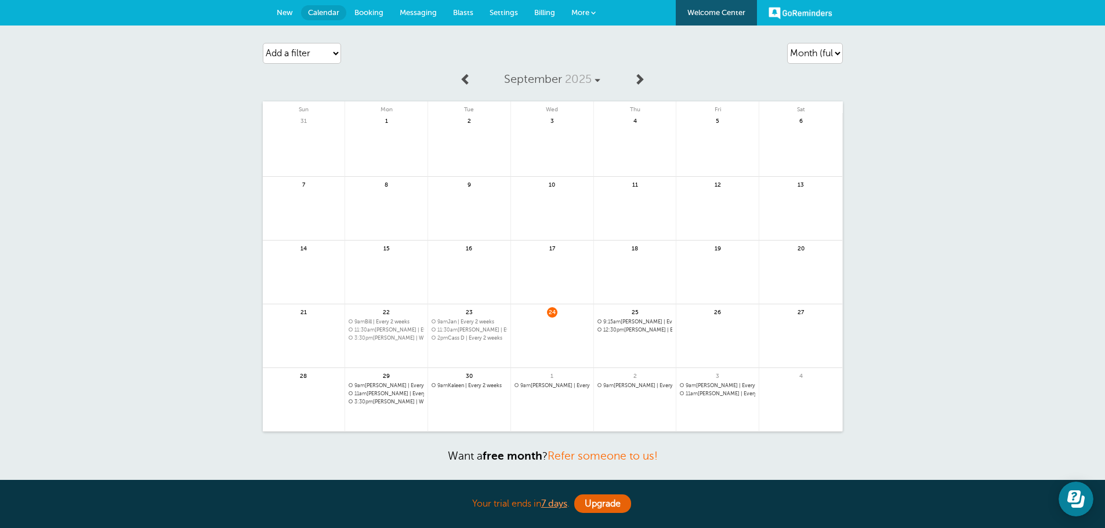
click at [554, 333] on link at bounding box center [552, 343] width 82 height 50
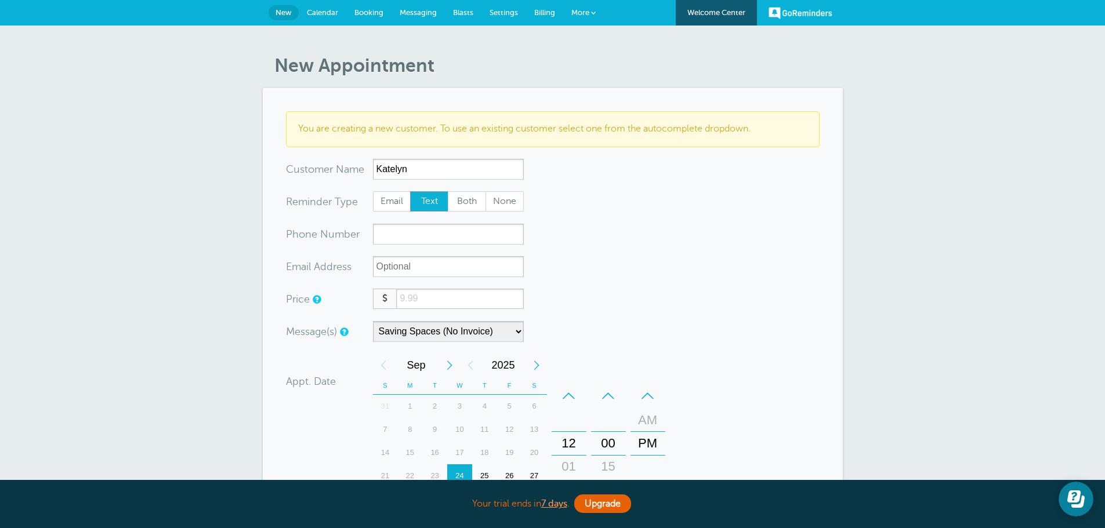
type input "Katelyn"
click at [472, 235] on input "xxx-no-autofill" at bounding box center [448, 234] width 151 height 21
click at [436, 333] on select "Saving Spaces (No Invoice) Saving Spaces (With Invoice)" at bounding box center [448, 331] width 151 height 21
select select "161890"
click at [373, 321] on select "Saving Spaces (No Invoice) Saving Spaces (With Invoice)" at bounding box center [448, 331] width 151 height 21
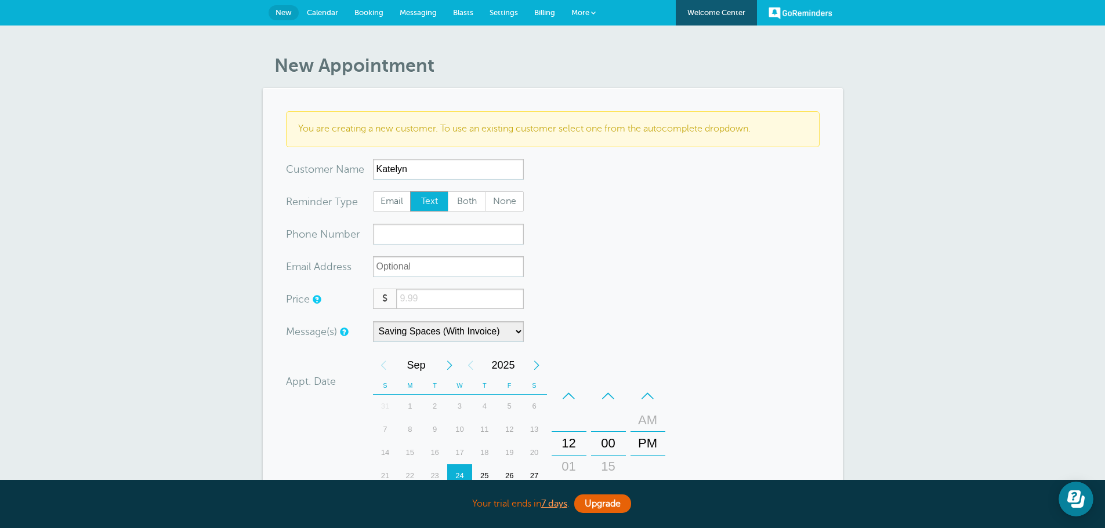
click at [602, 320] on form "You are creating a new customer. To use an existing customer select one from th…" at bounding box center [553, 405] width 534 height 588
click at [426, 301] on input "number" at bounding box center [459, 299] width 127 height 20
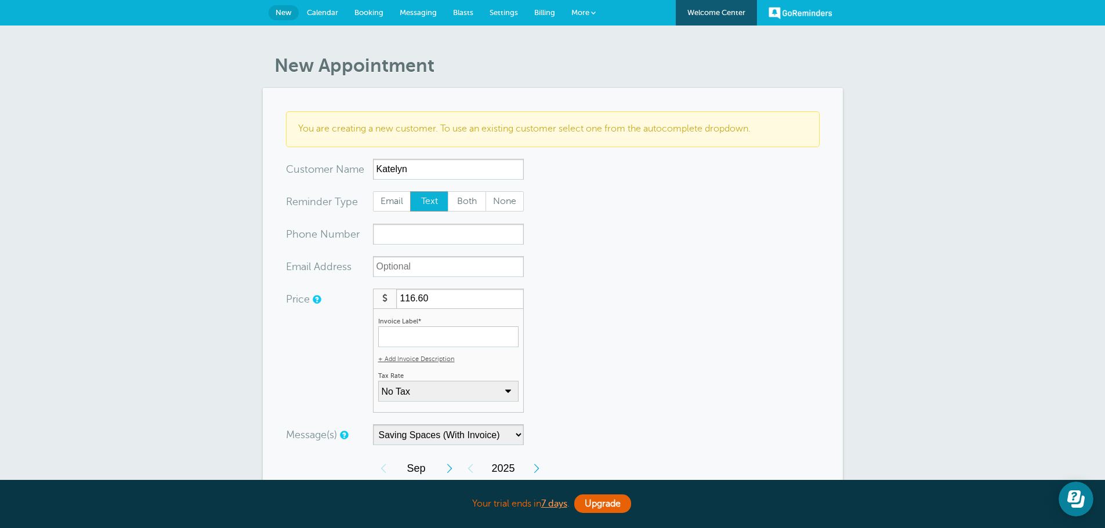
type input "116.60"
click at [607, 283] on form "You are creating a new customer. To use an existing customer select one from th…" at bounding box center [553, 456] width 534 height 691
click at [420, 241] on input "xxx-no-autofill" at bounding box center [448, 234] width 151 height 21
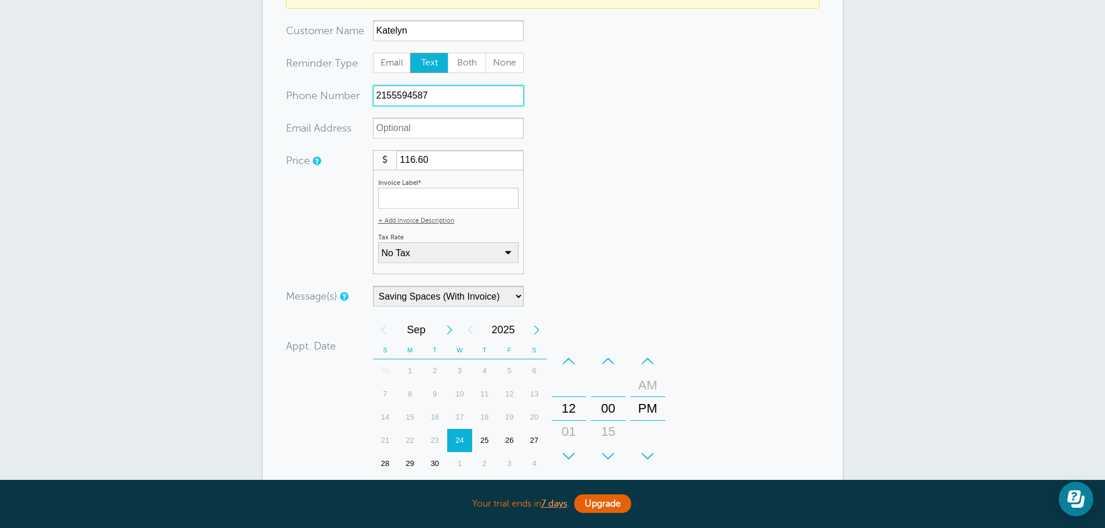
scroll to position [174, 0]
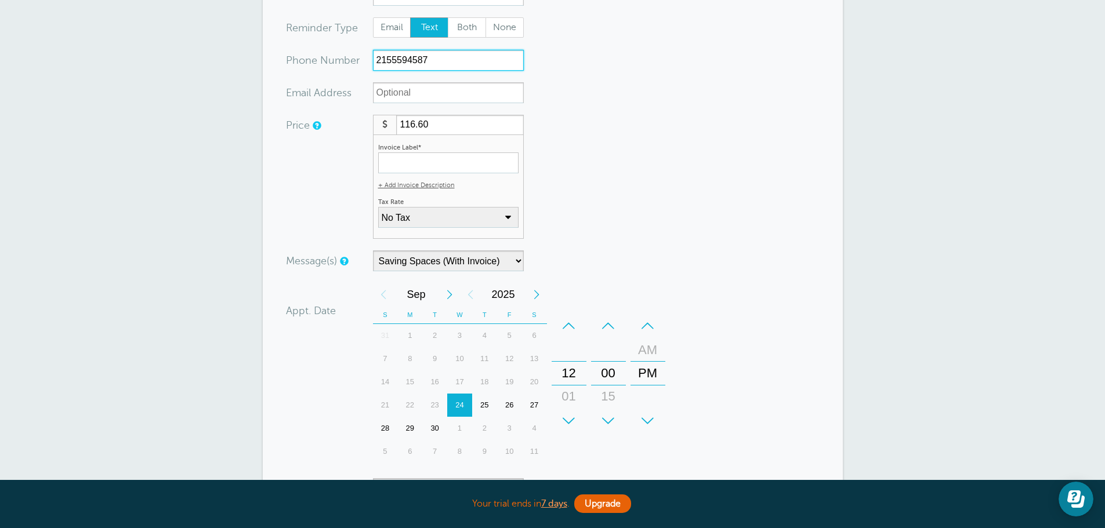
type input "2155594587"
click at [456, 267] on select "Saving Spaces (No Invoice) Saving Spaces (With Invoice)" at bounding box center [448, 261] width 151 height 21
click at [807, 272] on form "You are creating a new customer. To use an existing customer select one from th…" at bounding box center [553, 282] width 534 height 691
click at [429, 159] on input "Invoice Label*" at bounding box center [448, 163] width 140 height 21
paste input "Standard Cleaning"
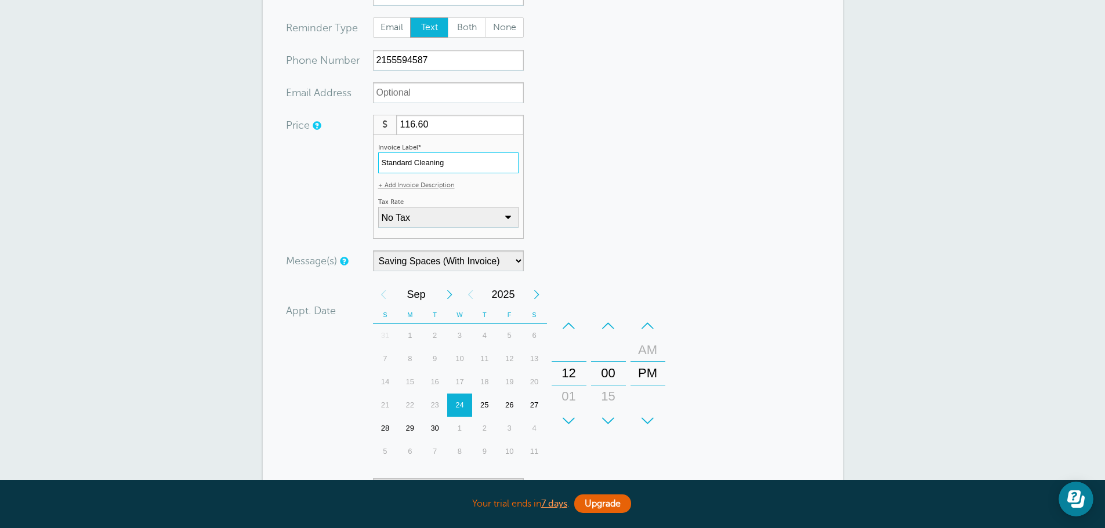
type input "Standard Cleaning"
click at [464, 215] on select "No Tax PA Sales Tax: 6% (inclusive) + Add New Rate" at bounding box center [448, 217] width 140 height 21
select select "17"
click at [378, 207] on select "No Tax PA Sales Tax: 6% (inclusive) + Add New Rate" at bounding box center [448, 217] width 140 height 21
click at [636, 216] on form "You are creating a new customer. To use an existing customer select one from th…" at bounding box center [553, 282] width 534 height 691
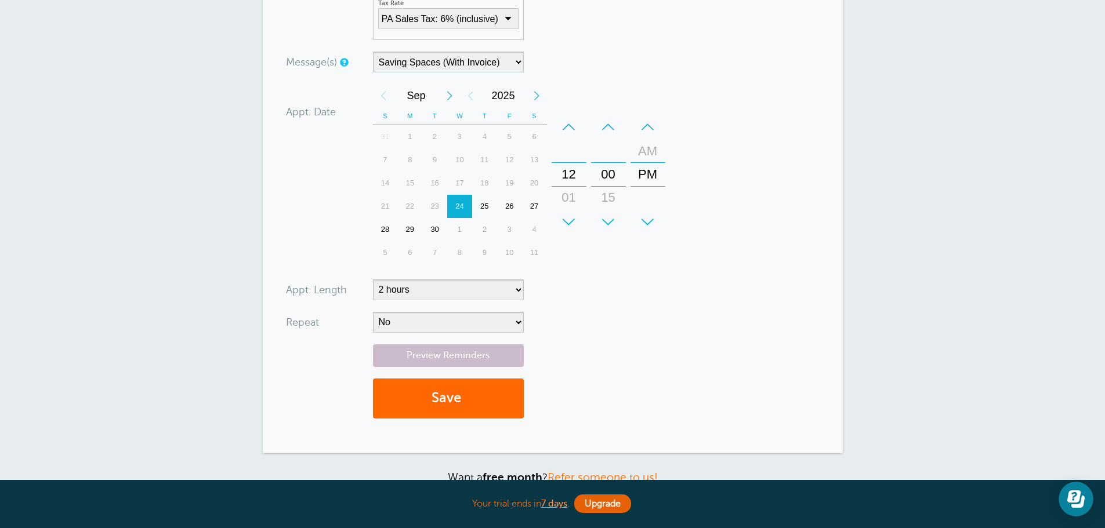
scroll to position [464, 0]
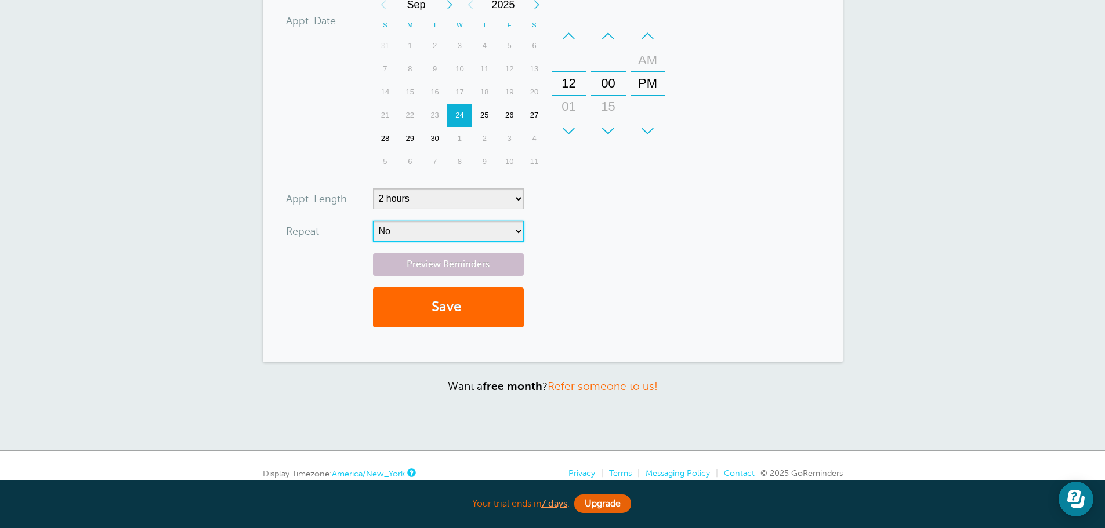
click at [451, 238] on select "No Daily Weekly Every 2 weeks Every 3 weeks Every 4 weeks Monthly Every 5 weeks…" at bounding box center [448, 231] width 151 height 21
select select "RRULE:FREQ=WEEKLY;INTERVAL=2"
click at [373, 221] on select "No Daily Weekly Every 2 weeks Every 3 weeks Every 4 weeks Monthly Every 5 weeks…" at bounding box center [448, 231] width 151 height 21
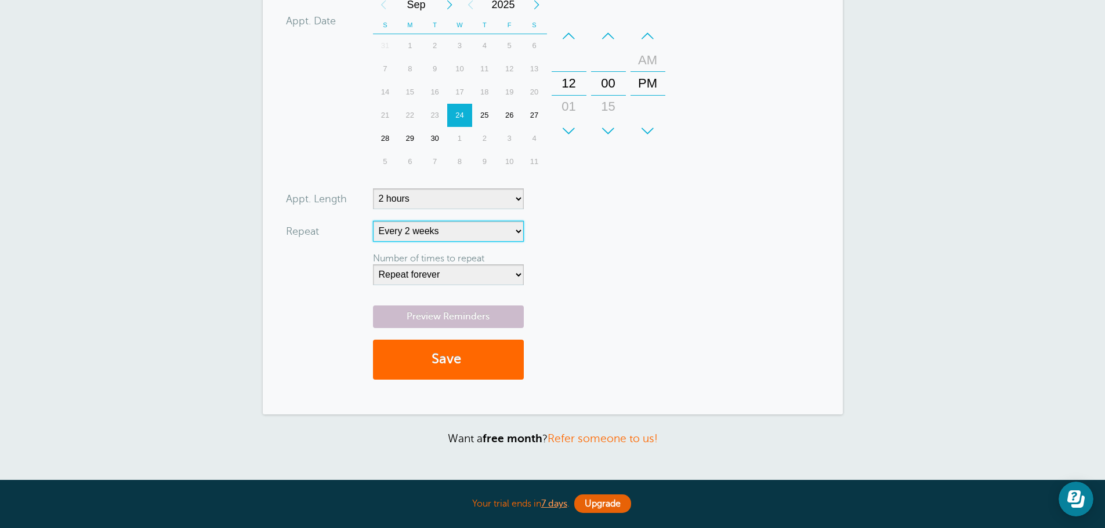
click at [561, 30] on div "–" at bounding box center [569, 35] width 35 height 23
click at [564, 31] on div "–" at bounding box center [569, 35] width 35 height 23
click at [648, 39] on div "–" at bounding box center [647, 35] width 35 height 23
click at [654, 31] on div "–" at bounding box center [647, 35] width 35 height 23
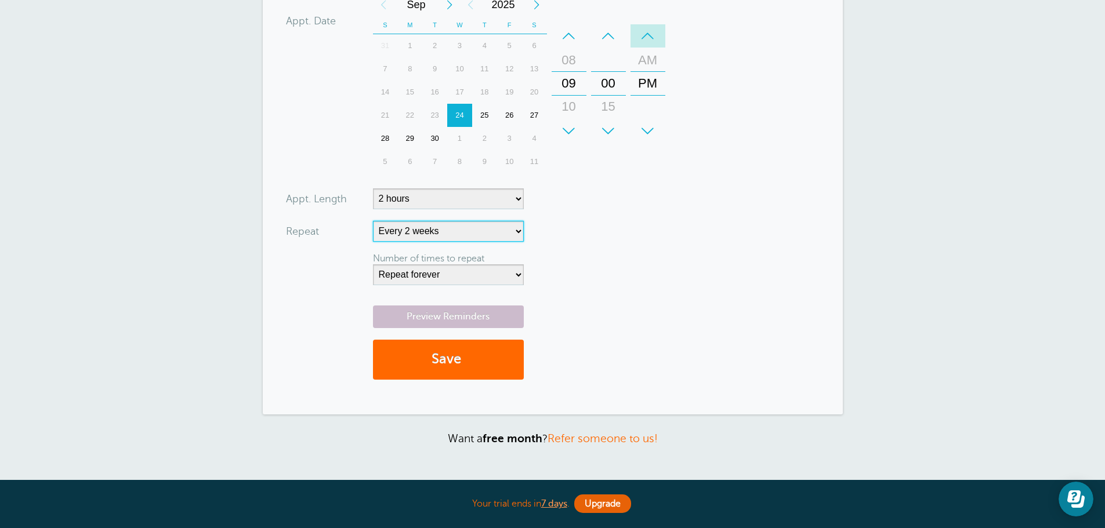
click at [649, 32] on div "–" at bounding box center [647, 35] width 35 height 23
click at [653, 41] on div "–" at bounding box center [647, 35] width 35 height 23
click at [650, 59] on div "AM" at bounding box center [648, 60] width 28 height 23
click at [648, 60] on div "AM" at bounding box center [648, 60] width 28 height 23
click at [657, 125] on div "+" at bounding box center [647, 130] width 35 height 23
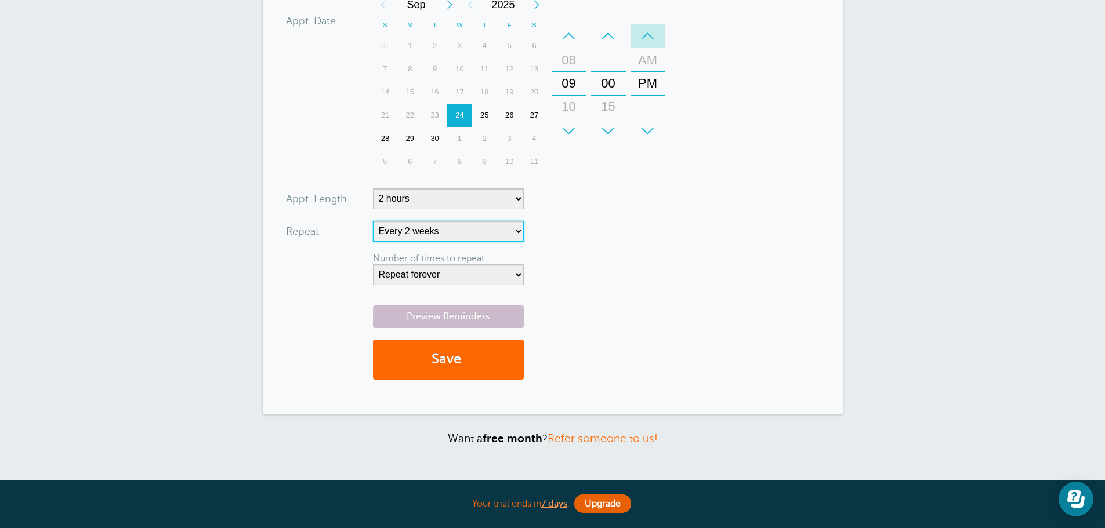
click at [644, 32] on div "–" at bounding box center [647, 35] width 35 height 23
click at [645, 37] on div "–" at bounding box center [647, 35] width 35 height 23
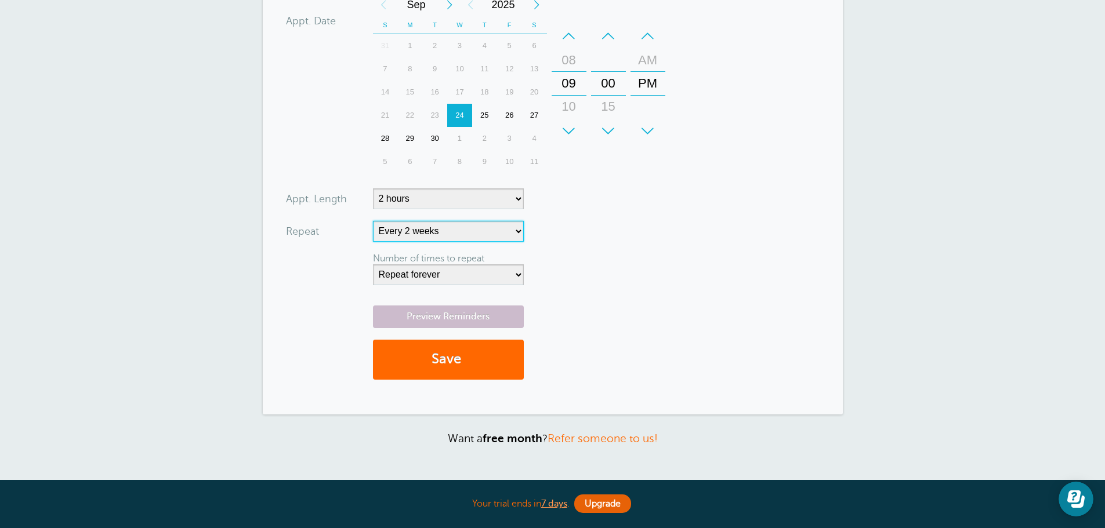
drag, startPoint x: 645, startPoint y: 37, endPoint x: 650, endPoint y: 58, distance: 22.1
click at [645, 37] on div "–" at bounding box center [647, 35] width 35 height 23
click at [650, 58] on div "AM" at bounding box center [648, 60] width 28 height 23
click at [650, 59] on div "AM" at bounding box center [648, 60] width 28 height 23
click at [608, 35] on div "–" at bounding box center [608, 35] width 35 height 23
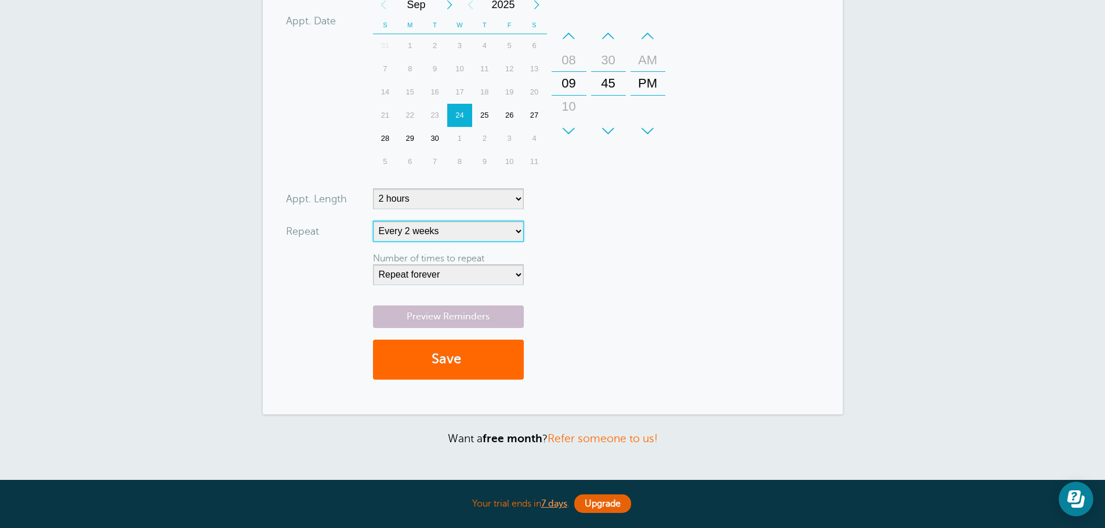
click at [591, 126] on div "+" at bounding box center [608, 130] width 35 height 23
click at [644, 42] on div "–" at bounding box center [647, 35] width 35 height 23
click at [647, 64] on div "AM" at bounding box center [648, 60] width 28 height 23
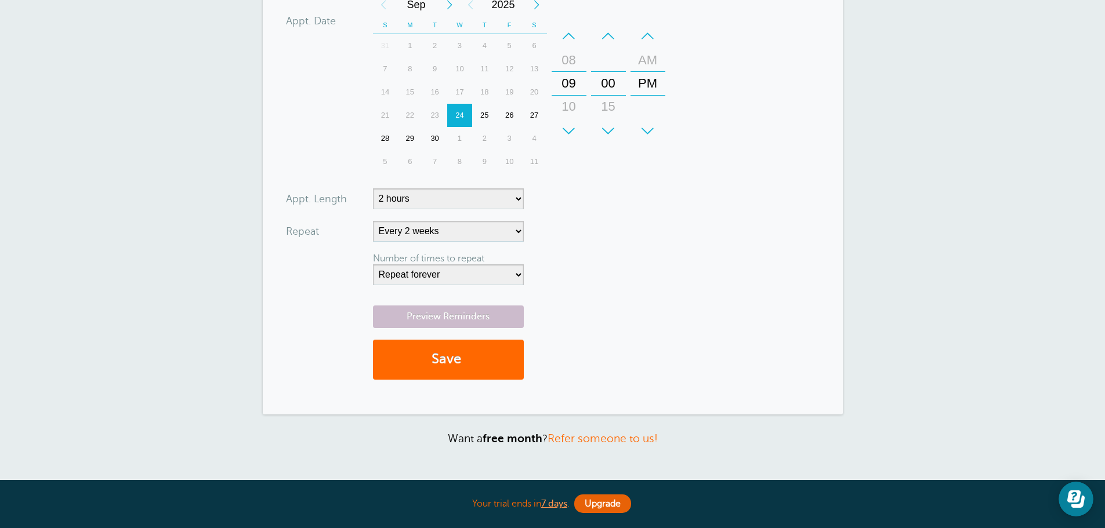
click at [670, 238] on form "You are creating a new customer. To use an existing customer select one from th…" at bounding box center [553, 19] width 534 height 744
click at [454, 161] on div "8" at bounding box center [459, 161] width 25 height 23
click at [653, 35] on div "–" at bounding box center [647, 35] width 35 height 23
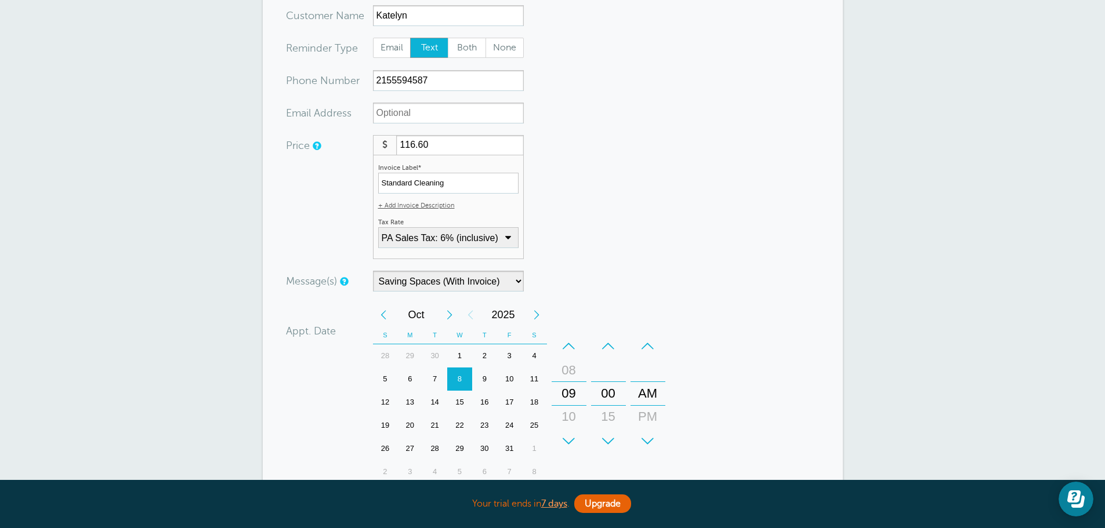
scroll to position [116, 0]
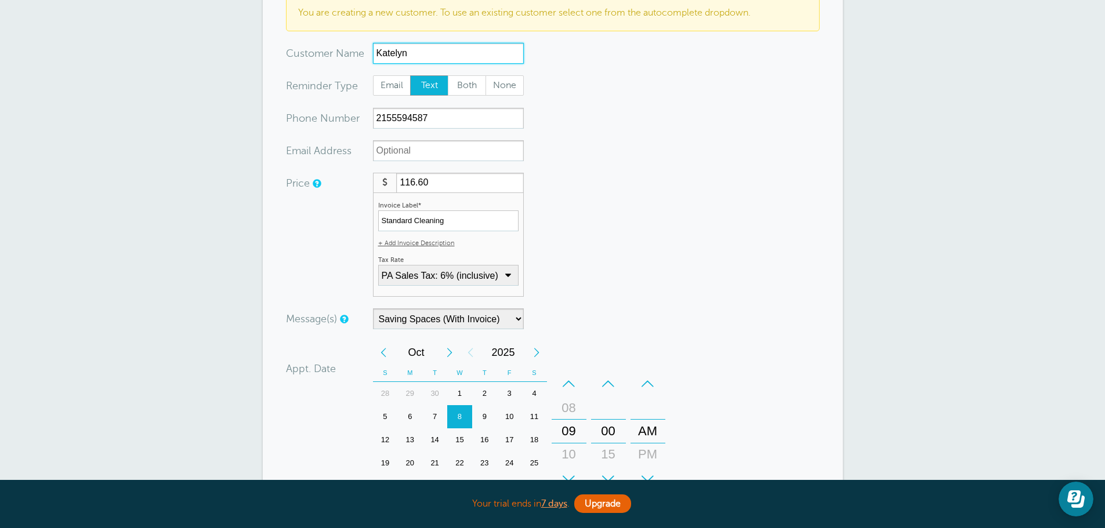
click at [449, 43] on input "Katelyn" at bounding box center [448, 53] width 151 height 21
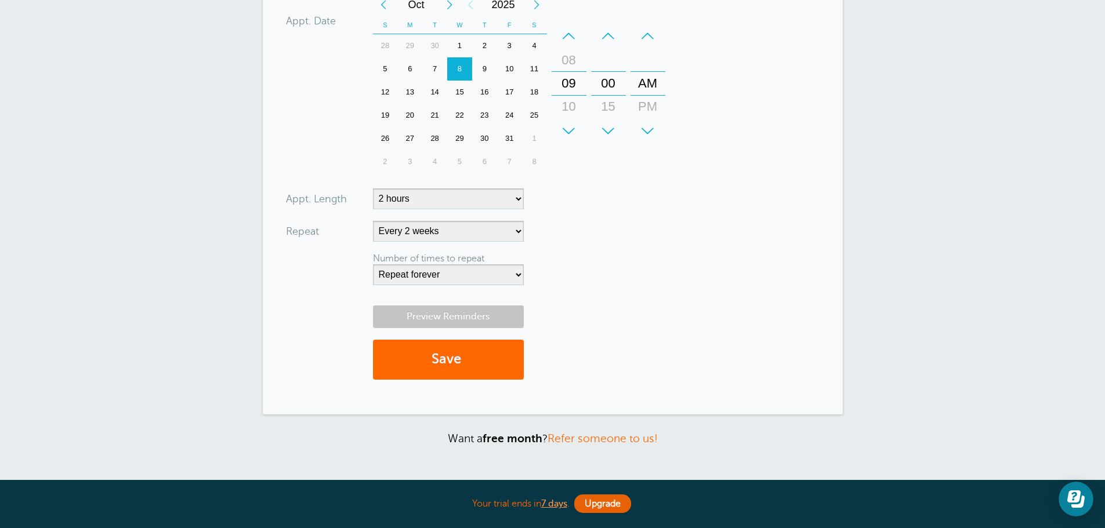
type input "Katelyn Mathe"
click at [450, 316] on link "Preview Reminders" at bounding box center [448, 317] width 151 height 23
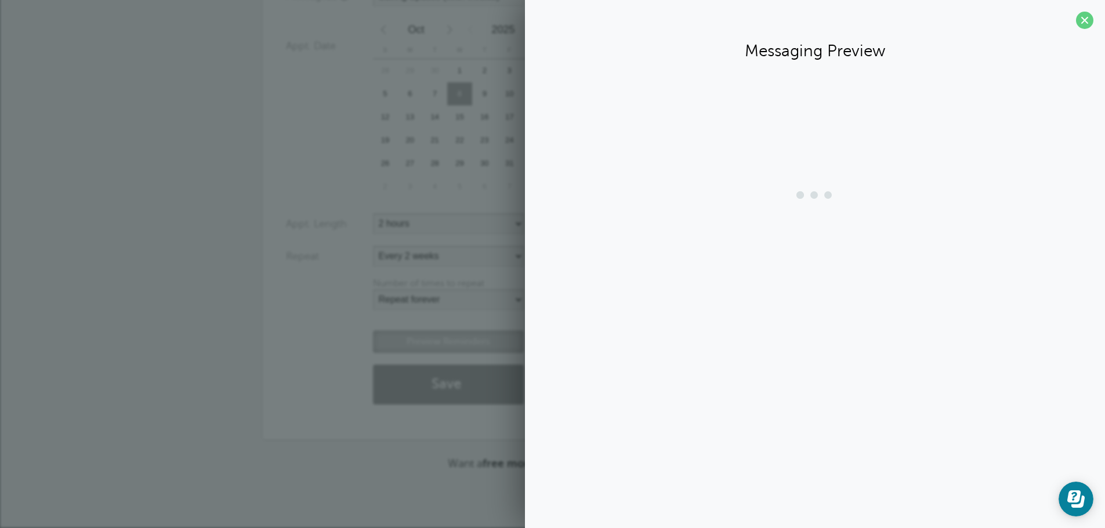
scroll to position [439, 0]
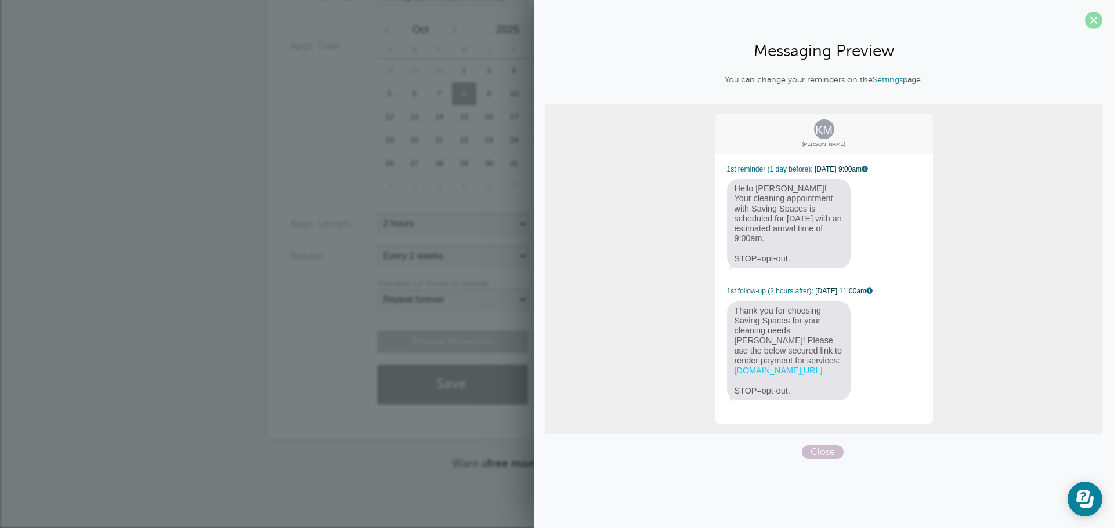
click at [1089, 23] on span at bounding box center [1093, 20] width 17 height 17
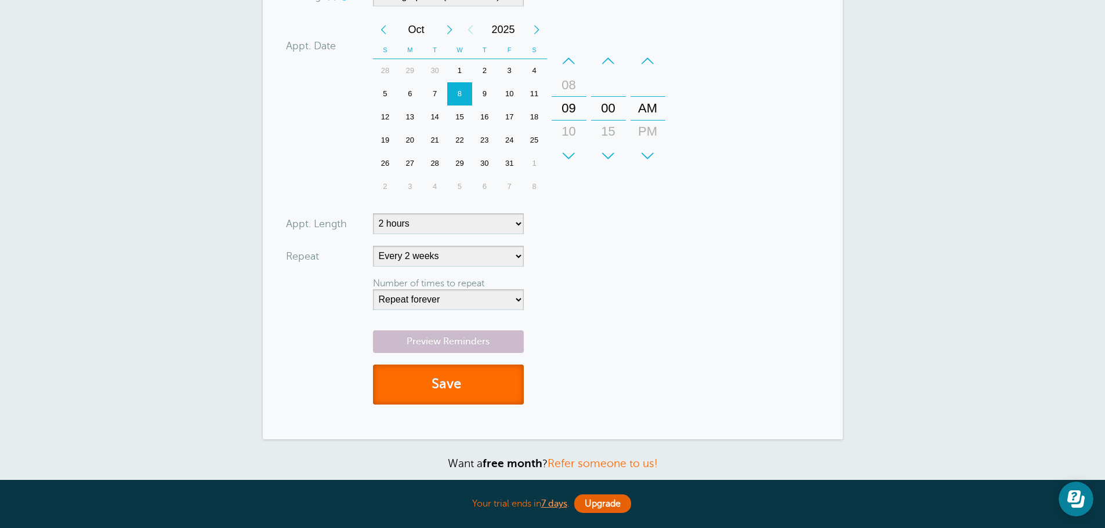
click at [468, 382] on button "Save" at bounding box center [448, 385] width 151 height 40
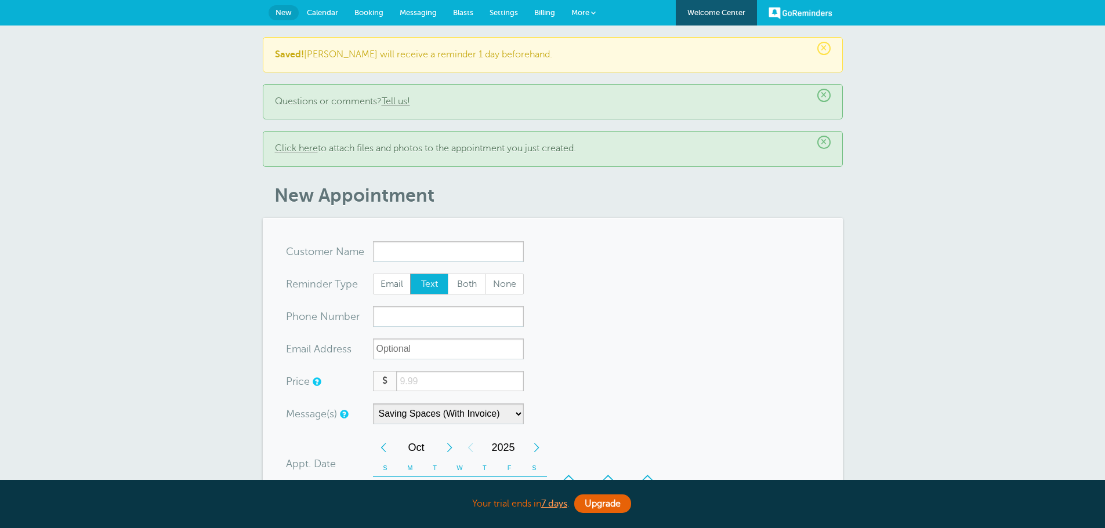
select select "161890"
click at [367, 14] on span "Booking" at bounding box center [368, 12] width 29 height 9
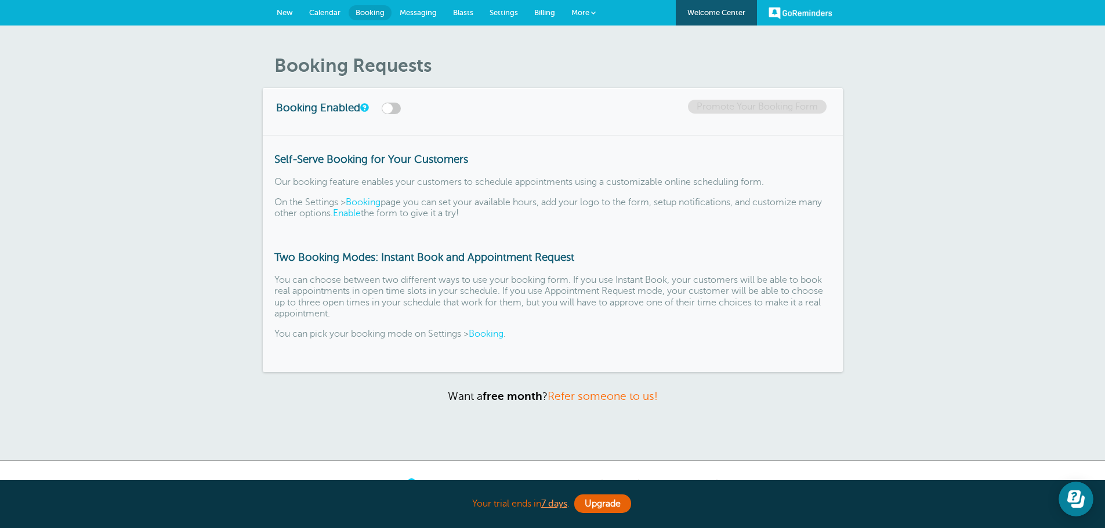
click at [321, 6] on link "Calendar" at bounding box center [325, 13] width 48 height 26
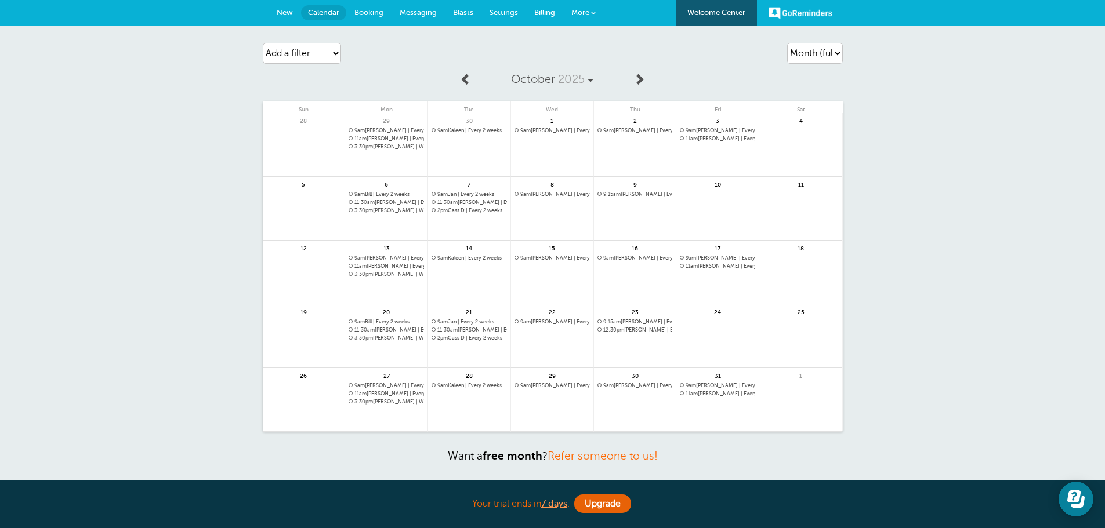
click at [630, 212] on link at bounding box center [635, 225] width 82 height 50
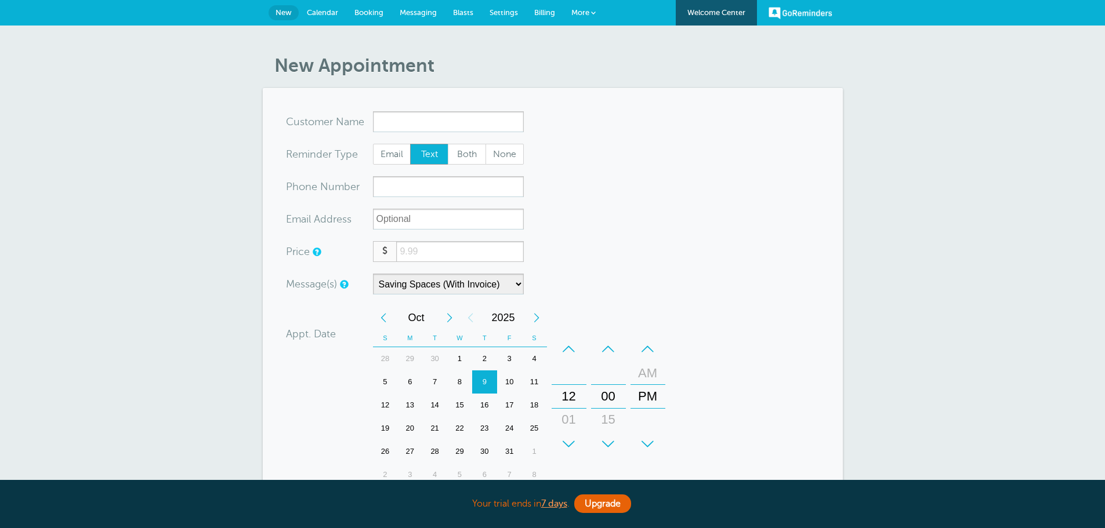
select select "161890"
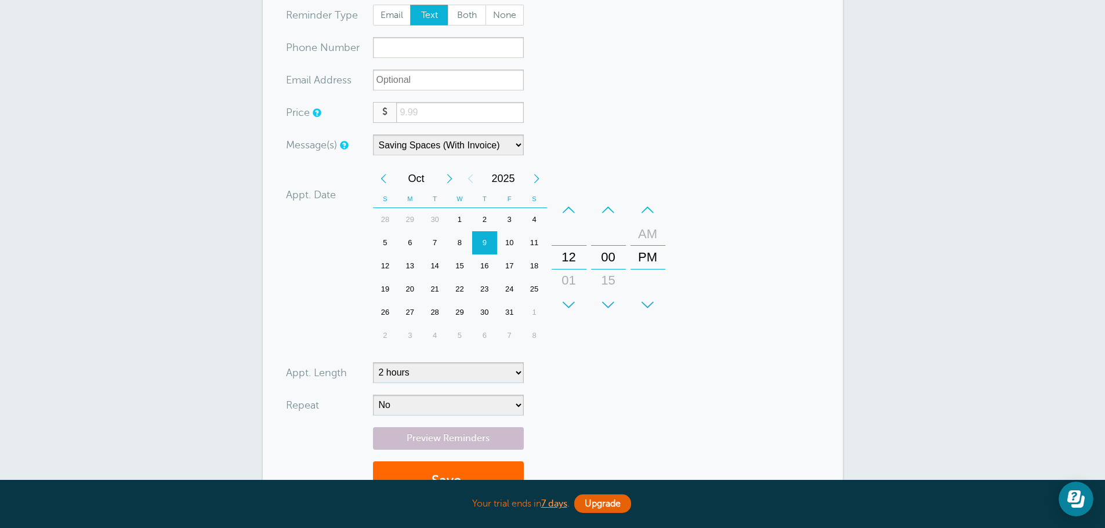
scroll to position [174, 0]
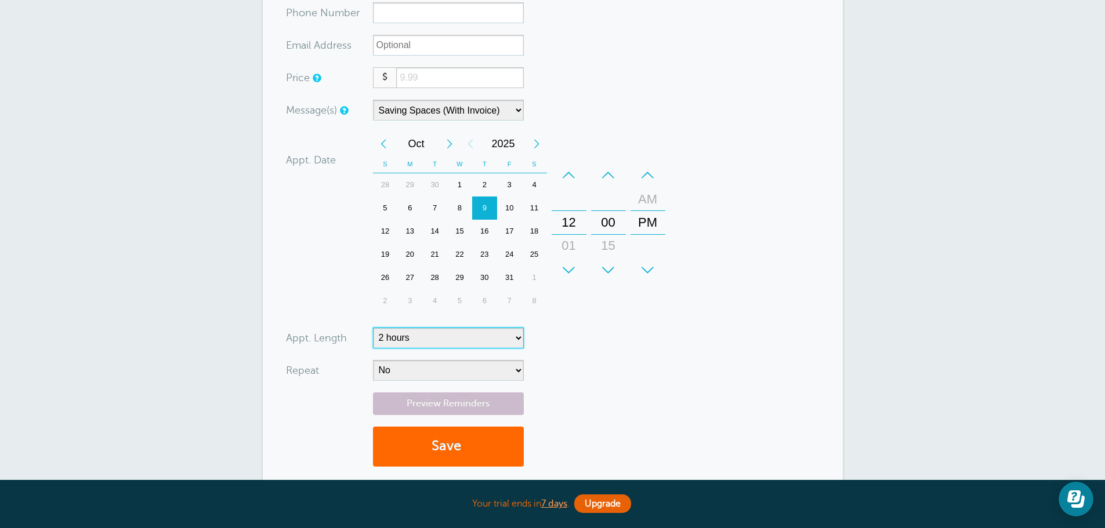
click at [494, 336] on select "5 minutes 10 minutes 15 minutes 20 minutes 25 minutes 30 minutes 35 minutes 40 …" at bounding box center [448, 338] width 151 height 21
select select "180"
click at [373, 328] on select "5 minutes 10 minutes 15 minutes 20 minutes 25 minutes 30 minutes 35 minutes 40 …" at bounding box center [448, 338] width 151 height 21
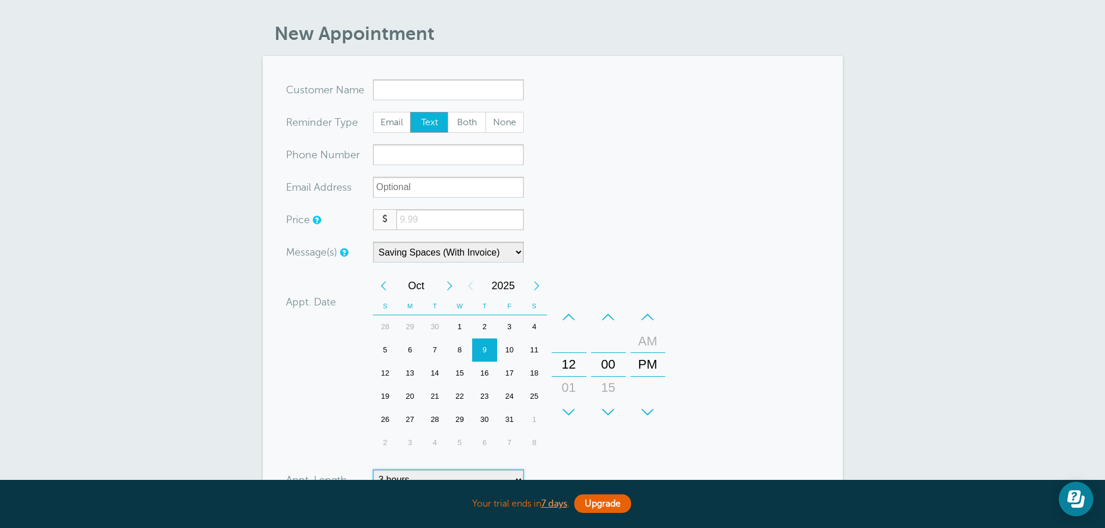
scroll to position [0, 0]
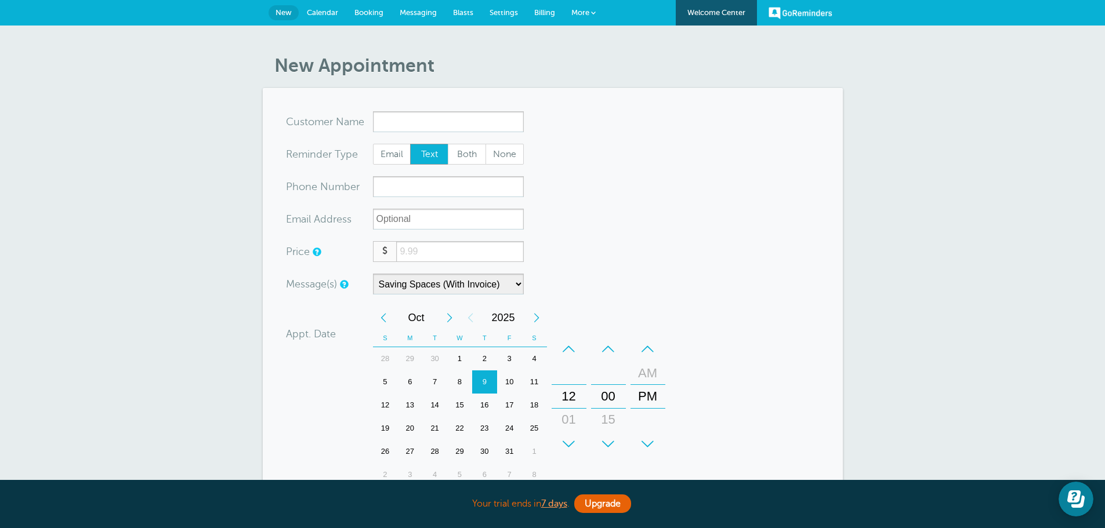
click at [419, 110] on section "You are creating a new customer. To use an existing customer select one from th…" at bounding box center [553, 381] width 580 height 587
click at [412, 119] on input "x-no-autofill" at bounding box center [448, 121] width 151 height 21
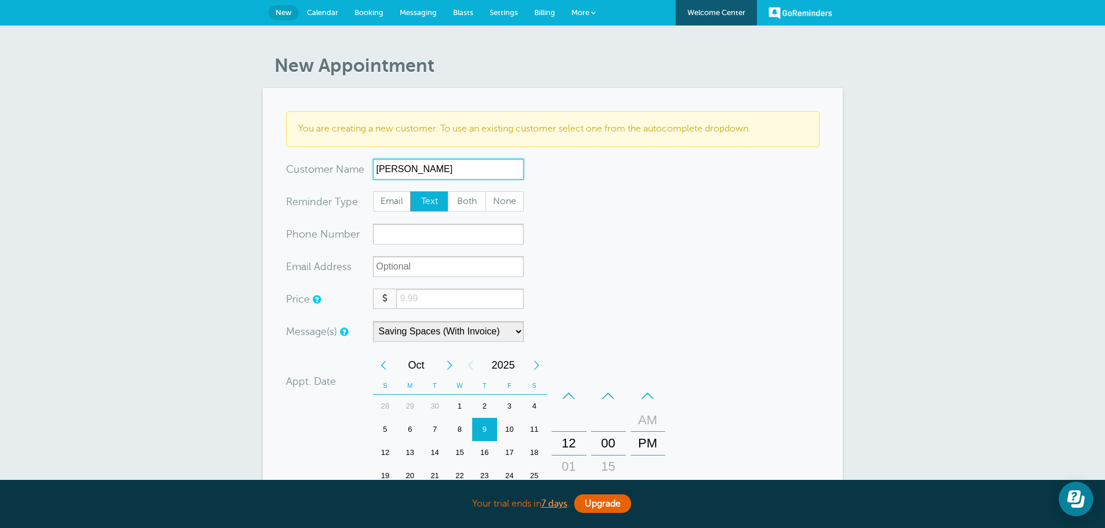
type input "[PERSON_NAME]"
click at [427, 236] on input "xxx-no-autofill" at bounding box center [448, 234] width 151 height 21
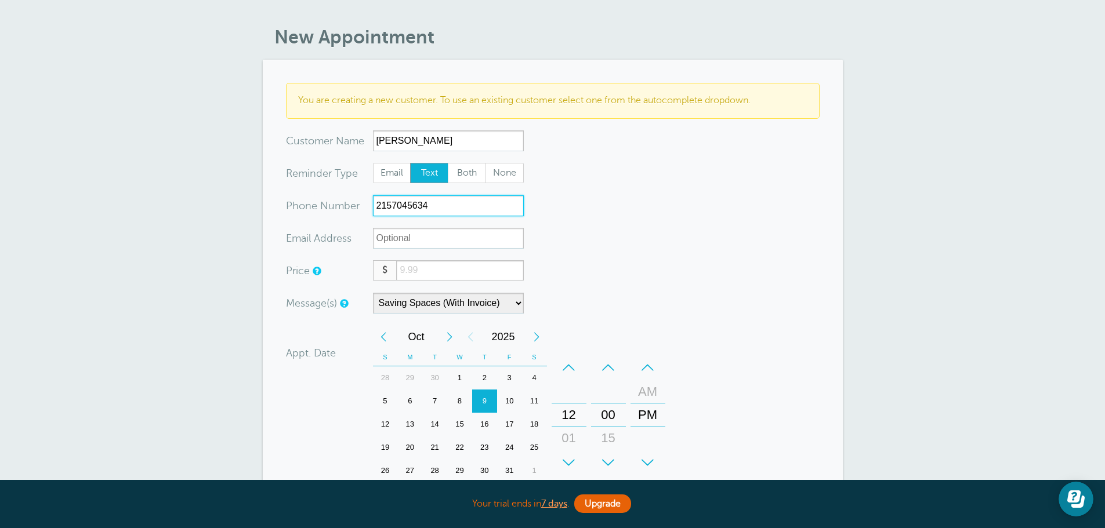
scroll to position [58, 0]
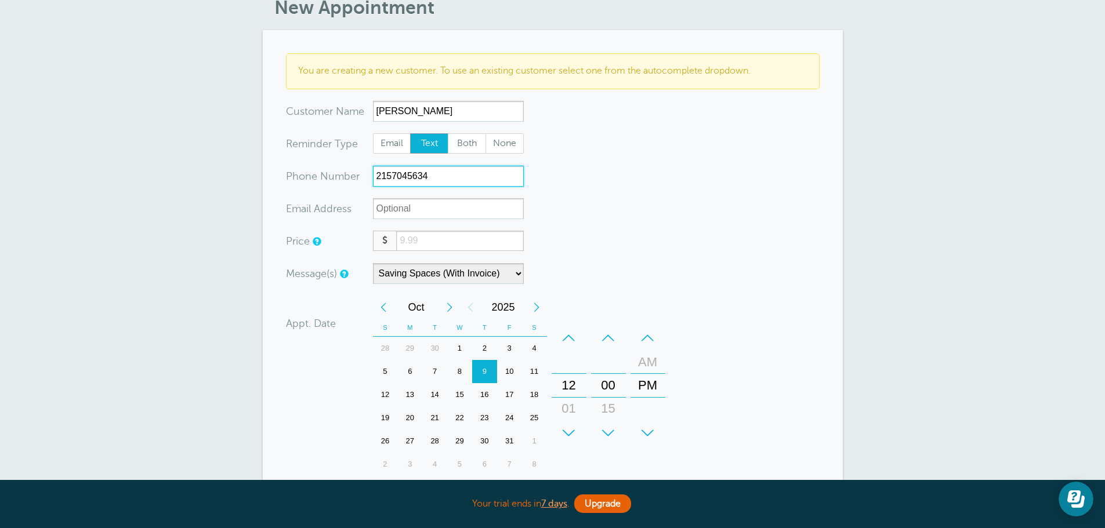
type input "2157045634"
click at [426, 235] on input "number" at bounding box center [459, 241] width 127 height 20
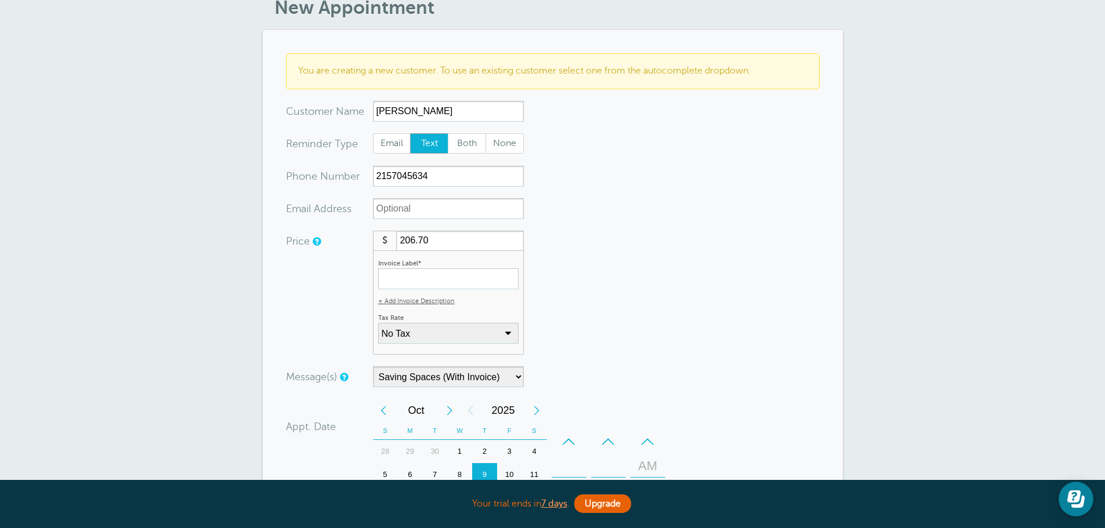
type input "206.70"
click at [578, 310] on form "You are creating a new customer. To use an existing customer select one from th…" at bounding box center [553, 398] width 534 height 691
click at [486, 283] on input "Invoice Label*" at bounding box center [448, 279] width 140 height 21
paste input "Standard Cleaning"
type input "Standard Cleaning"
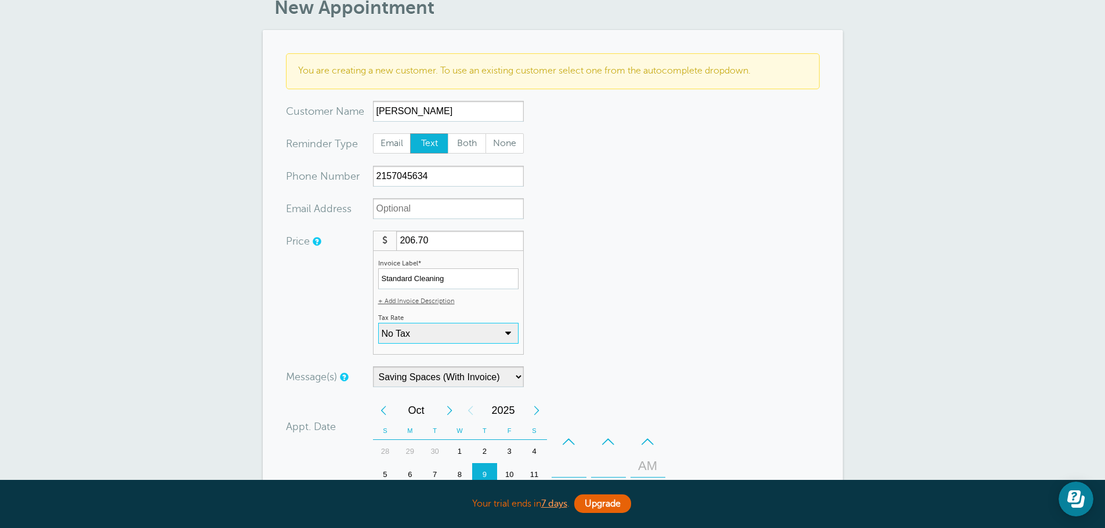
click at [479, 333] on select "No Tax PA Sales Tax: 6% (inclusive) + Add New Rate" at bounding box center [448, 333] width 140 height 21
select select "17"
click at [378, 323] on select "No Tax PA Sales Tax: 6% (inclusive) + Add New Rate" at bounding box center [448, 333] width 140 height 21
click at [598, 322] on form "You are creating a new customer. To use an existing customer select one from th…" at bounding box center [553, 398] width 534 height 691
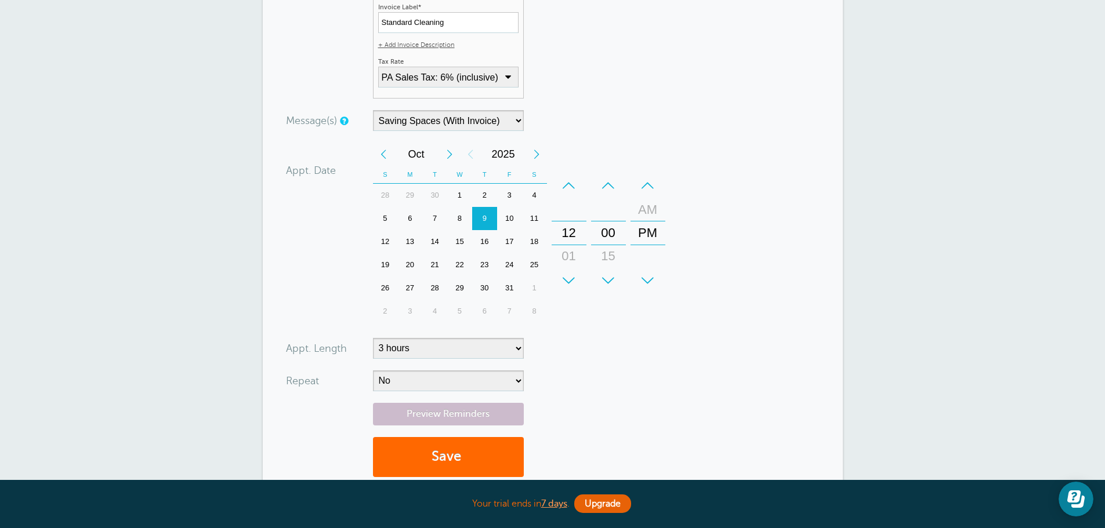
scroll to position [348, 0]
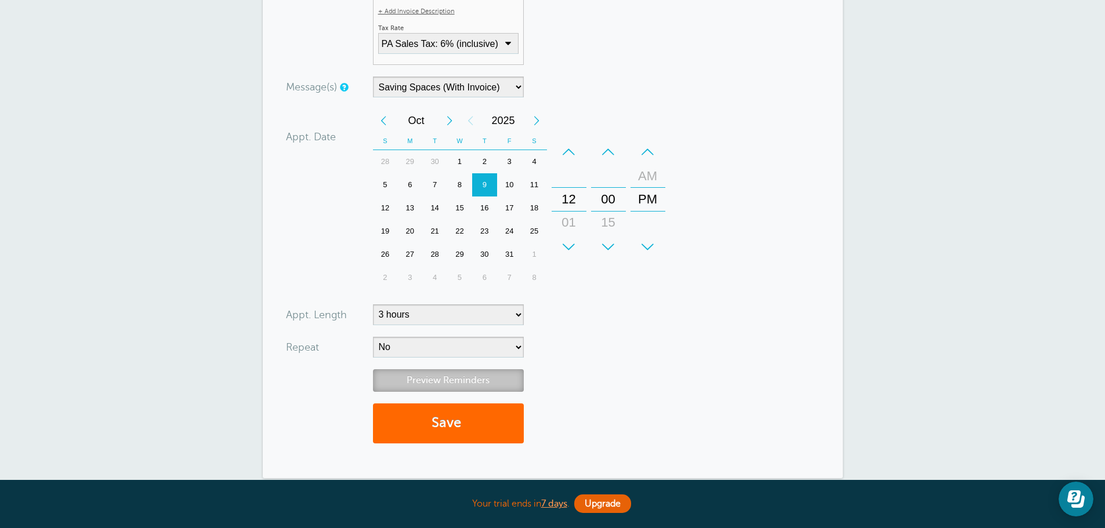
click at [439, 376] on link "Preview Reminders" at bounding box center [448, 380] width 151 height 23
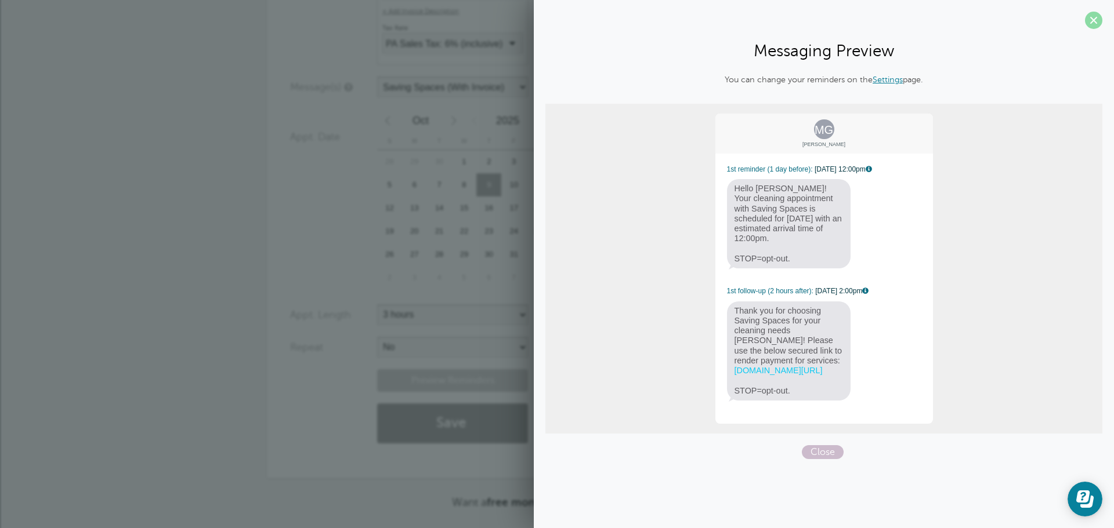
click at [1089, 22] on span at bounding box center [1093, 20] width 17 height 17
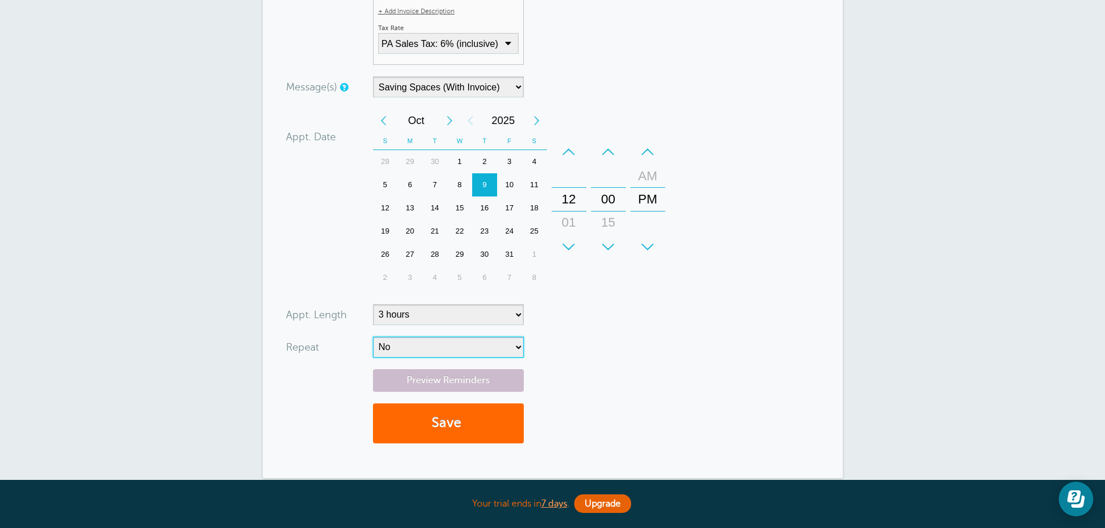
click at [440, 352] on select "No Daily Weekly Every 2 weeks Every 3 weeks Every 4 weeks Monthly Every 5 weeks…" at bounding box center [448, 347] width 151 height 21
select select "RRULE:FREQ=WEEKLY;INTERVAL=4"
click at [373, 337] on select "No Daily Weekly Every 2 weeks Every 3 weeks Every 4 weeks Monthly Every 5 weeks…" at bounding box center [448, 347] width 151 height 21
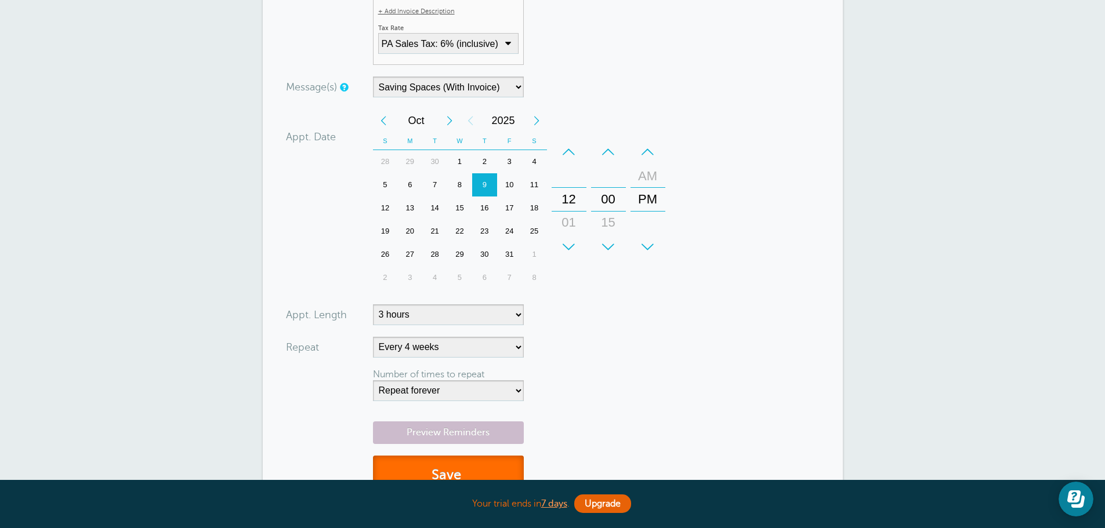
click at [448, 462] on button "Save" at bounding box center [448, 476] width 151 height 40
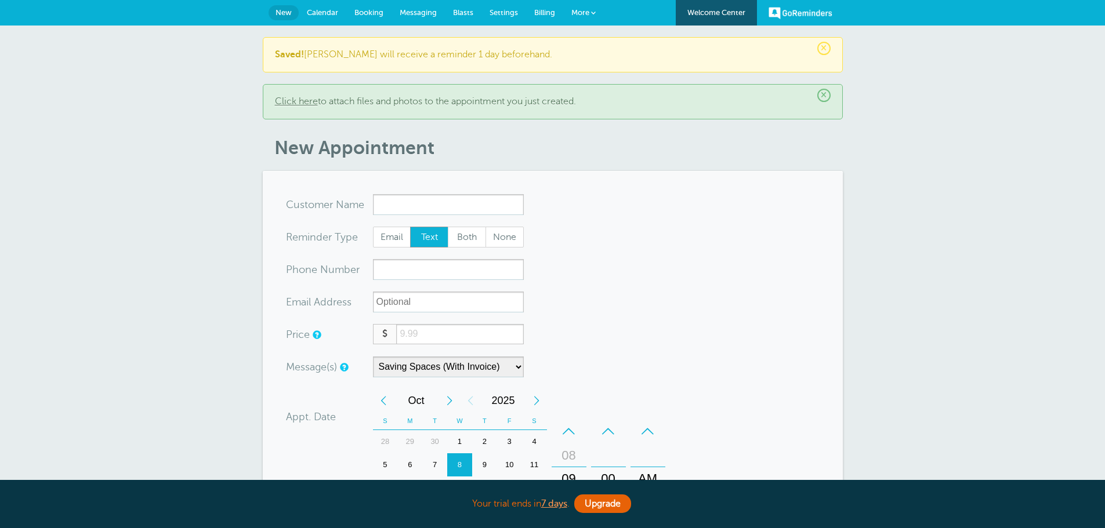
select select "161890"
click at [321, 10] on span "Calendar" at bounding box center [322, 12] width 31 height 9
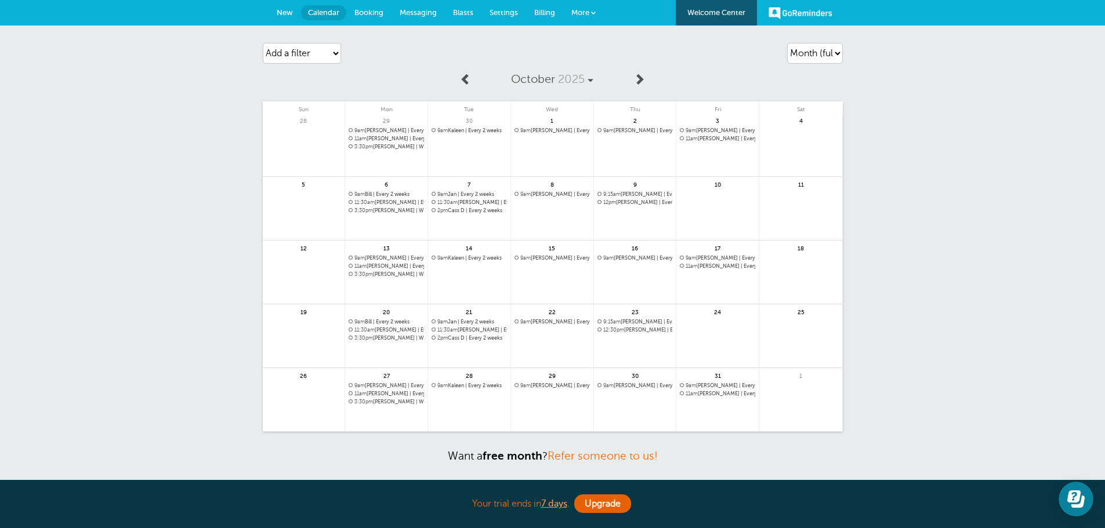
click at [631, 271] on link at bounding box center [635, 288] width 82 height 50
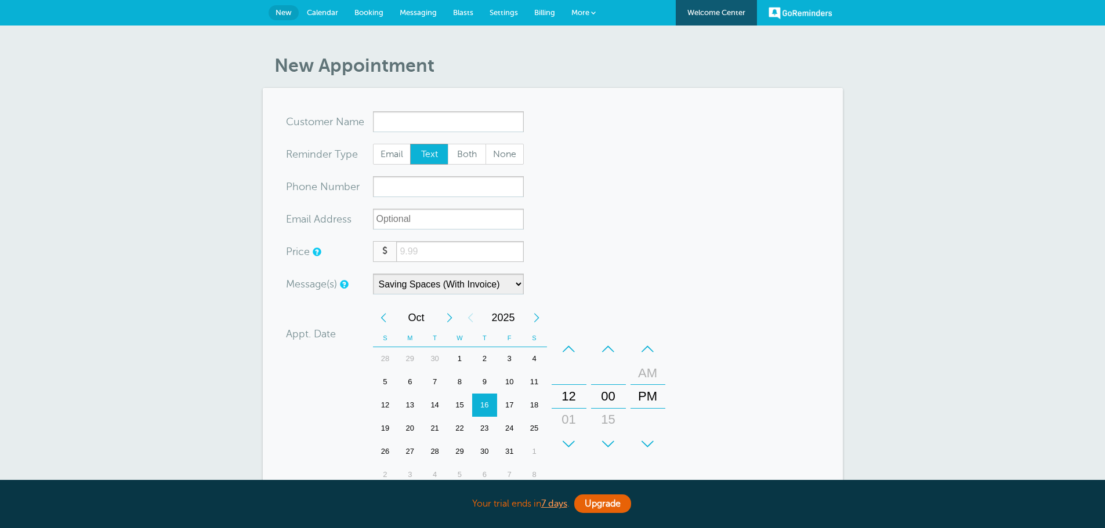
select select "161890"
click at [575, 441] on div "+" at bounding box center [569, 444] width 35 height 23
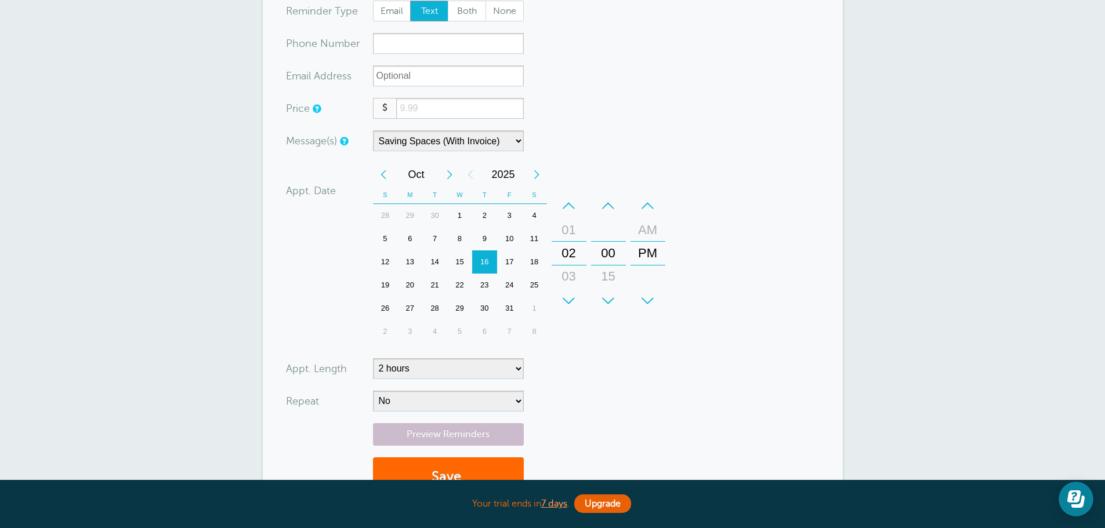
scroll to position [174, 0]
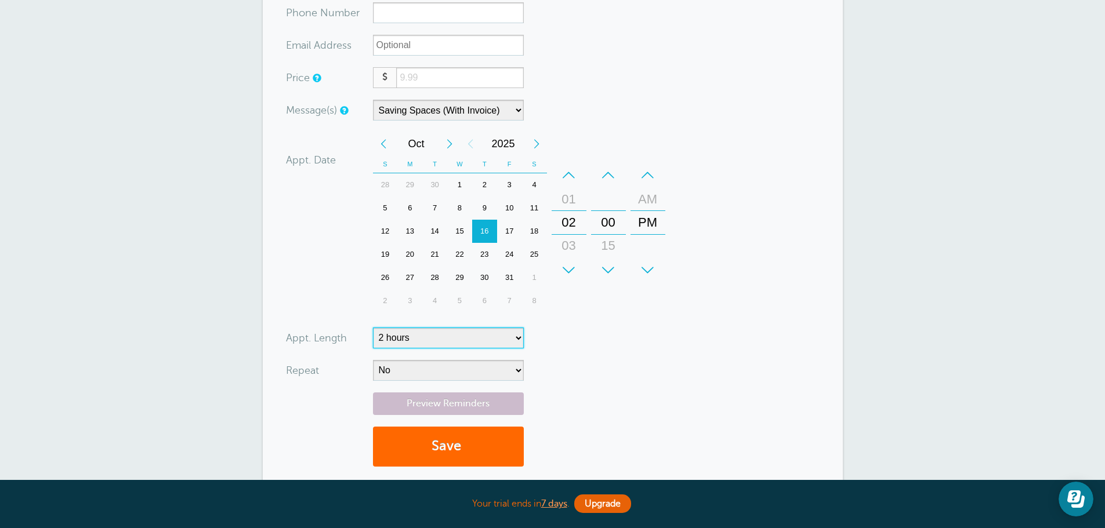
click at [453, 333] on select "5 minutes 10 minutes 15 minutes 20 minutes 25 minutes 30 minutes 35 minutes 40 …" at bounding box center [448, 338] width 151 height 21
click at [449, 333] on select "5 minutes 10 minutes 15 minutes 20 minutes 25 minutes 30 minutes 35 minutes 40 …" at bounding box center [448, 338] width 151 height 21
select select "90"
click at [373, 328] on select "5 minutes 10 minutes 15 minutes 20 minutes 25 minutes 30 minutes 35 minutes 40 …" at bounding box center [448, 338] width 151 height 21
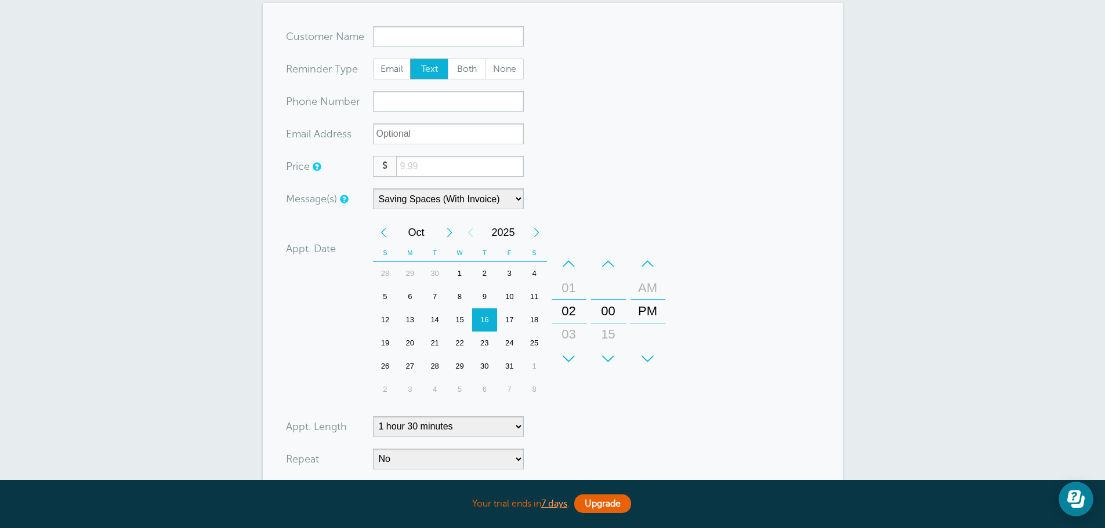
scroll to position [58, 0]
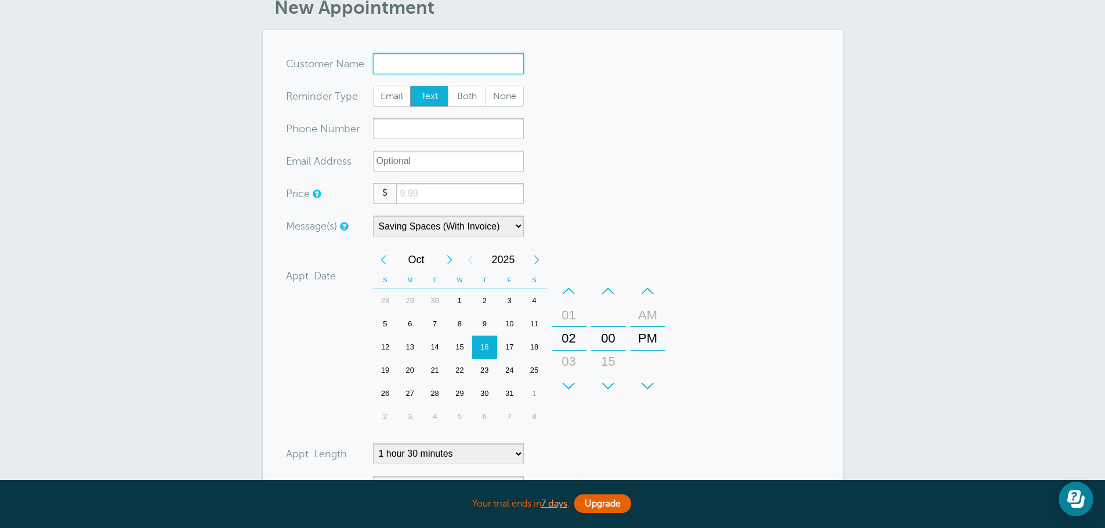
click at [425, 74] on input "x-no-autofill" at bounding box center [448, 63] width 151 height 21
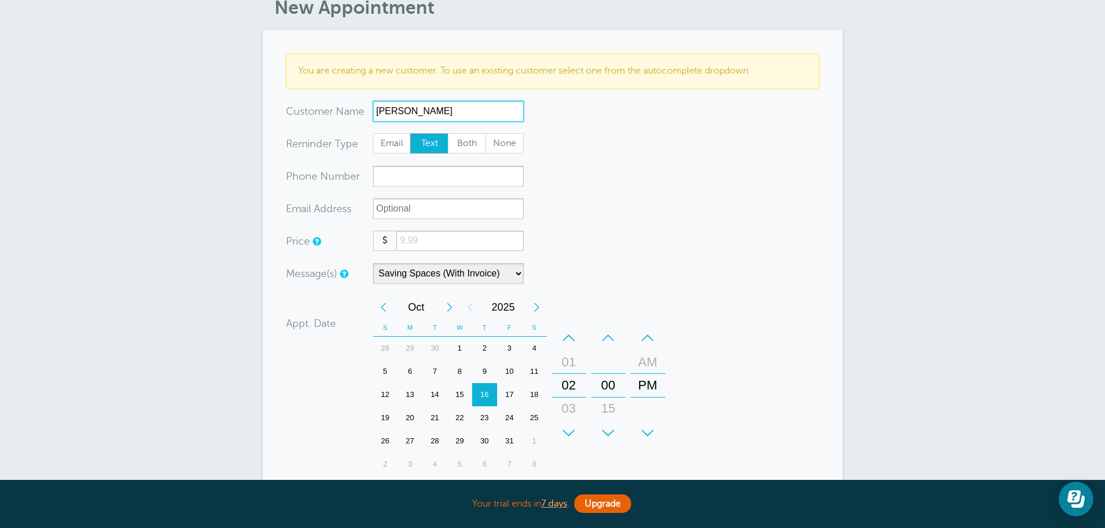
type input "[PERSON_NAME]"
click at [473, 170] on input "xxx-no-autofill" at bounding box center [448, 176] width 151 height 21
click at [442, 242] on input "number" at bounding box center [459, 241] width 127 height 20
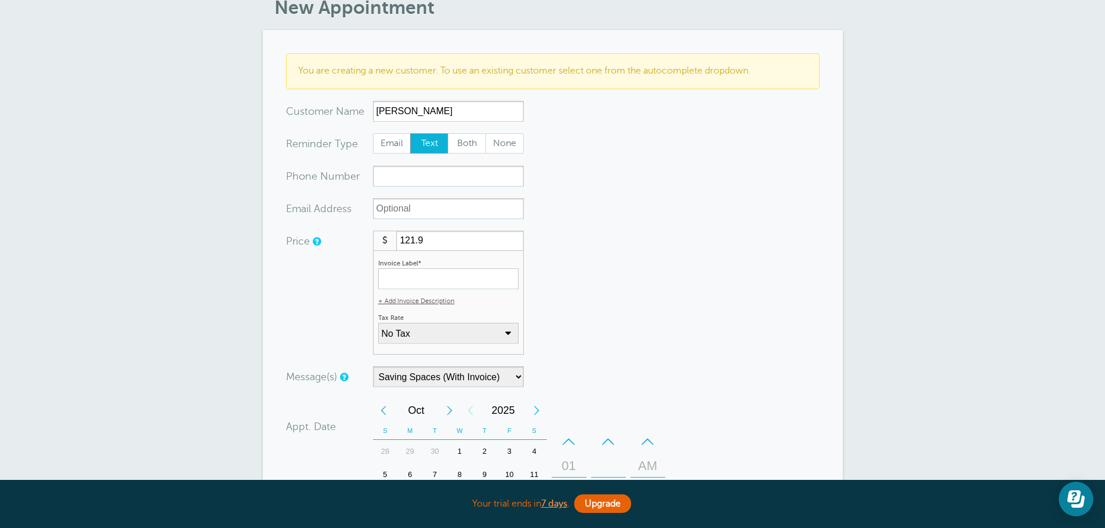
type input "121.9"
click at [446, 278] on input "Invoice Label*" at bounding box center [448, 279] width 140 height 21
paste input "Standard Cleaning"
type input "Standard Cleaning"
click at [441, 325] on select "No Tax PA Sales Tax: 6% (inclusive) + Add New Rate" at bounding box center [448, 333] width 140 height 21
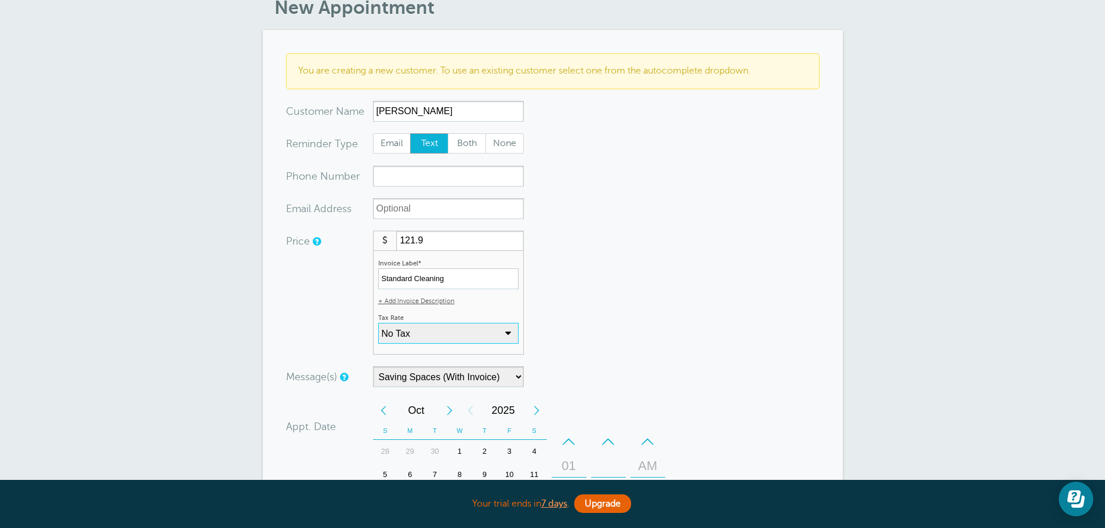
select select "17"
click at [378, 323] on select "No Tax PA Sales Tax: 6% (inclusive) + Add New Rate" at bounding box center [448, 333] width 140 height 21
click at [644, 322] on form "You are creating a new customer. To use an existing customer select one from th…" at bounding box center [553, 398] width 534 height 691
click at [404, 176] on input "xxx-no-autofill" at bounding box center [448, 176] width 151 height 21
click at [470, 101] on input "[PERSON_NAME]" at bounding box center [448, 111] width 151 height 21
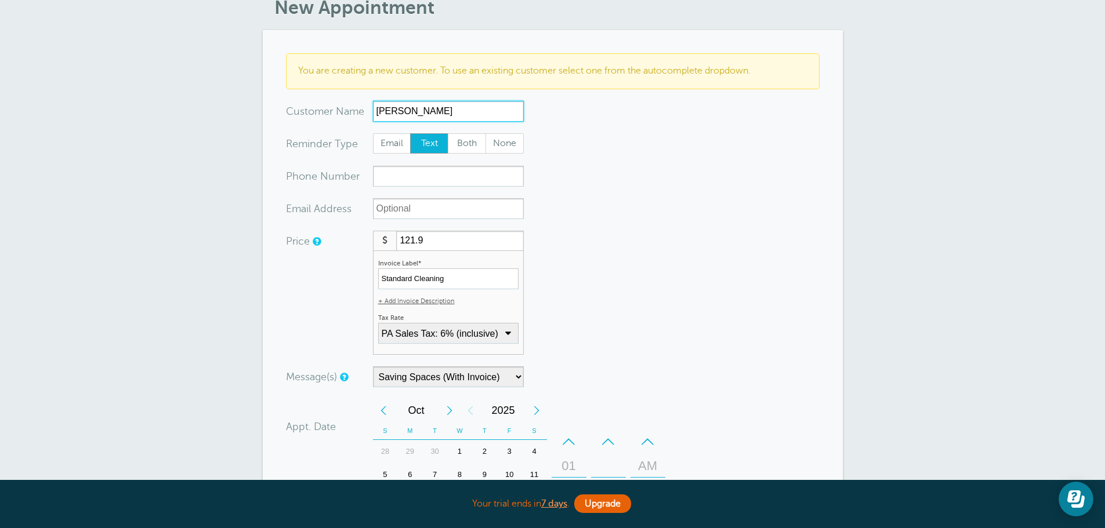
type input "[PERSON_NAME]"
click at [403, 175] on input "xxx-no-autofill" at bounding box center [448, 176] width 151 height 21
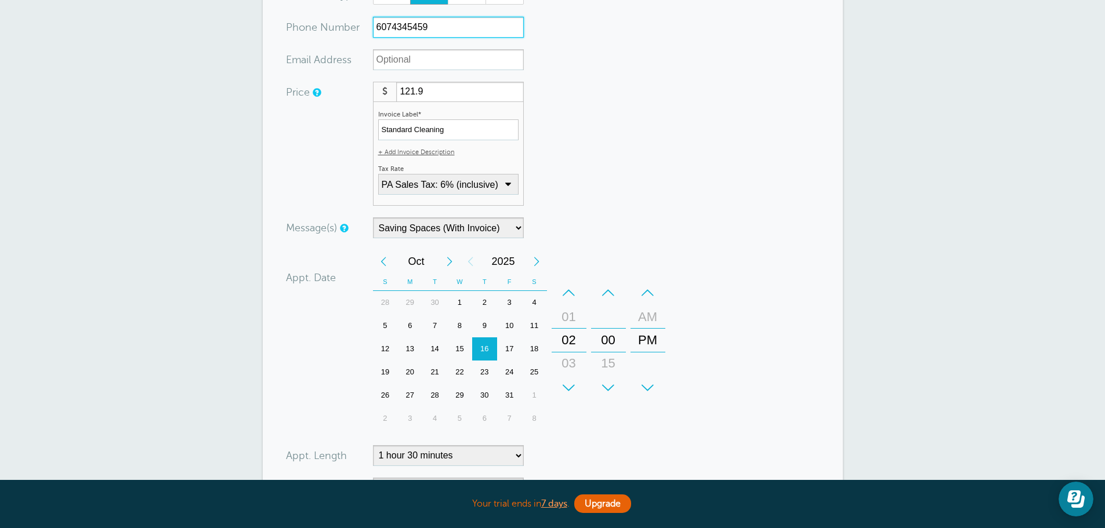
scroll to position [348, 0]
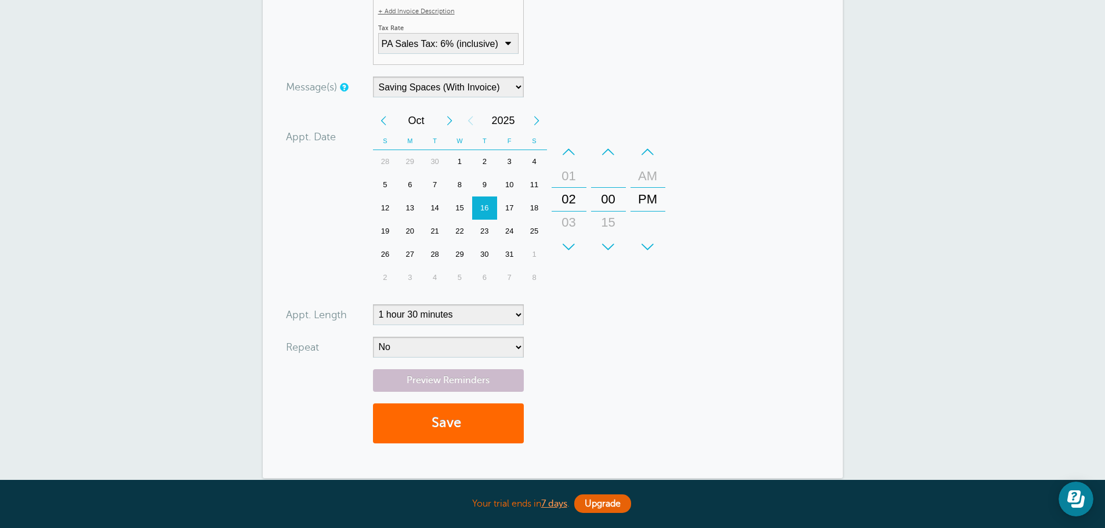
type input "6074345459"
click at [434, 350] on select "No Daily Weekly Every 2 weeks Every 3 weeks Every 4 weeks Monthly Every 5 weeks…" at bounding box center [448, 347] width 151 height 21
select select "RRULE:FREQ=WEEKLY;INTERVAL=4"
click at [373, 337] on select "No Daily Weekly Every 2 weeks Every 3 weeks Every 4 weeks Monthly Every 5 weeks…" at bounding box center [448, 347] width 151 height 21
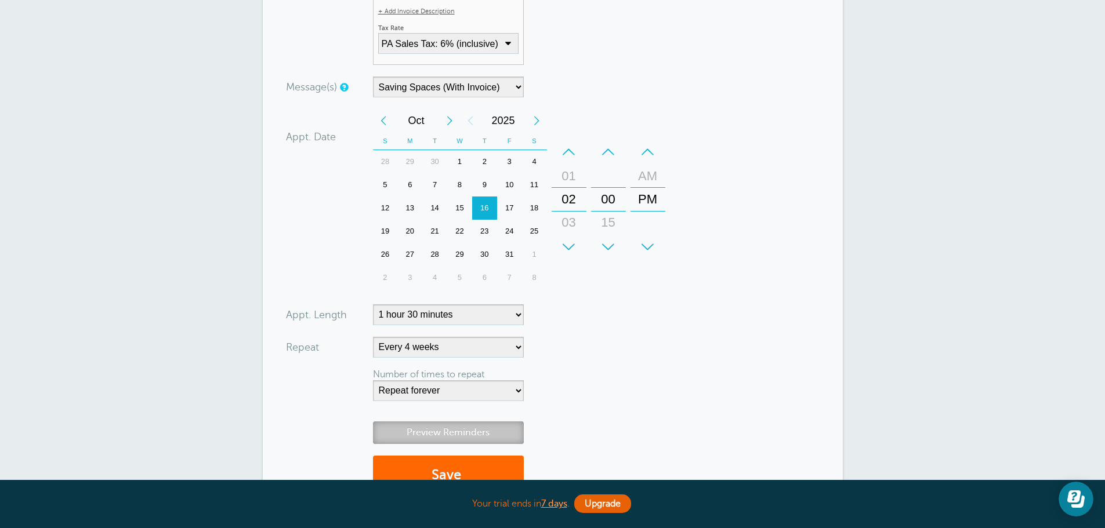
click at [458, 437] on link "Preview Reminders" at bounding box center [448, 433] width 151 height 23
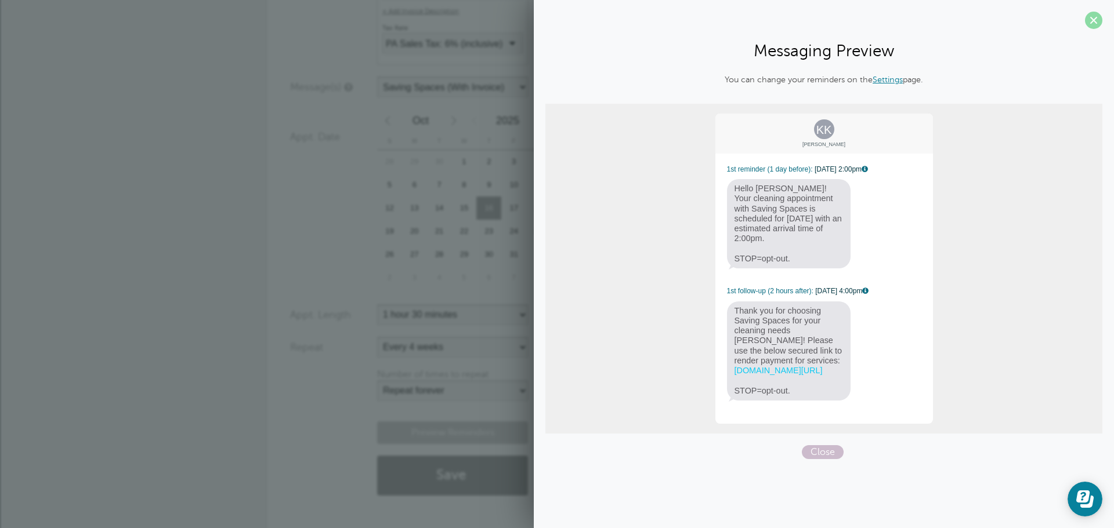
click at [1094, 28] on span at bounding box center [1093, 20] width 17 height 17
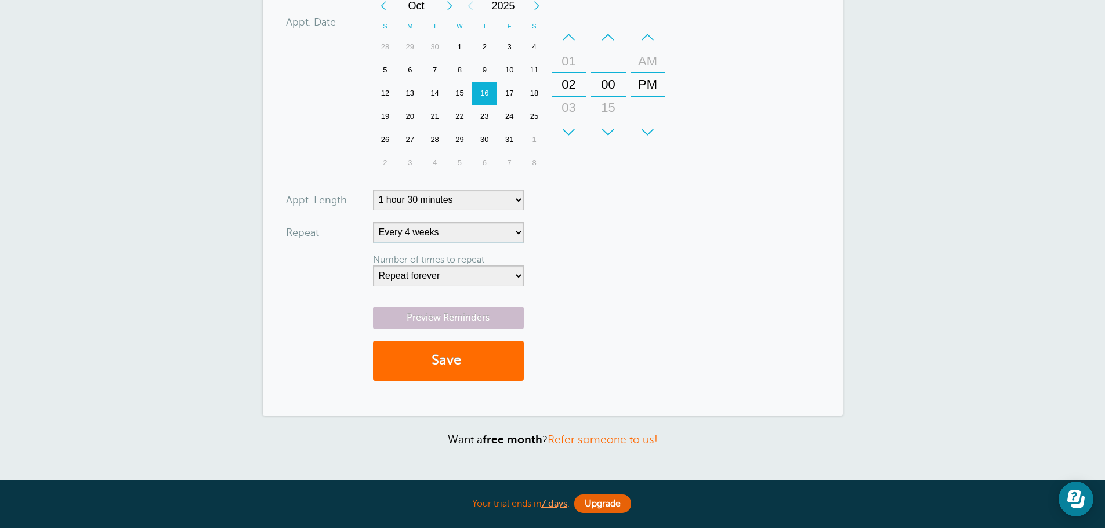
scroll to position [464, 0]
click at [465, 375] on button "Save" at bounding box center [448, 360] width 151 height 40
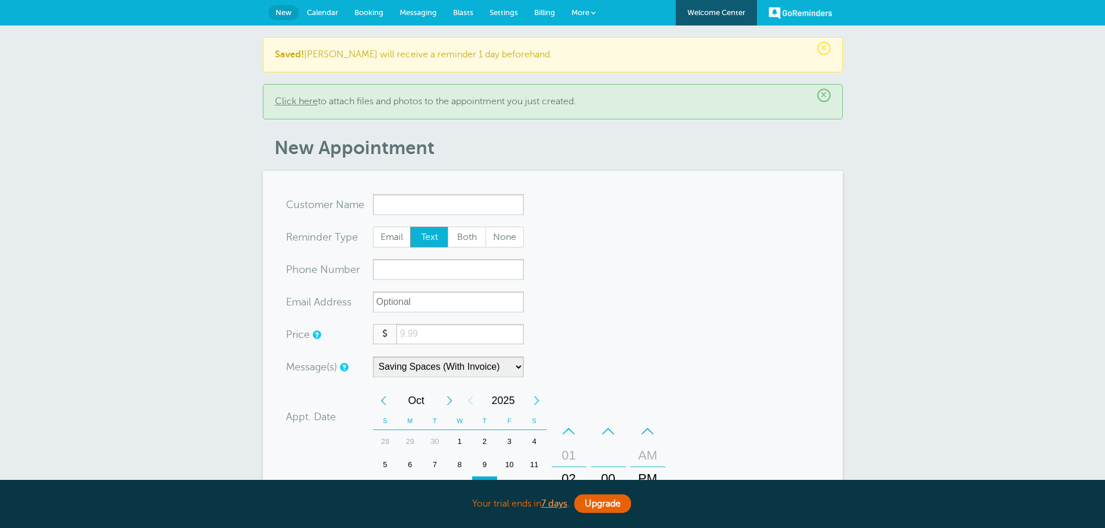
select select "161890"
click at [322, 12] on span "Calendar" at bounding box center [322, 12] width 31 height 9
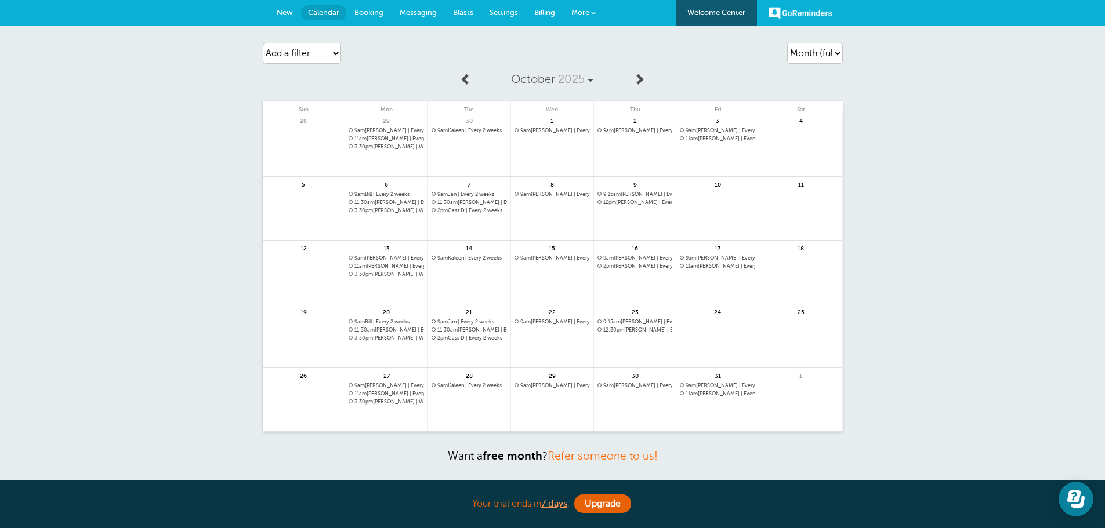
click at [456, 73] on link at bounding box center [466, 80] width 24 height 26
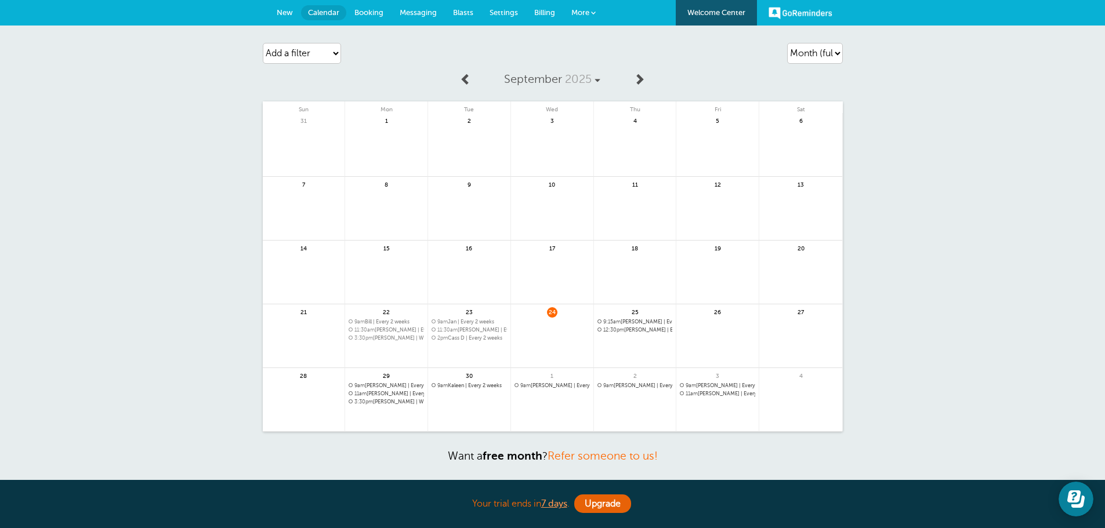
click at [698, 328] on link at bounding box center [717, 343] width 82 height 50
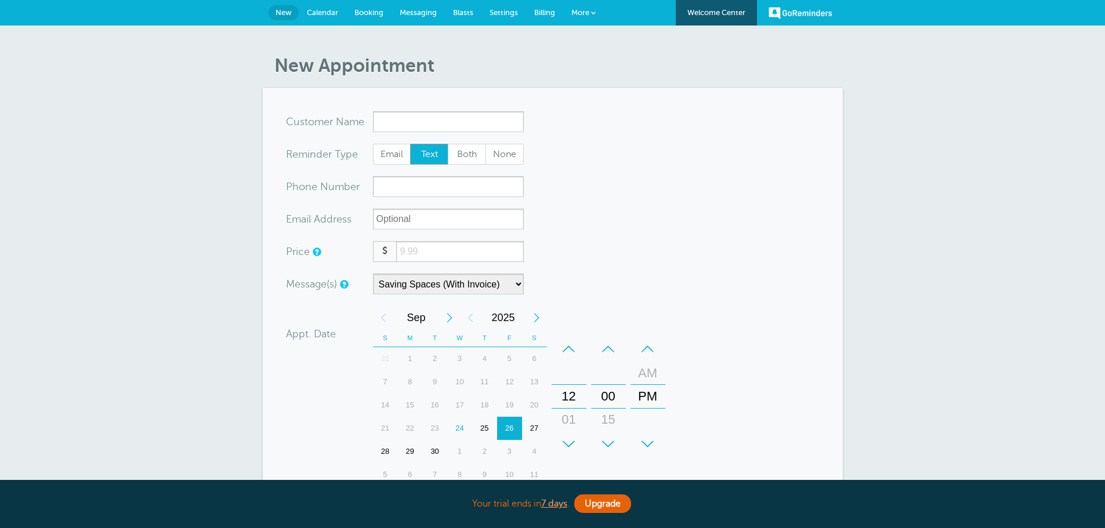
select select "161890"
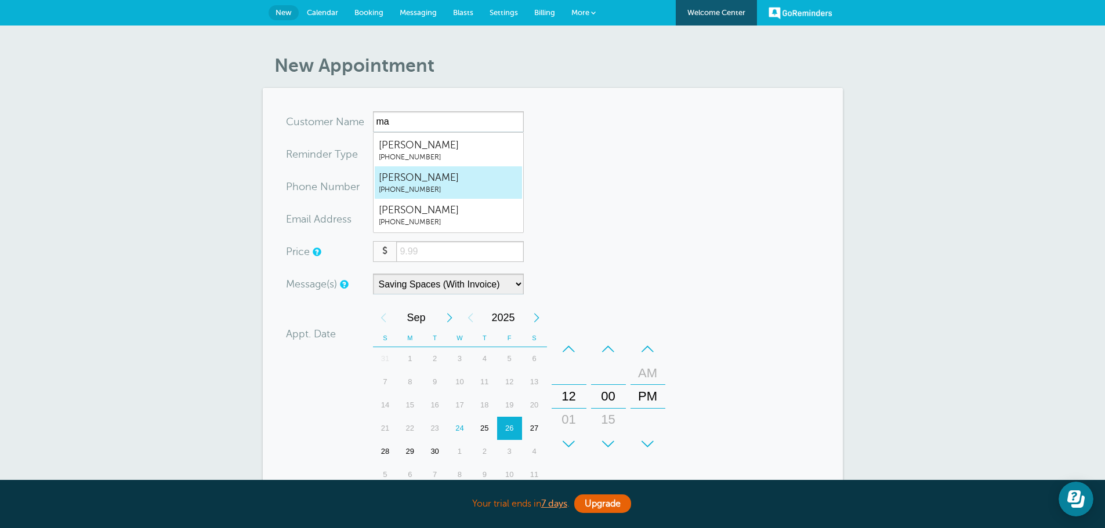
click at [454, 178] on span "[PERSON_NAME]" at bounding box center [448, 178] width 139 height 14
type input "MaryTecee2678255721"
type input "[PERSON_NAME]"
type input "[PHONE_NUMBER]"
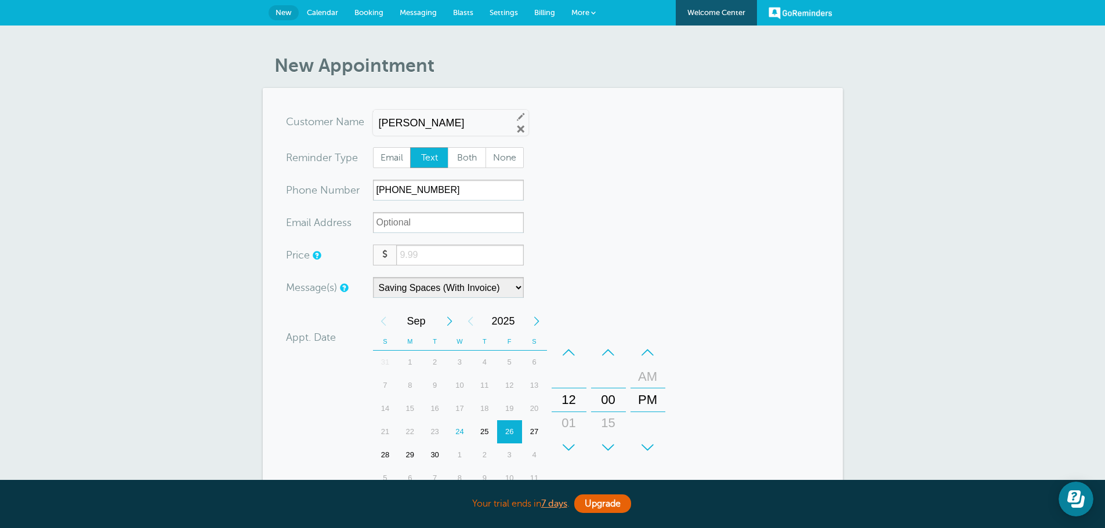
click at [573, 346] on div "–" at bounding box center [569, 352] width 35 height 23
click at [572, 347] on div "–" at bounding box center [569, 352] width 35 height 23
click at [654, 348] on div "–" at bounding box center [647, 352] width 35 height 23
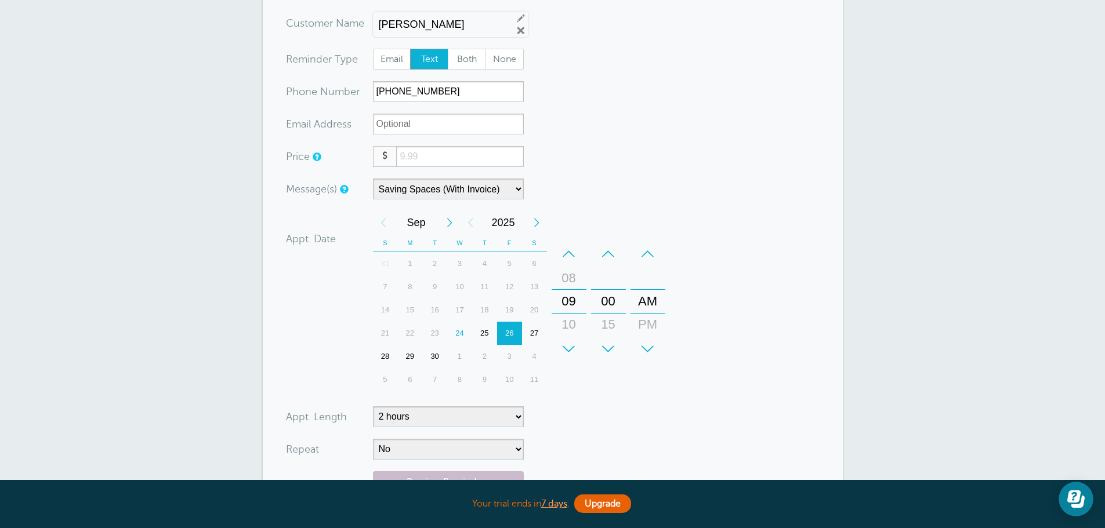
scroll to position [116, 0]
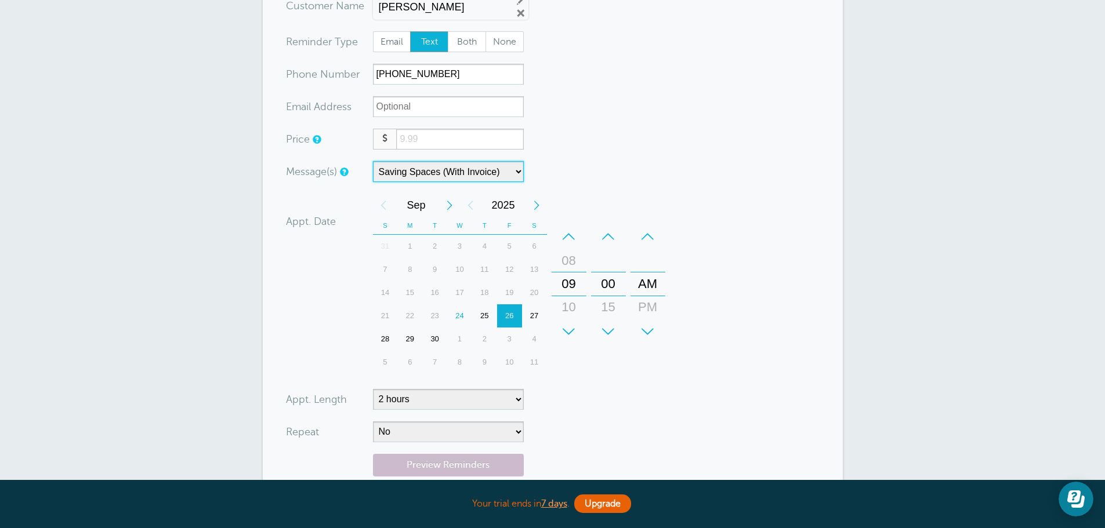
click at [510, 177] on select "Saving Spaces (No Invoice) Saving Spaces (With Invoice)" at bounding box center [448, 171] width 151 height 21
select select "162160"
click at [373, 161] on select "Saving Spaces (No Invoice) Saving Spaces (With Invoice)" at bounding box center [448, 171] width 151 height 21
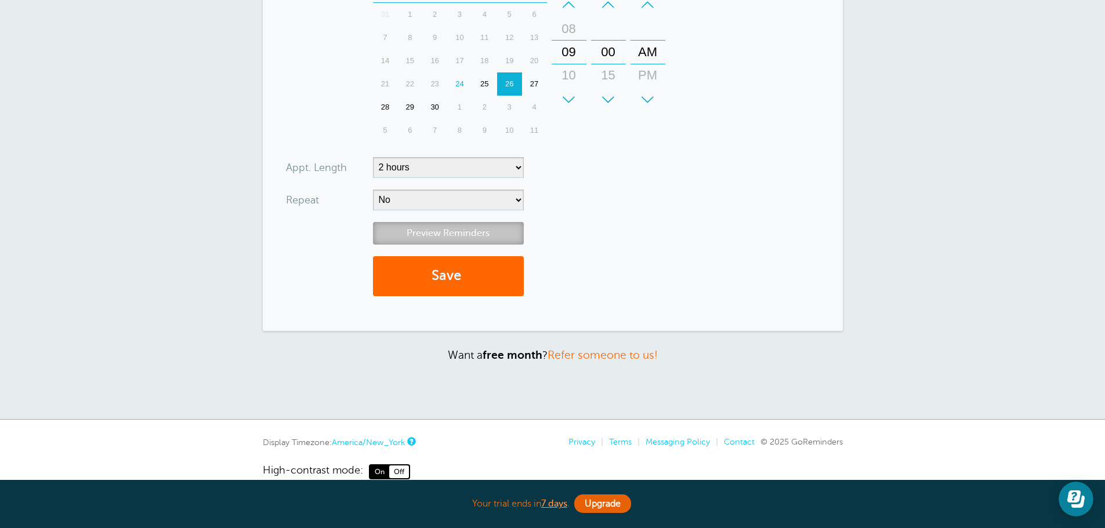
click at [454, 233] on link "Preview Reminders" at bounding box center [448, 233] width 151 height 23
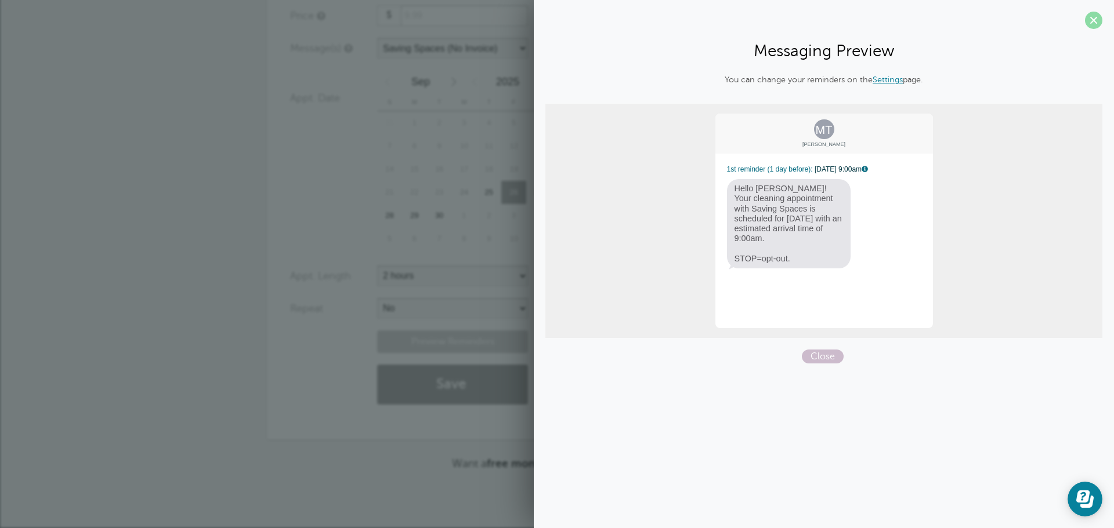
click at [1090, 24] on span at bounding box center [1093, 20] width 17 height 17
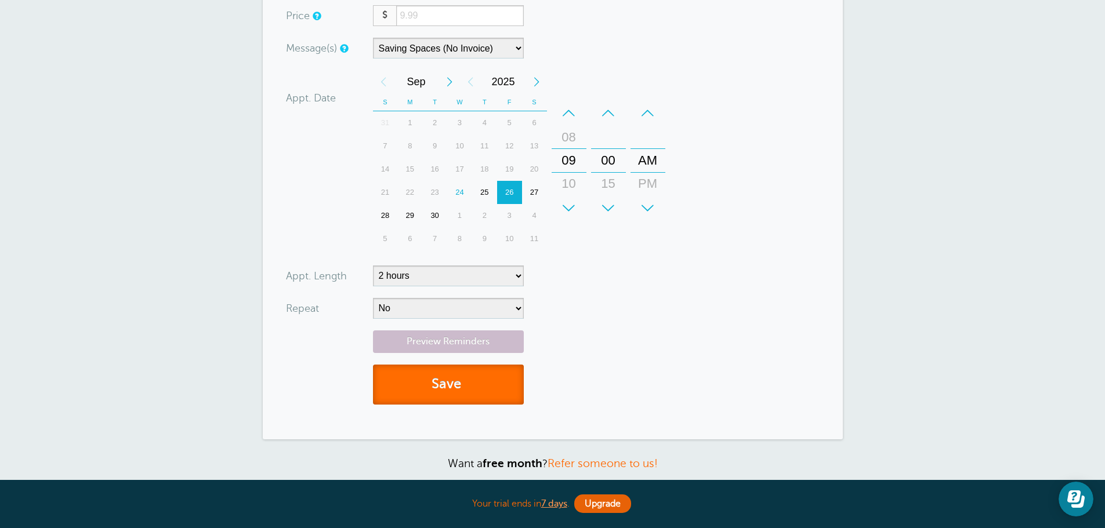
click at [436, 382] on button "Save" at bounding box center [448, 385] width 151 height 40
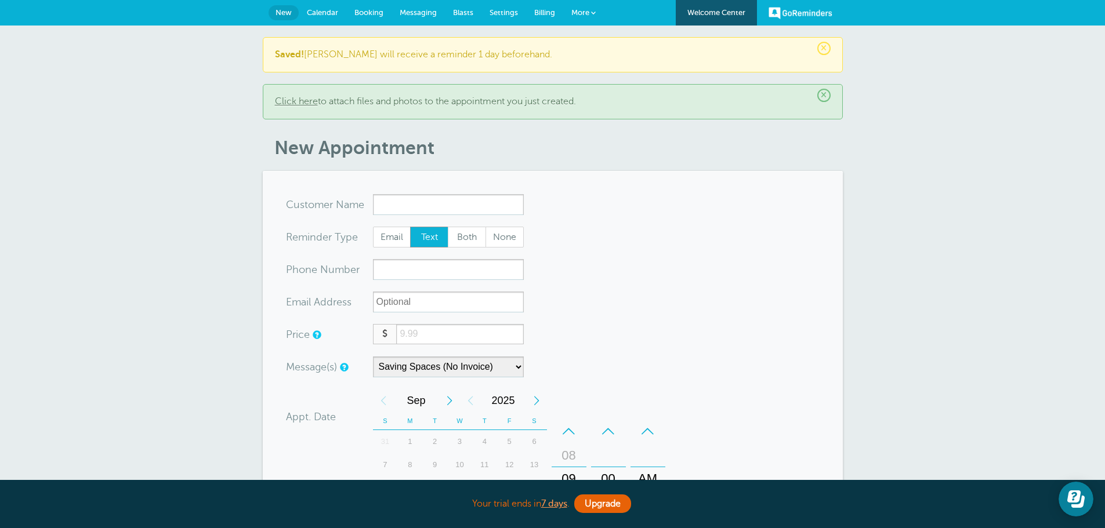
click at [325, 12] on span "Calendar" at bounding box center [322, 12] width 31 height 9
